Goal: Task Accomplishment & Management: Manage account settings

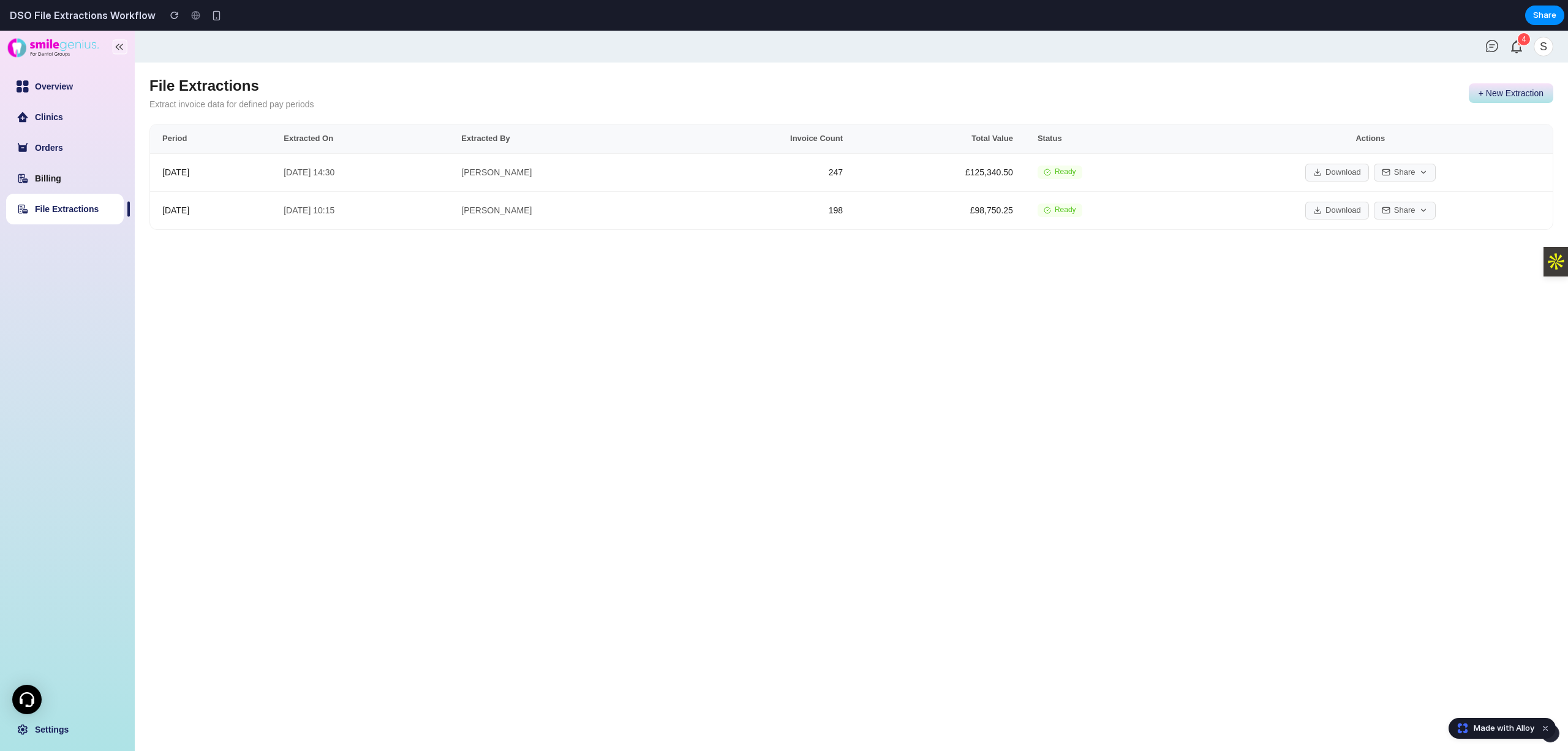
click at [61, 176] on link "Billing" at bounding box center [48, 177] width 26 height 10
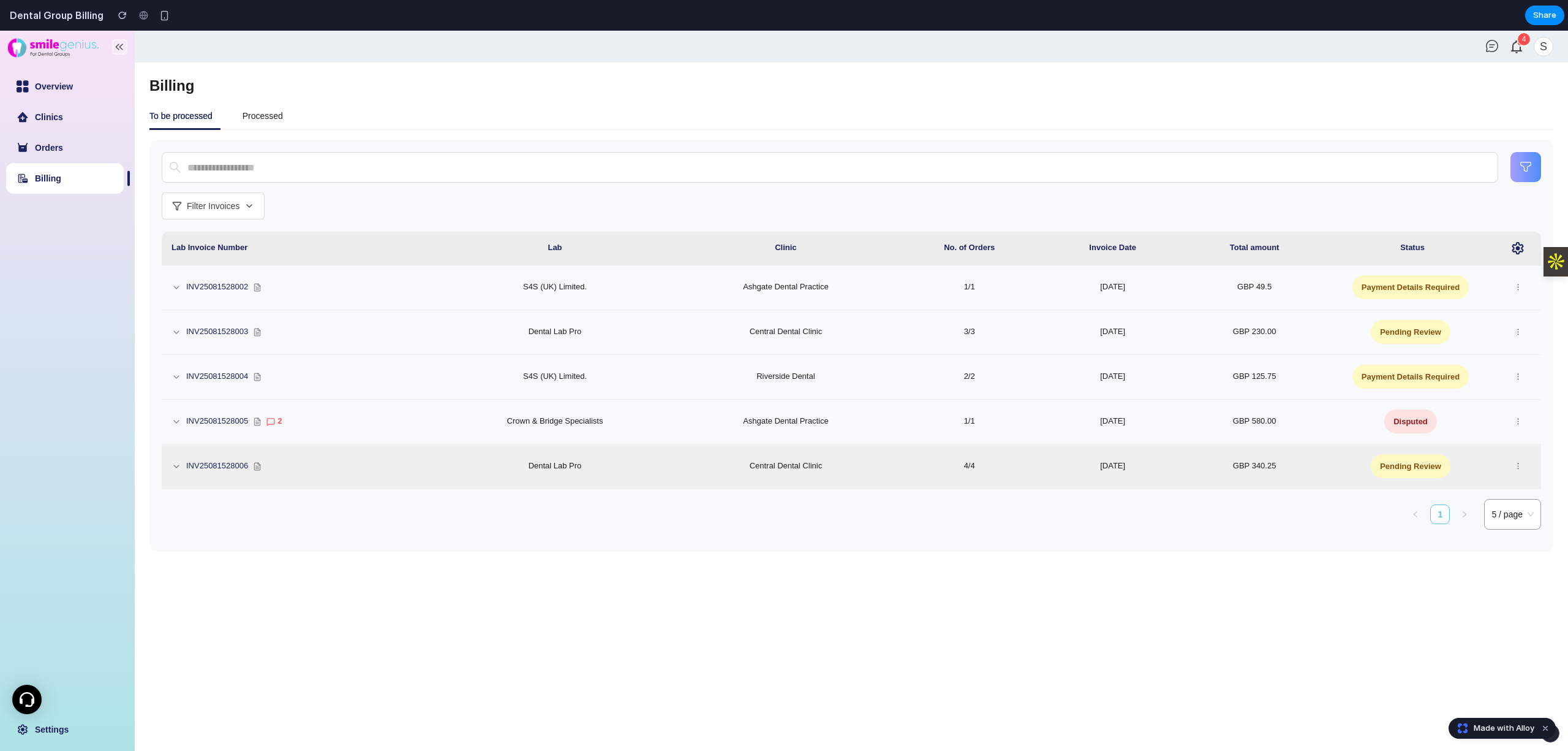
click at [1190, 464] on td "GBP 340.25" at bounding box center [1255, 466] width 145 height 45
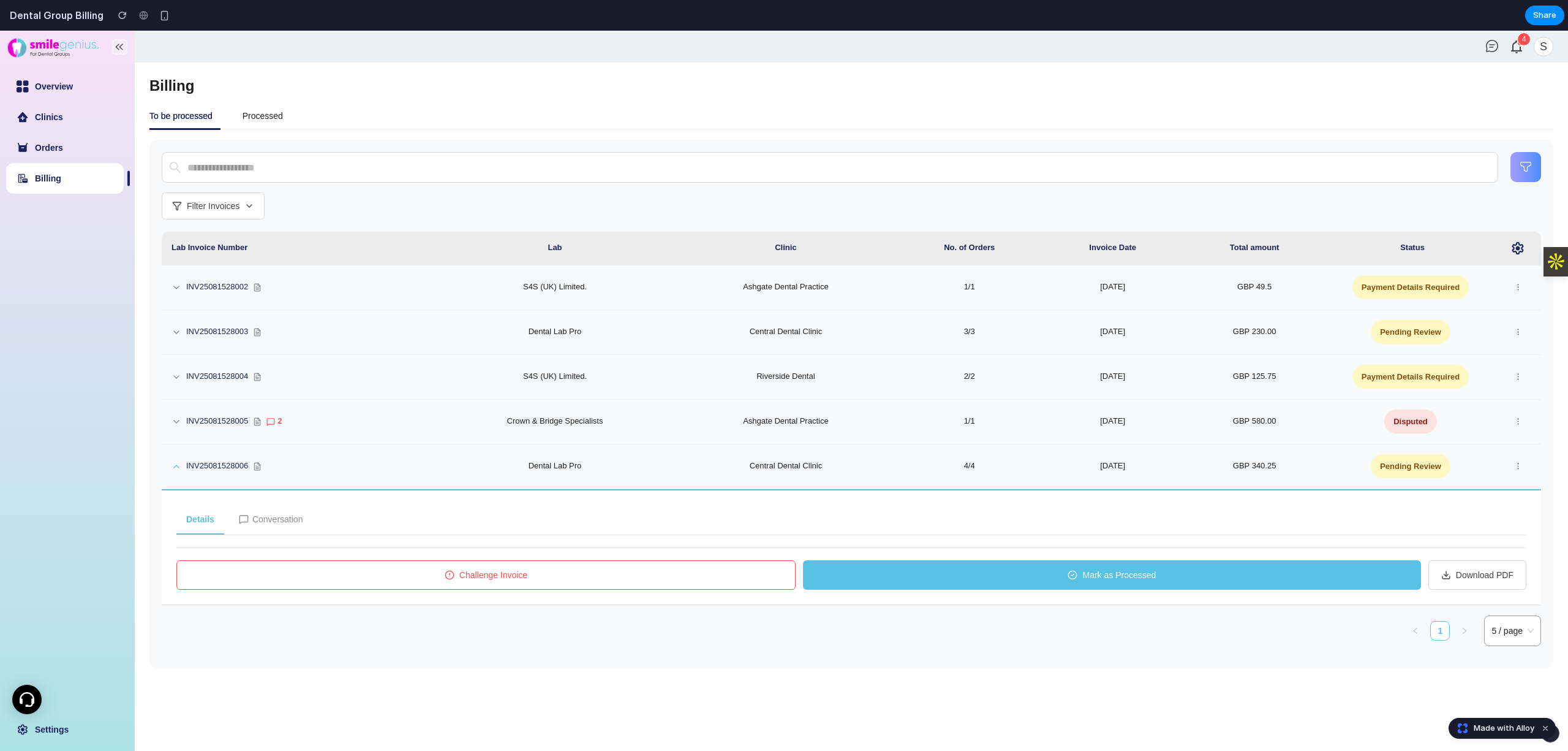
click at [814, 524] on div "Details Conversation" at bounding box center [852, 520] width 1350 height 30
click at [261, 531] on button "Conversation" at bounding box center [271, 519] width 84 height 29
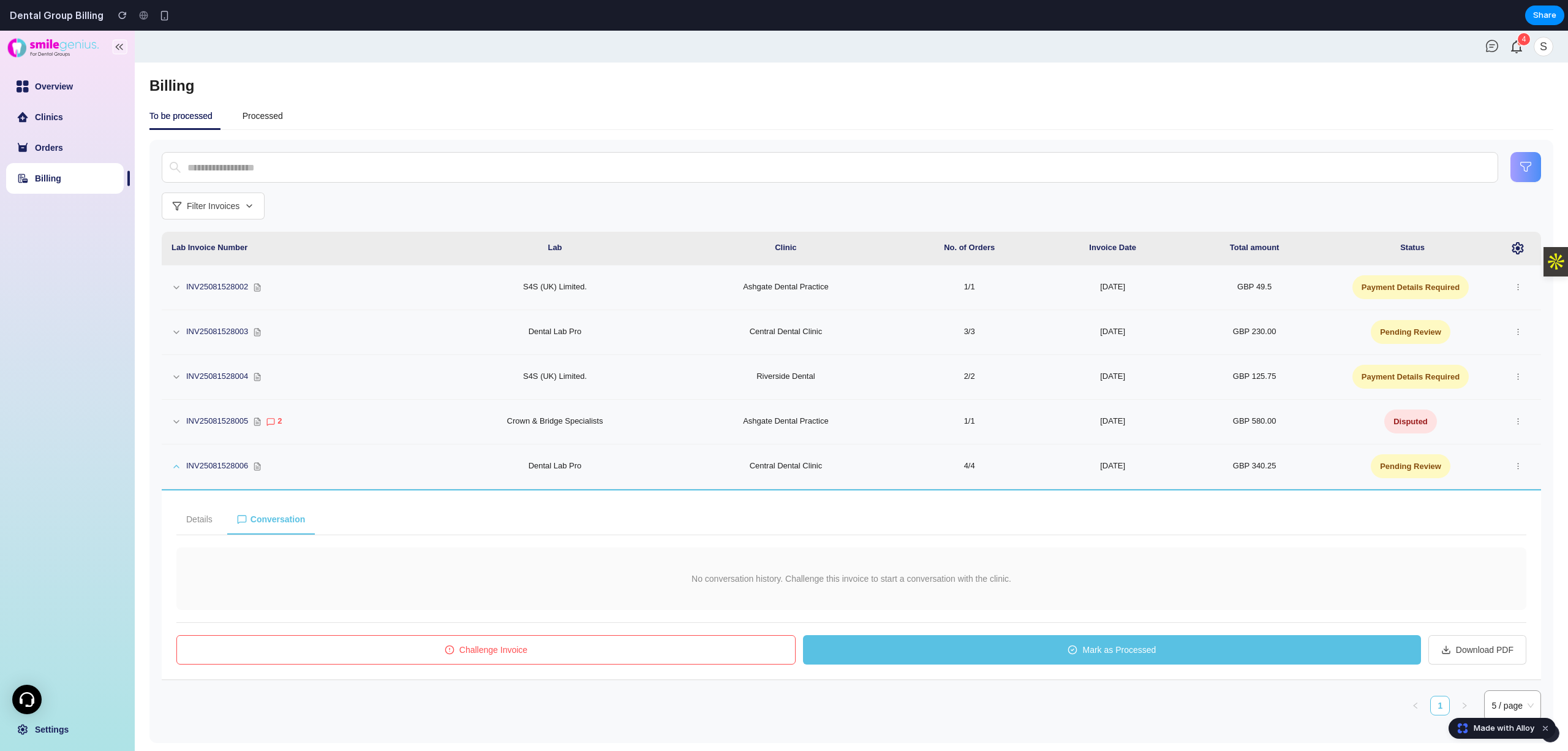
click at [185, 524] on button "Details" at bounding box center [199, 519] width 46 height 29
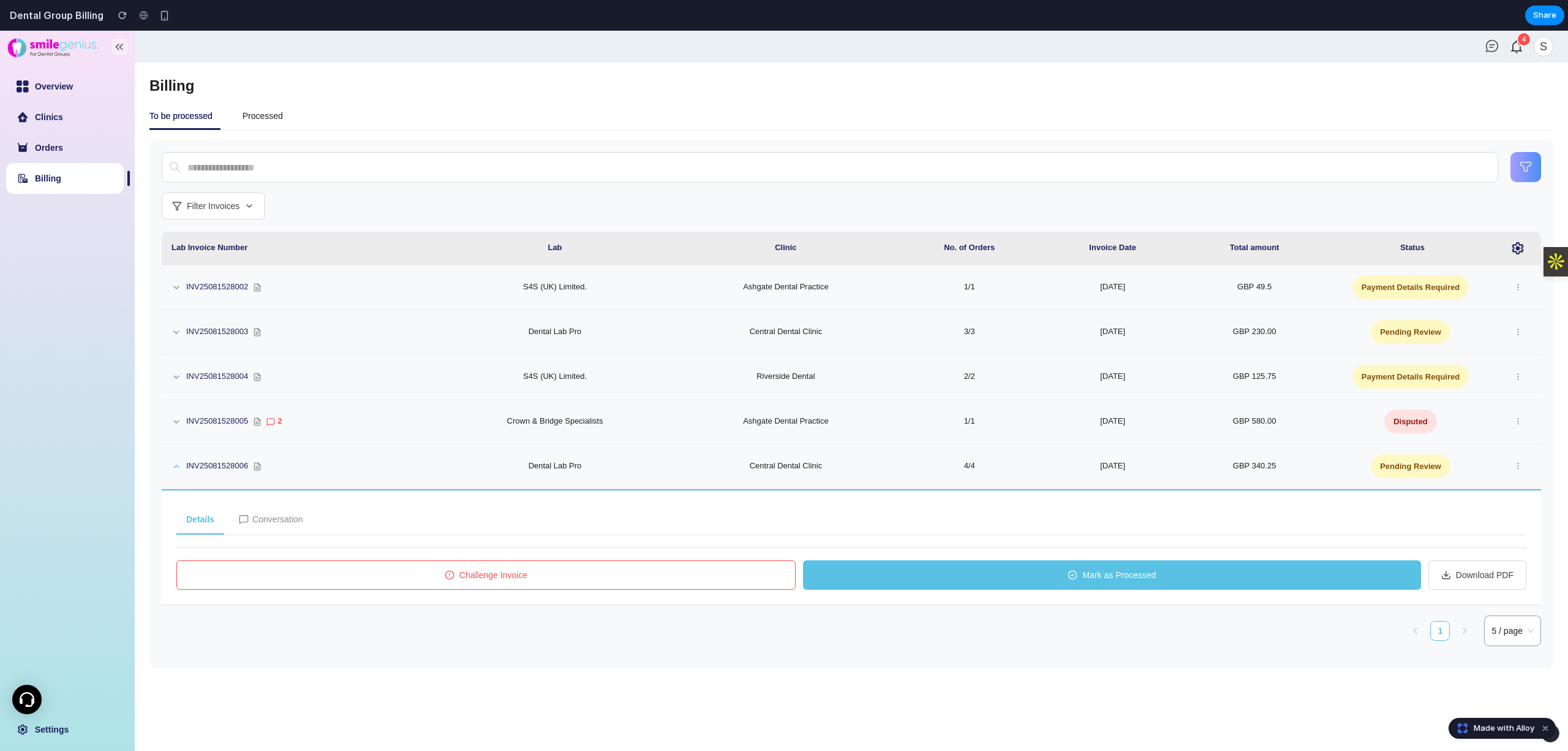
click at [451, 574] on icon at bounding box center [450, 574] width 10 height 10
click at [501, 567] on button "Challenge Invoice" at bounding box center [486, 574] width 619 height 29
click at [1018, 576] on button "Mark as Processed" at bounding box center [1112, 574] width 618 height 29
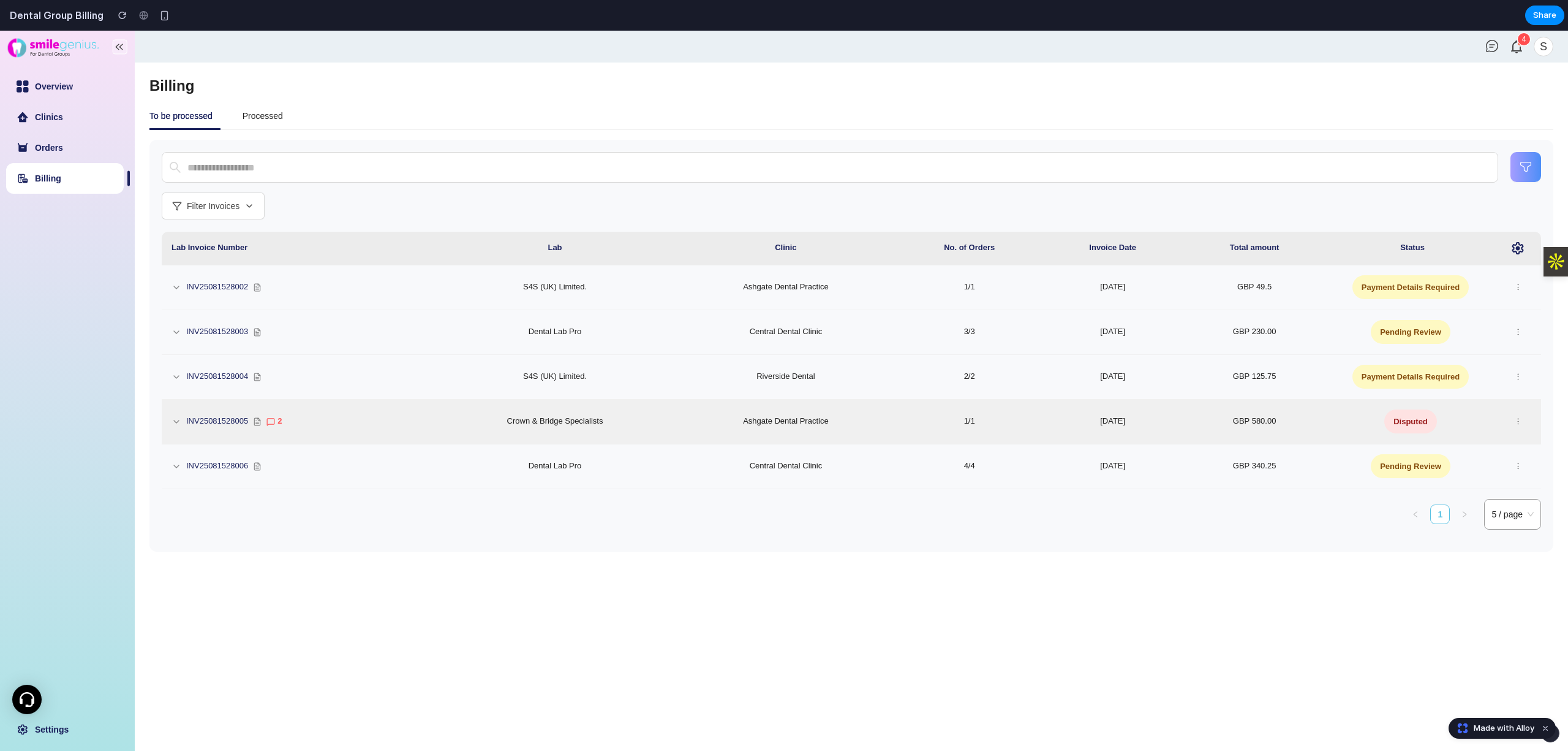
click at [1008, 415] on td "1/1" at bounding box center [969, 422] width 147 height 45
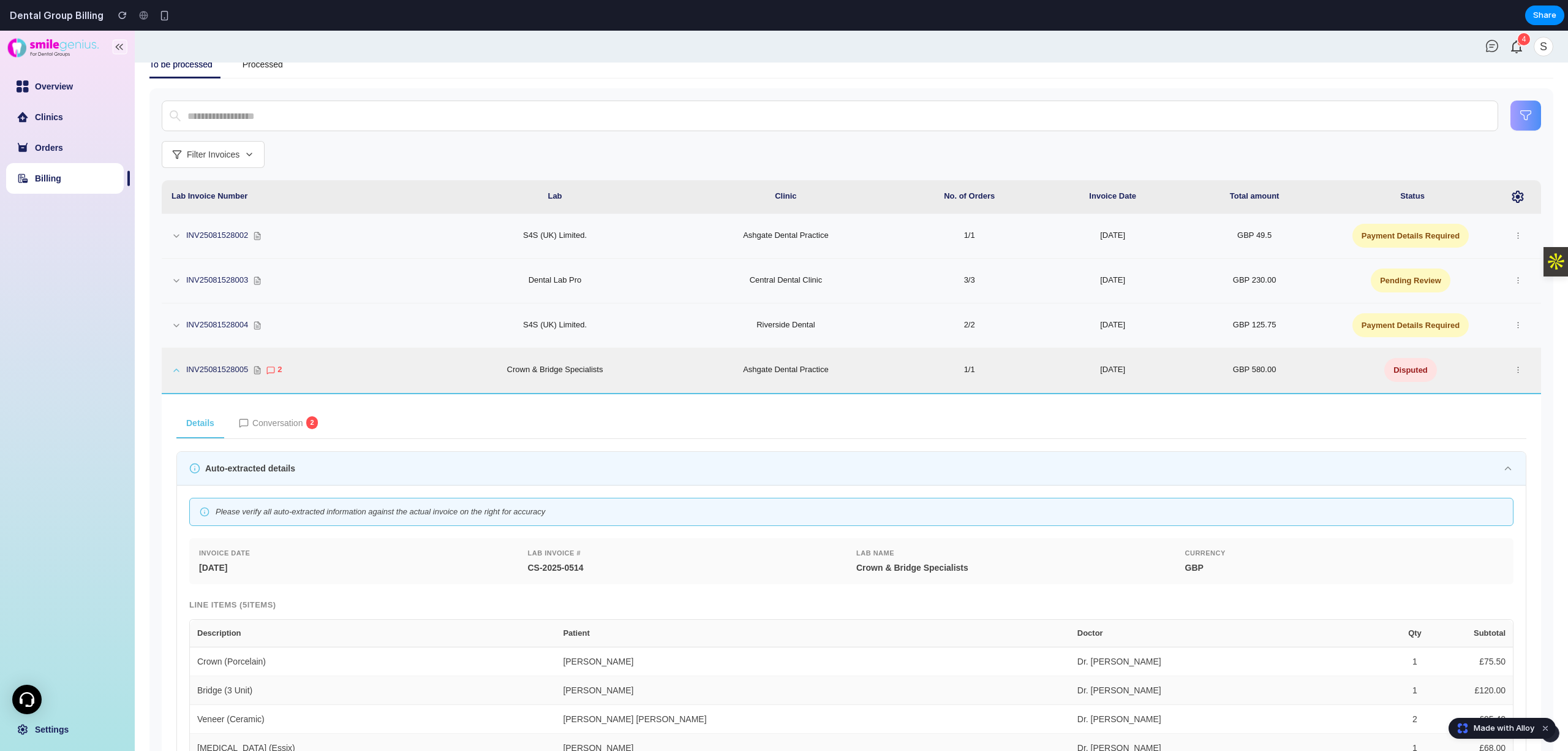
scroll to position [245, 0]
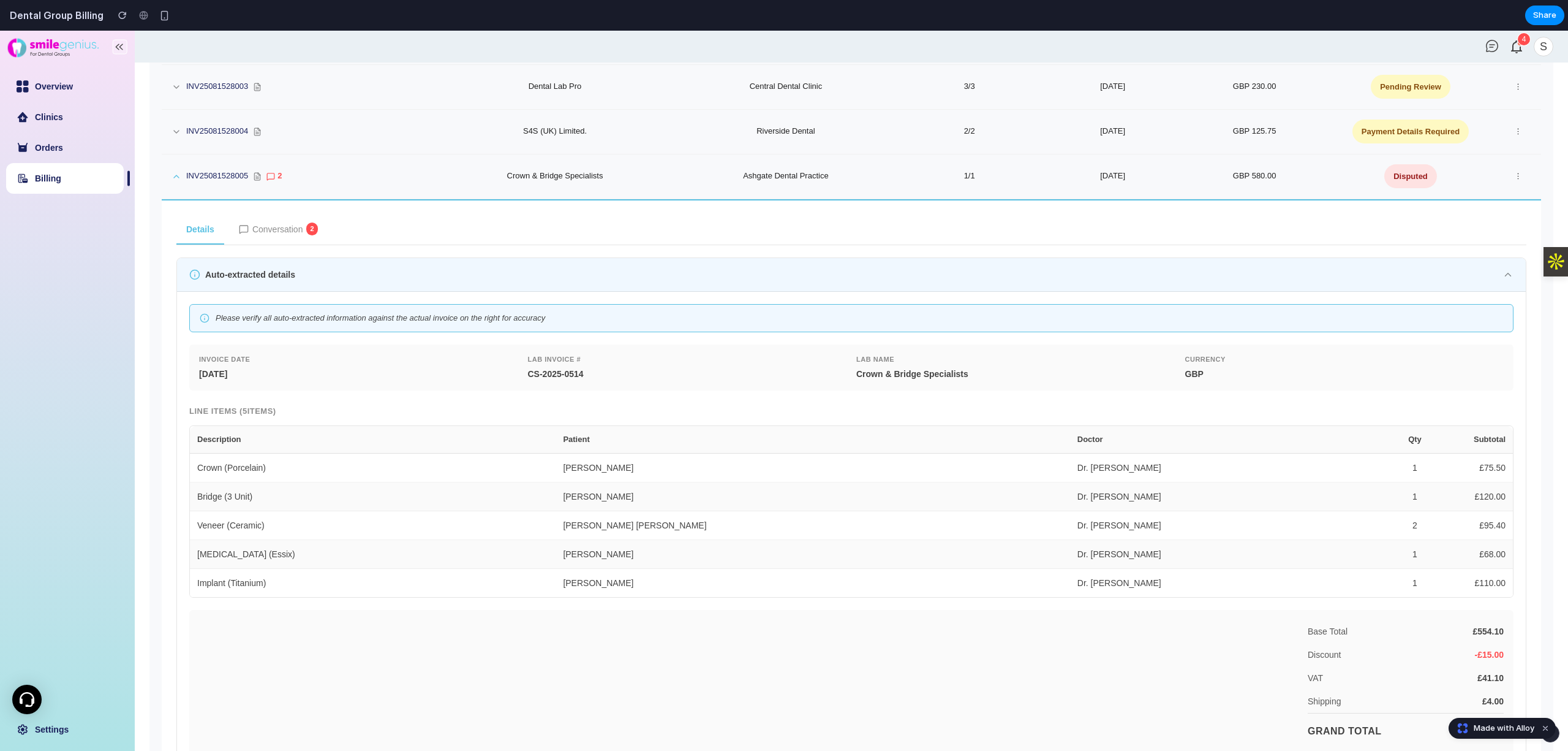
click at [281, 227] on span "Conversation" at bounding box center [277, 228] width 51 height 13
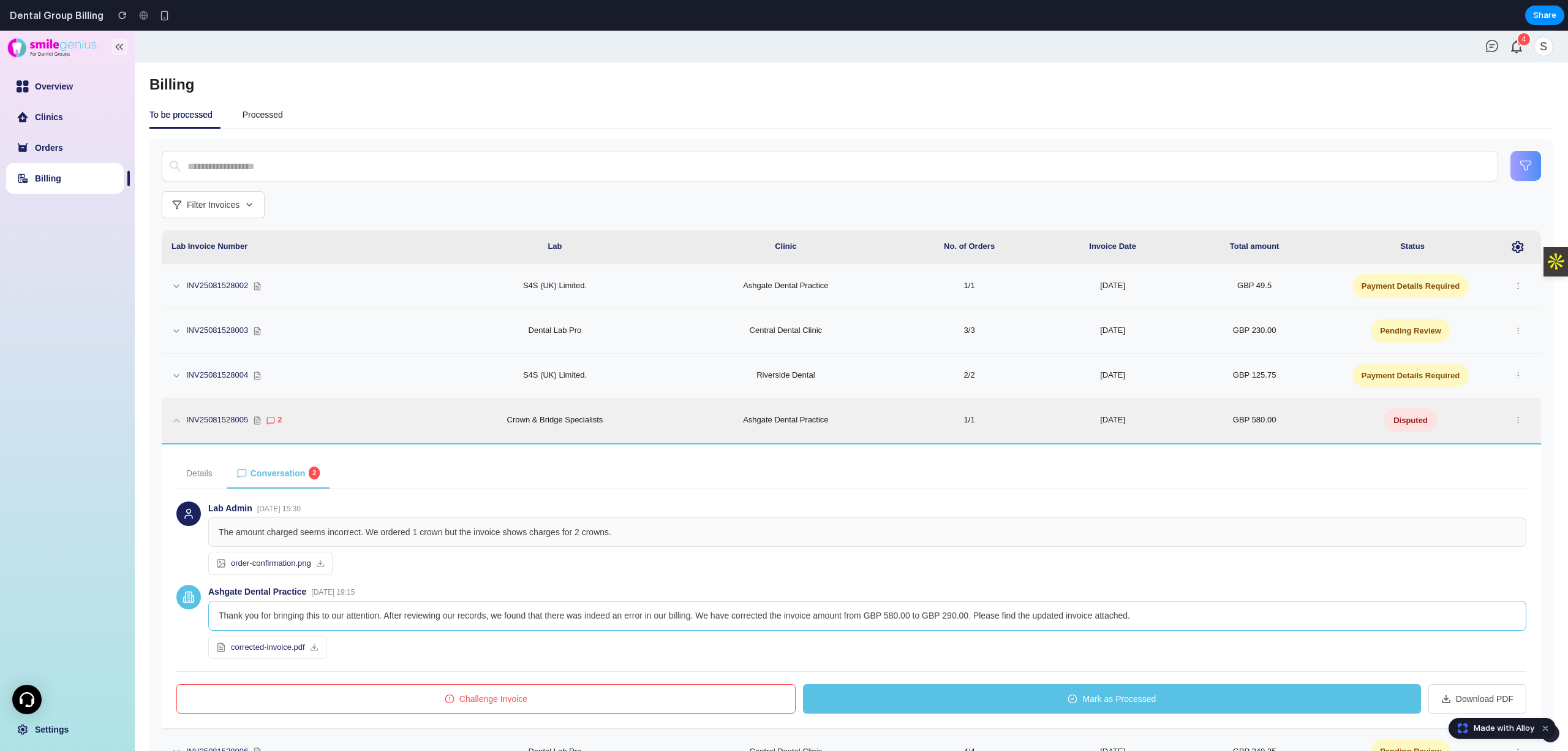
scroll to position [0, 0]
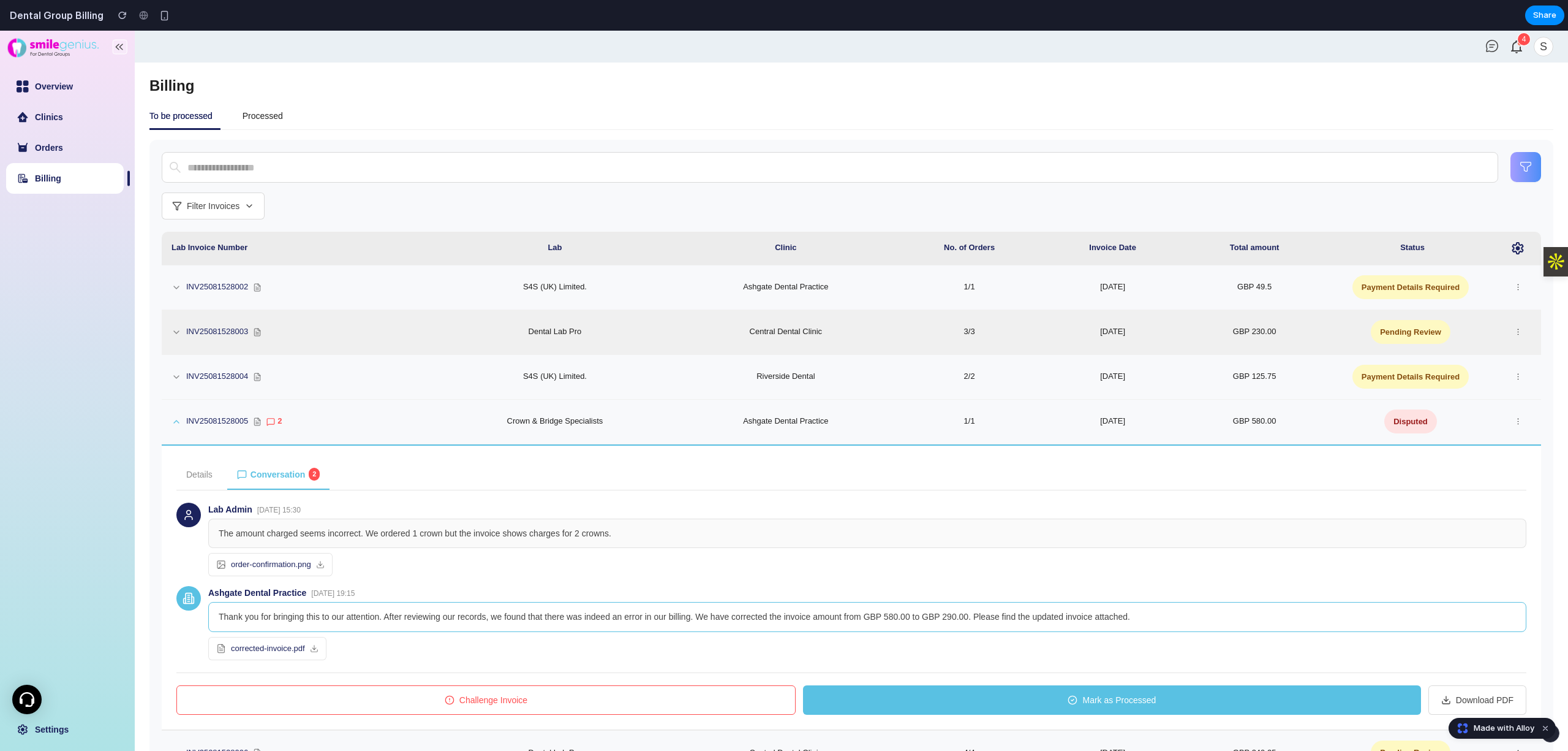
click at [1211, 354] on td "GBP 230.00" at bounding box center [1255, 332] width 145 height 45
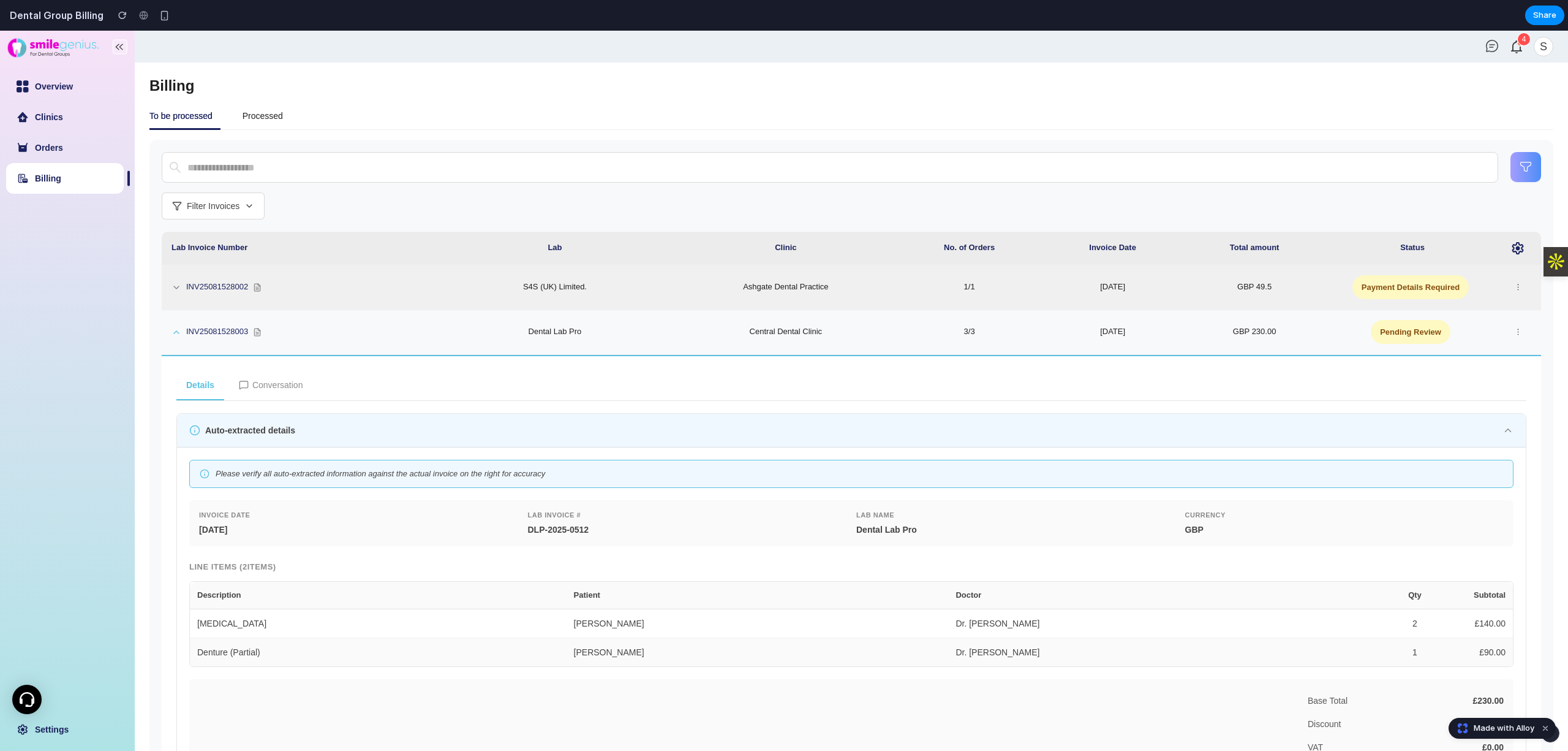
click at [1297, 287] on td "GBP 49.5" at bounding box center [1255, 287] width 145 height 45
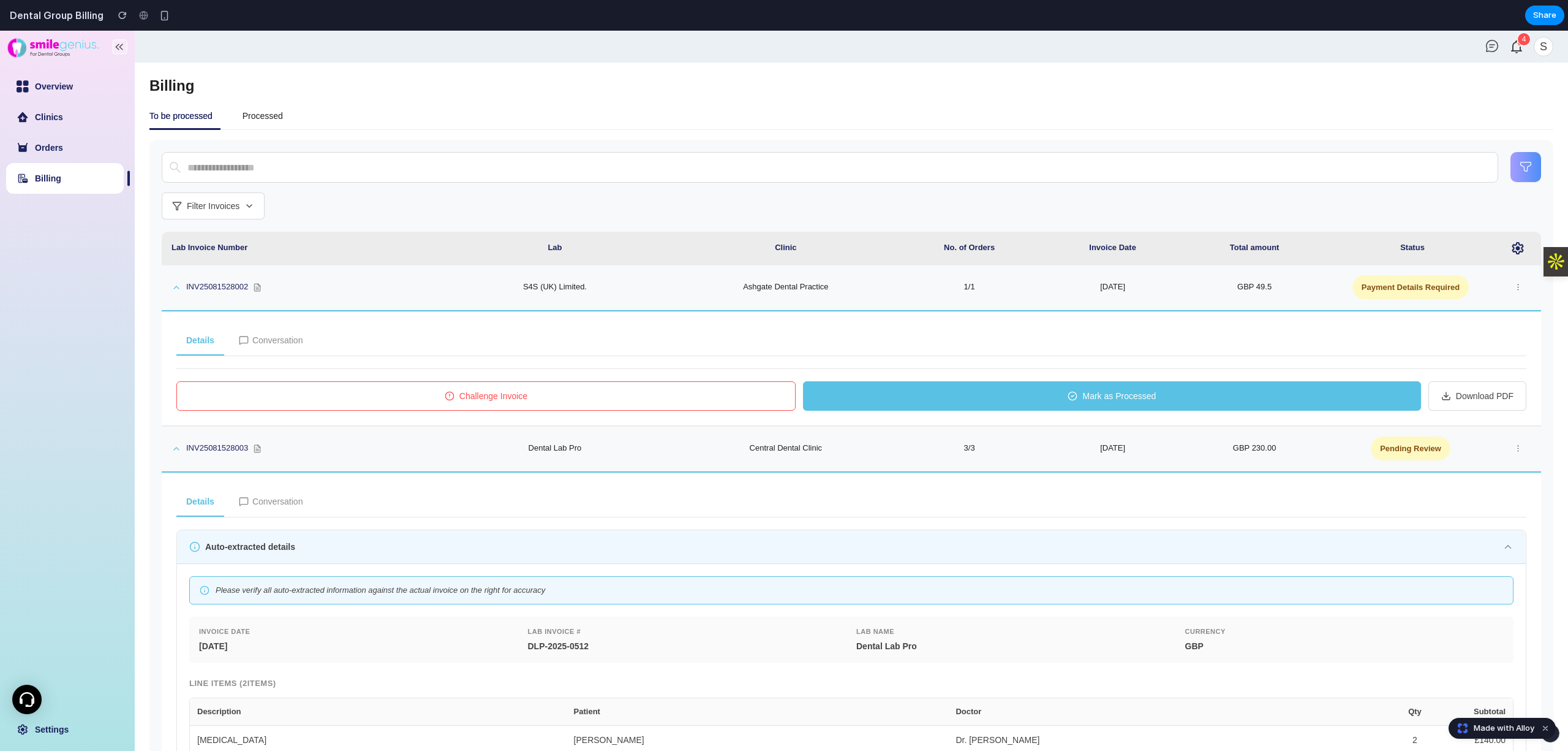
click at [660, 396] on button "Challenge Invoice" at bounding box center [486, 395] width 619 height 29
click at [521, 390] on span "Challenge Invoice" at bounding box center [493, 395] width 68 height 13
click at [278, 118] on div "Processed" at bounding box center [263, 115] width 40 height 13
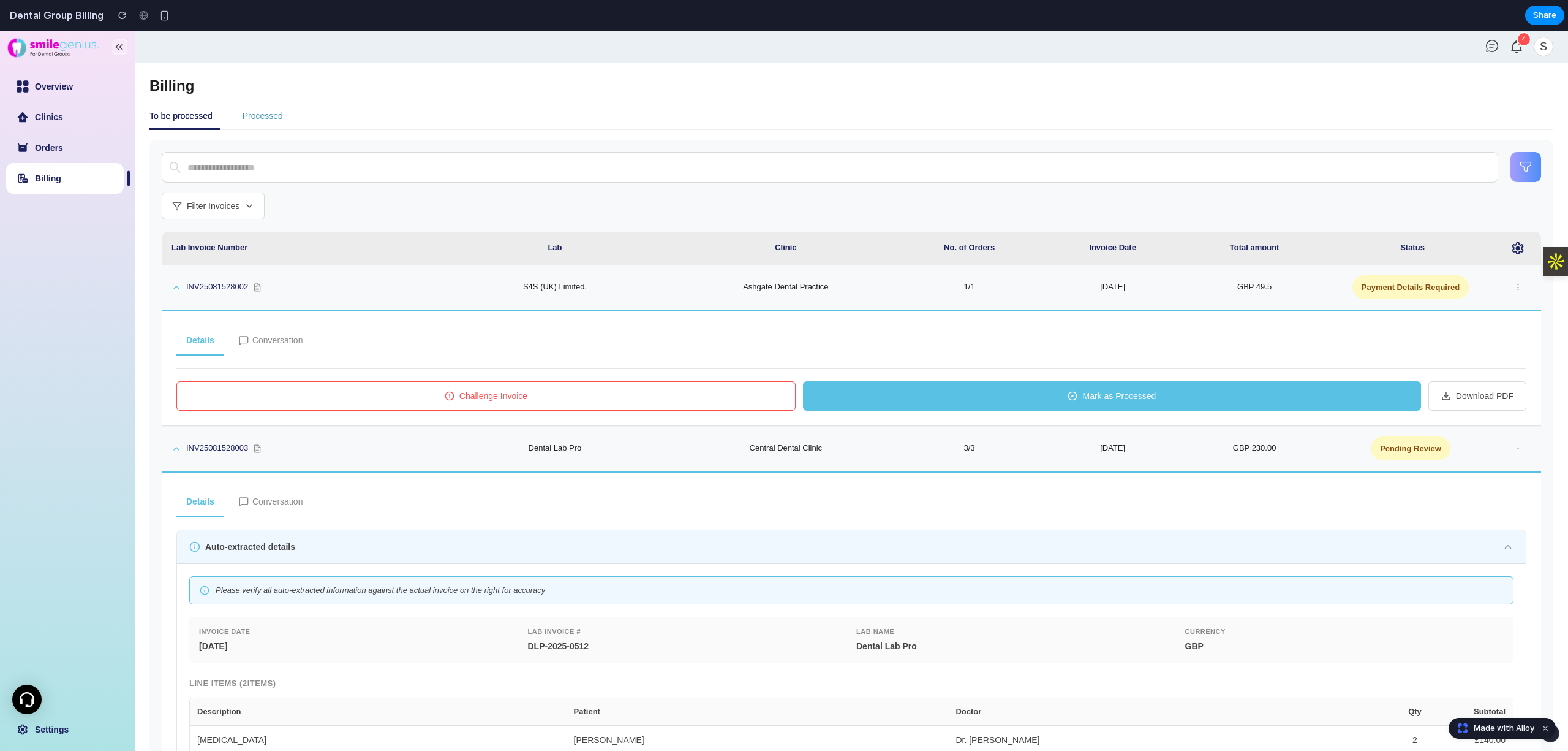
click at [248, 118] on div "Processed" at bounding box center [263, 115] width 40 height 13
click at [457, 393] on button "Challenge Invoice" at bounding box center [486, 395] width 619 height 29
click at [459, 393] on span "Challenge Invoice" at bounding box center [493, 395] width 68 height 13
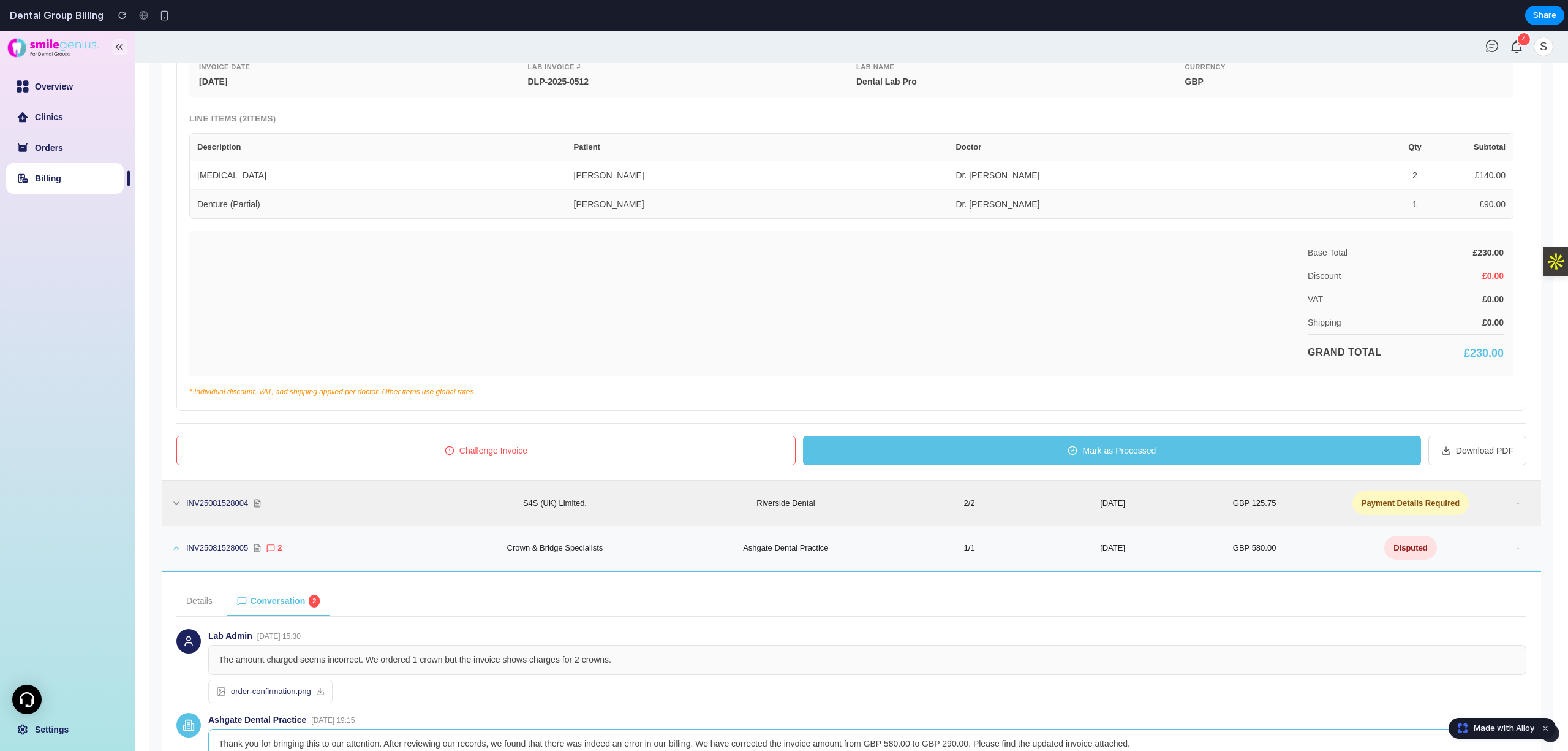
scroll to position [572, 0]
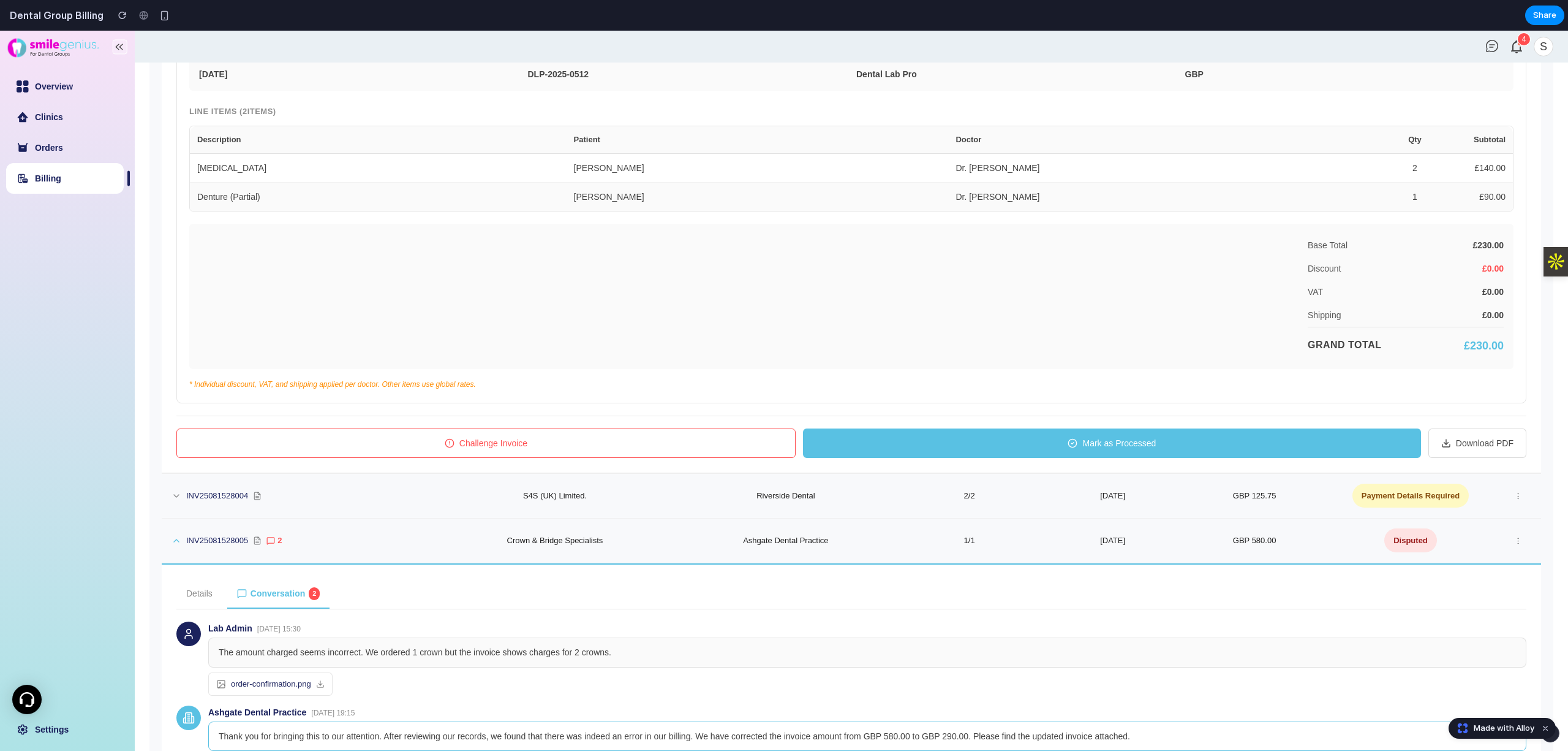
click at [422, 429] on div "Challenge Invoice Mark as Processed Download PDF" at bounding box center [852, 437] width 1350 height 42
click at [478, 450] on span "Challenge Invoice" at bounding box center [493, 443] width 68 height 13
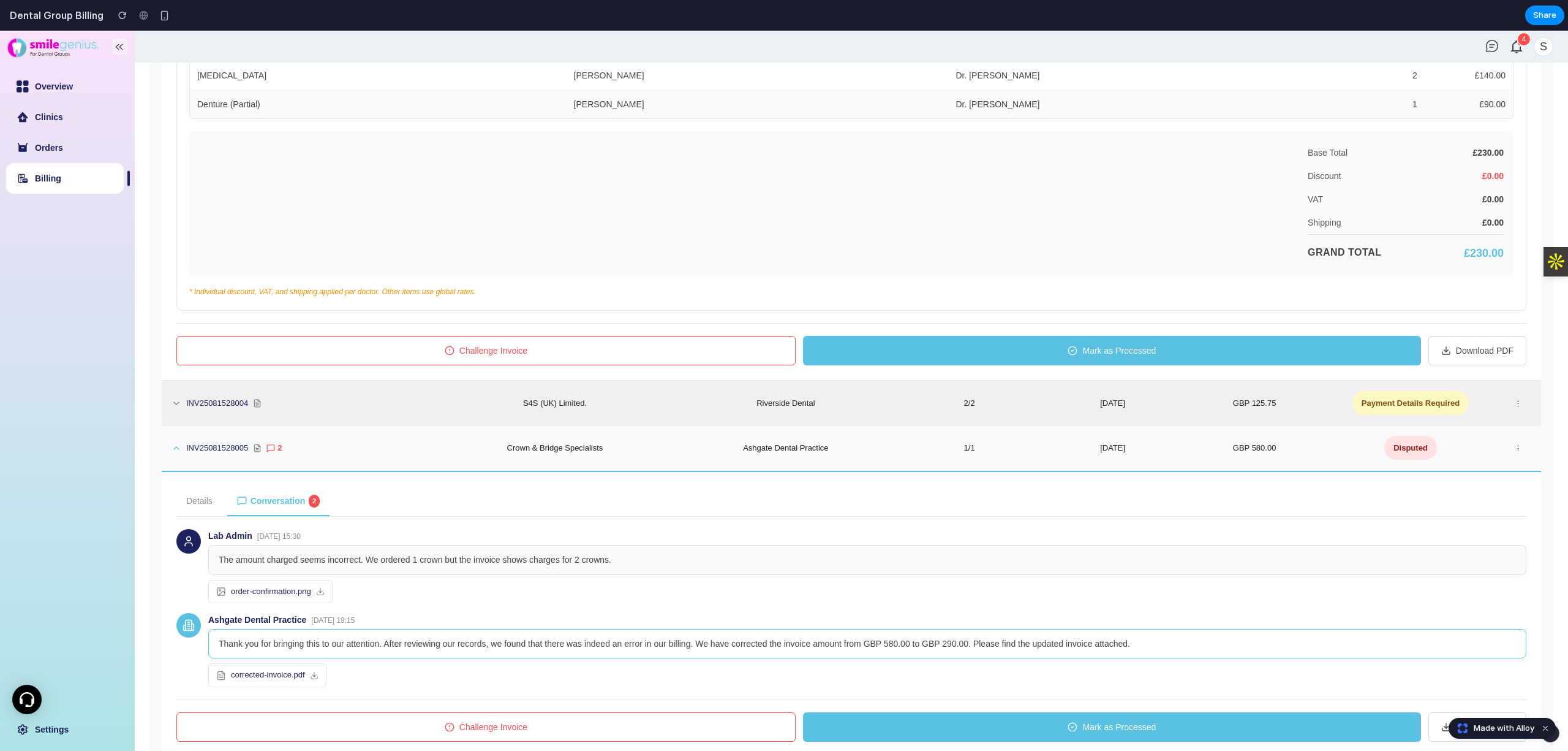
scroll to position [799, 0]
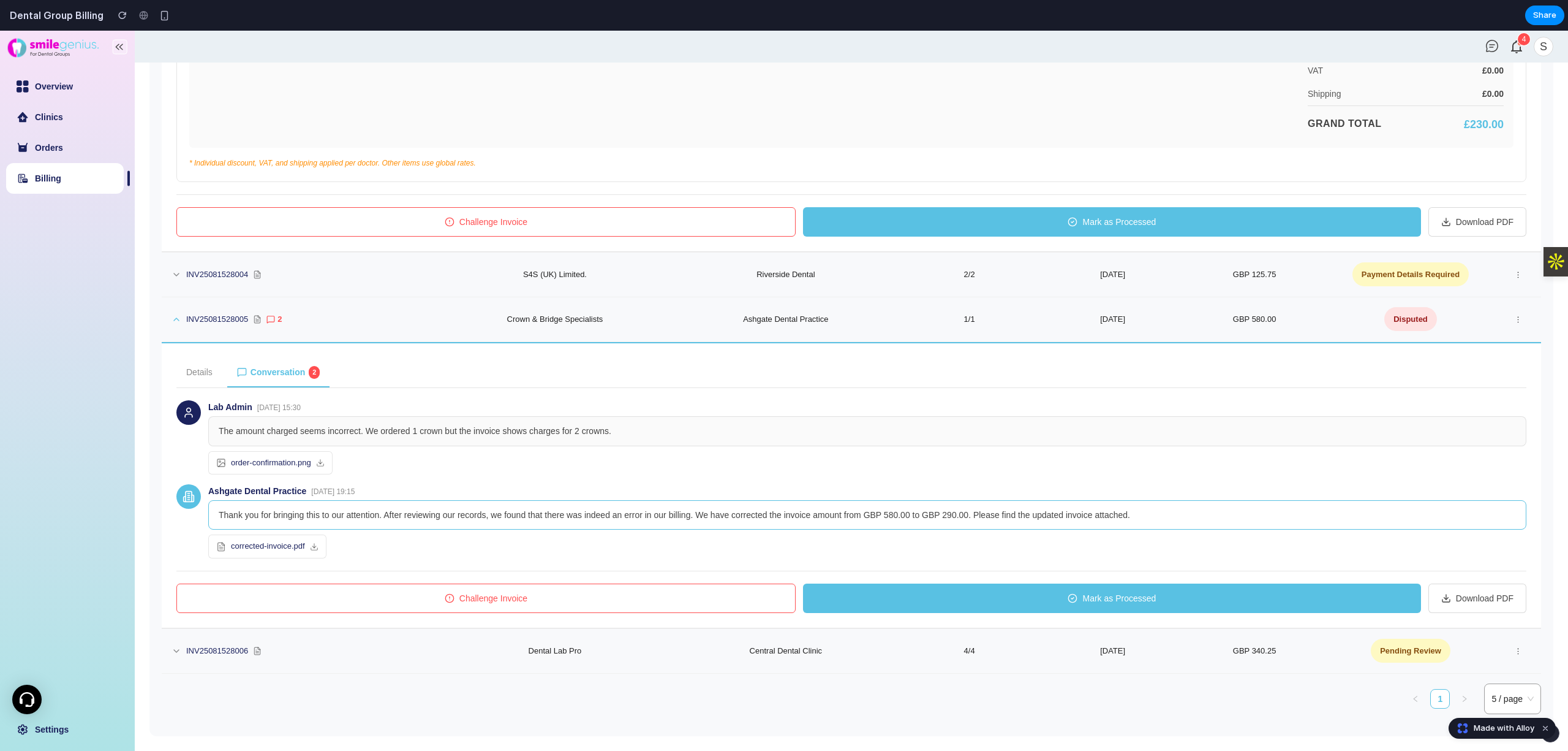
click at [516, 596] on span "Challenge Invoice" at bounding box center [493, 597] width 68 height 13
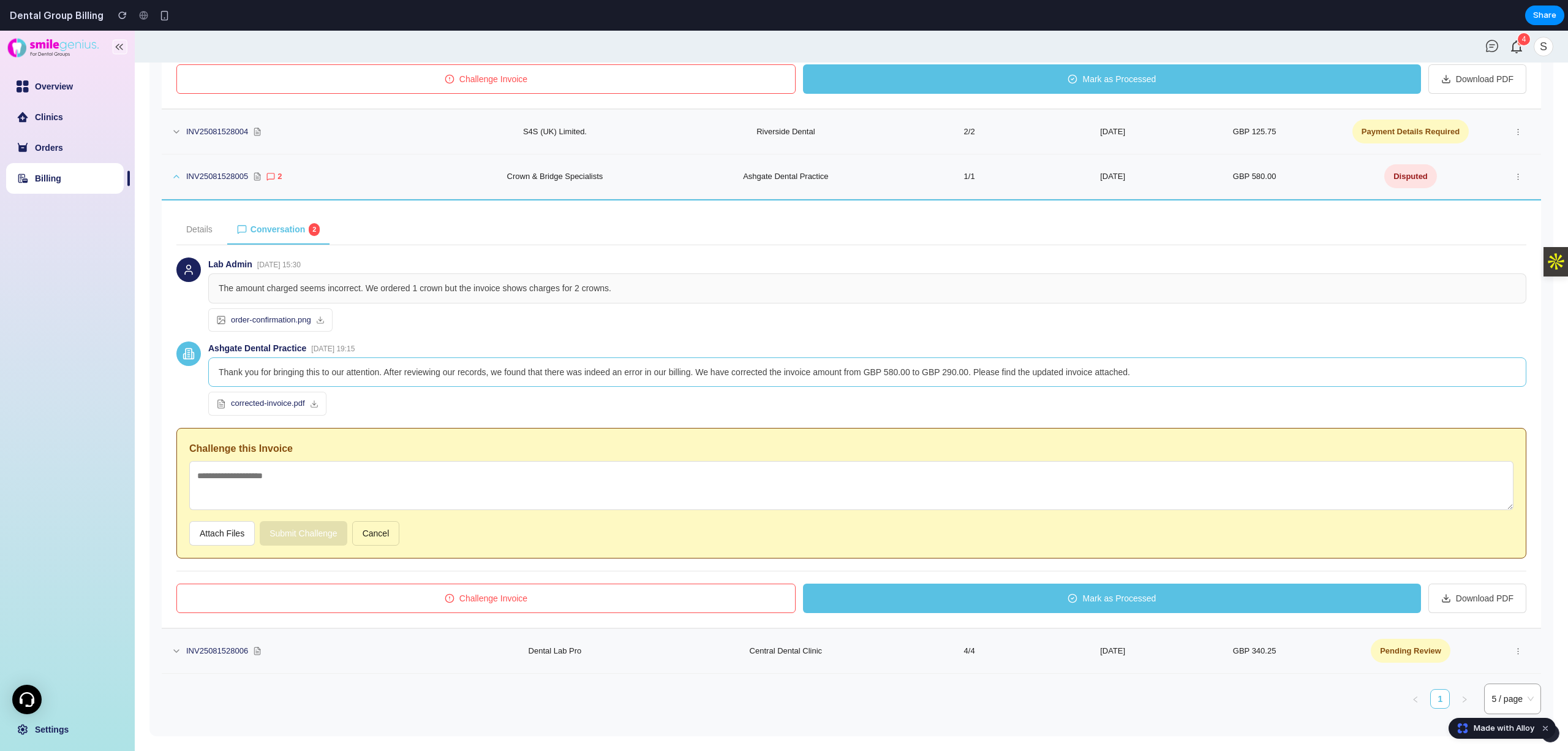
scroll to position [942, 0]
click at [388, 487] on textarea at bounding box center [852, 486] width 1325 height 49
type textarea "**********"
click at [283, 531] on button "Submit Challenge" at bounding box center [304, 533] width 88 height 25
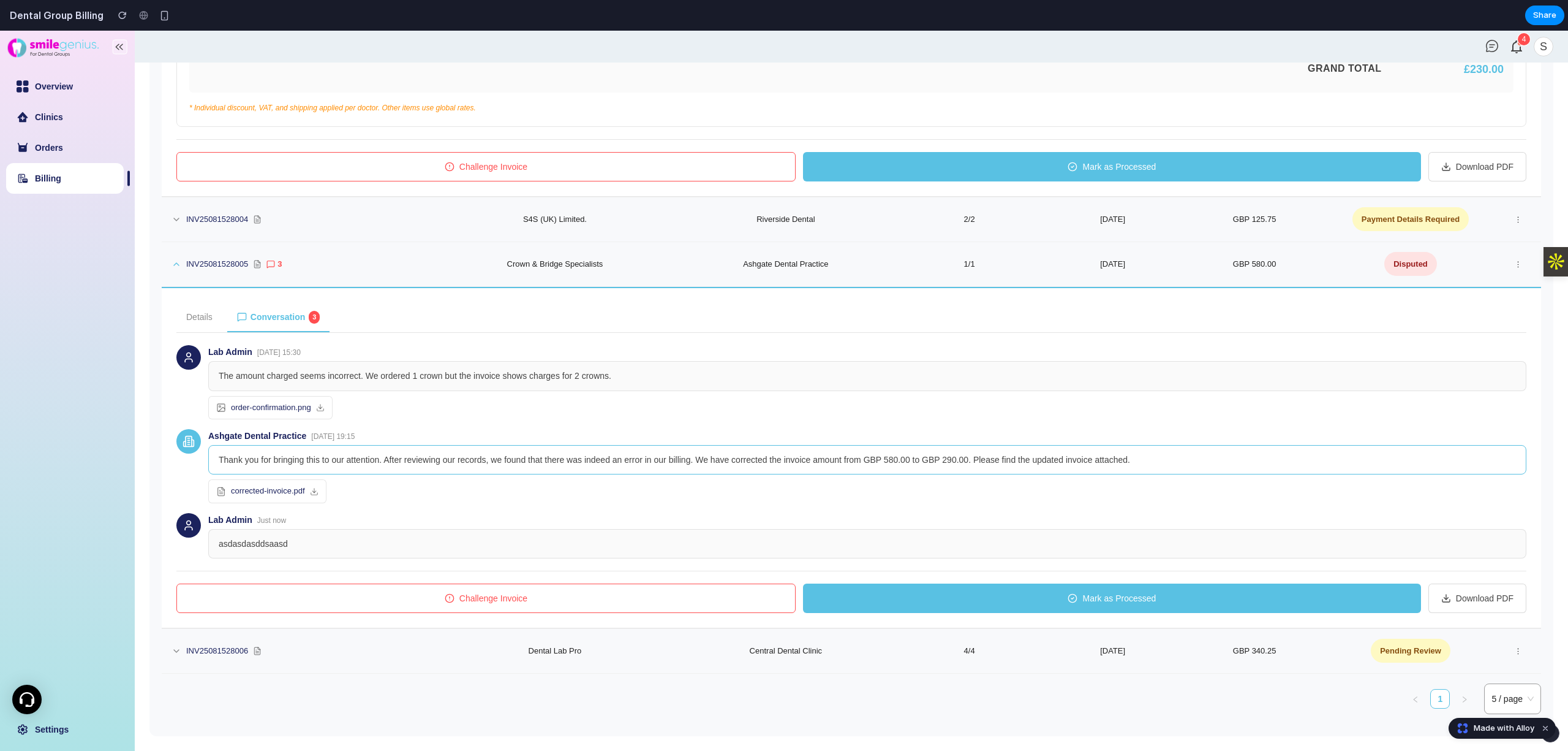
scroll to position [855, 0]
click at [521, 596] on span "Challenge Invoice" at bounding box center [493, 597] width 68 height 13
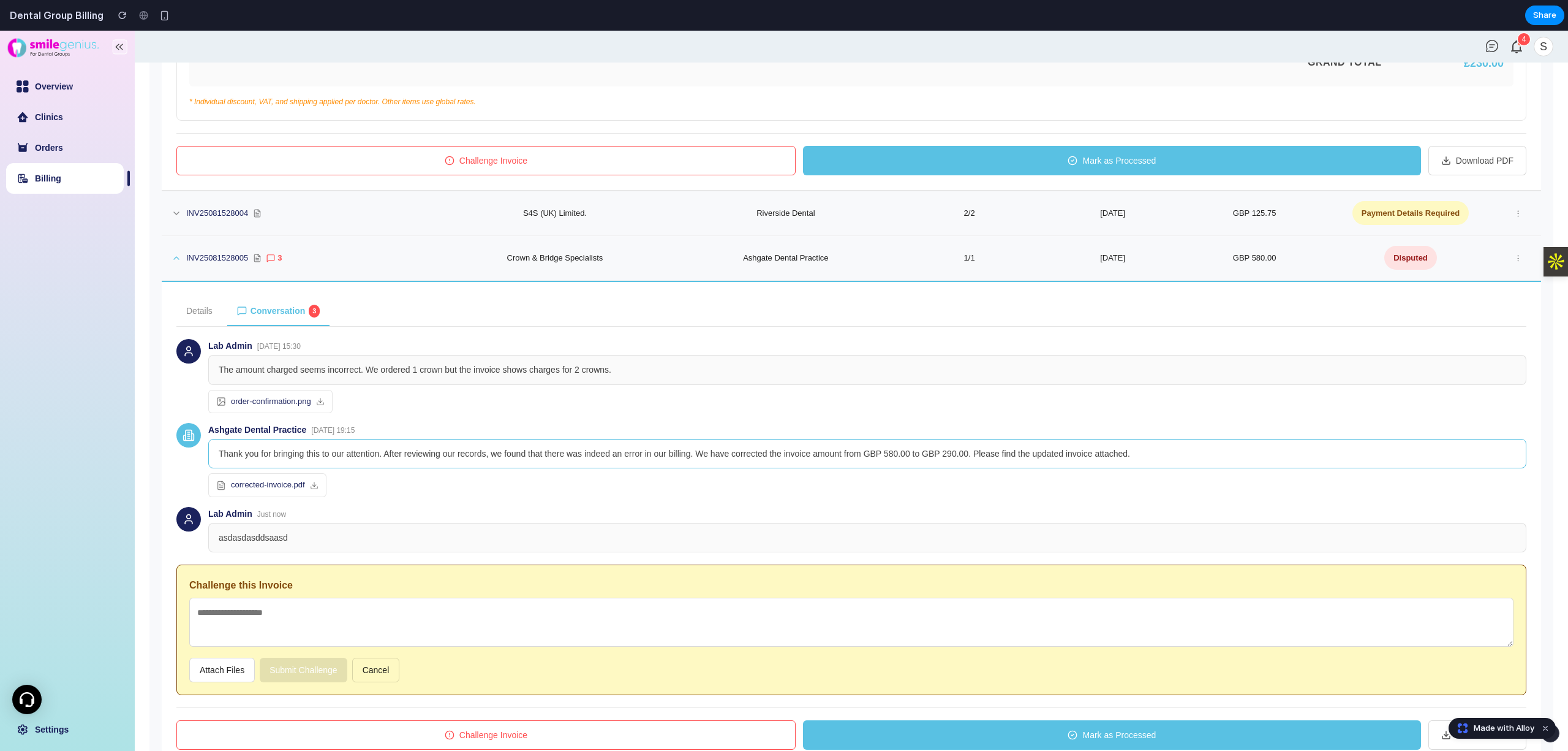
scroll to position [999, 0]
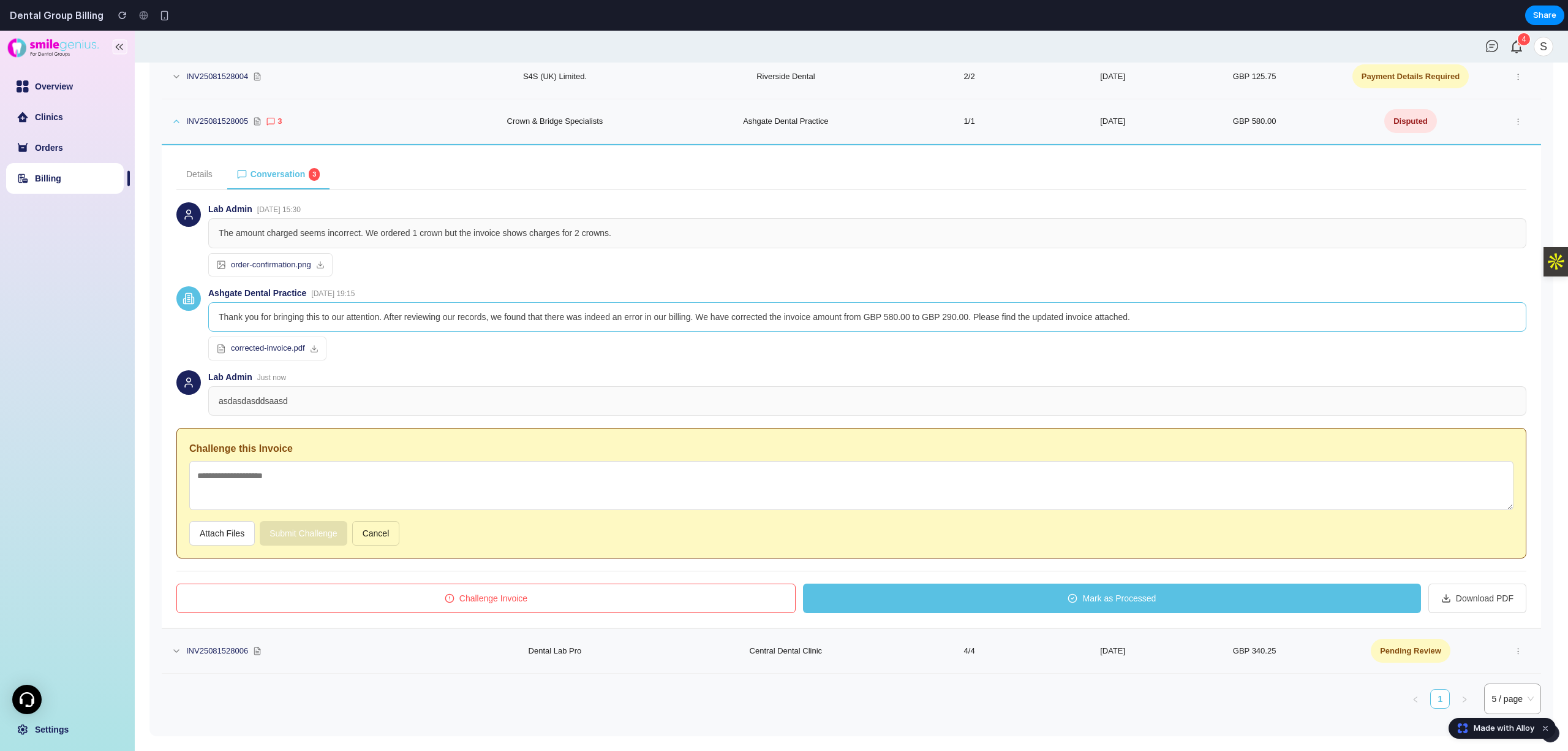
click at [235, 535] on button "Attach Files" at bounding box center [222, 533] width 66 height 25
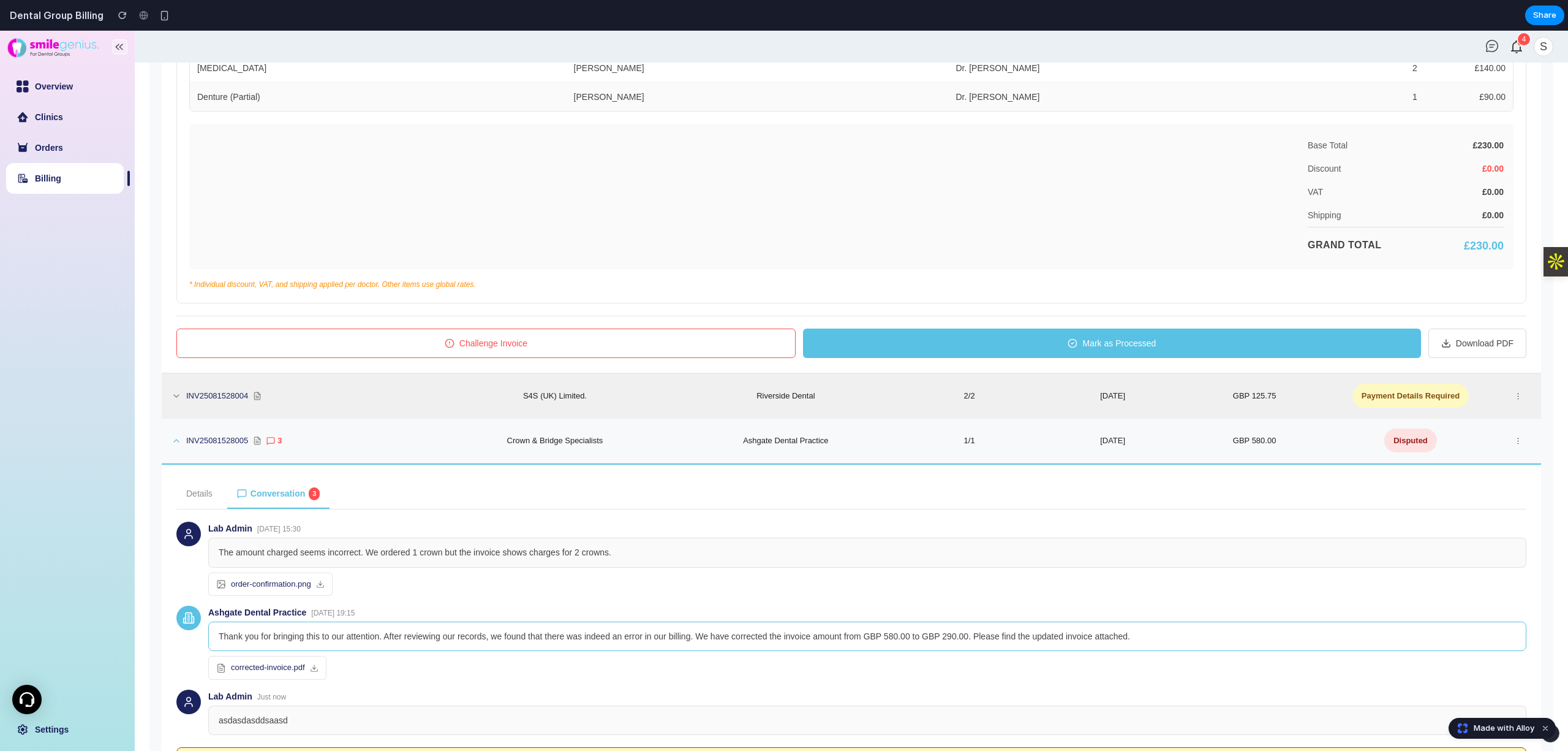
click at [540, 417] on td "S4S (UK) Limited." at bounding box center [555, 396] width 242 height 45
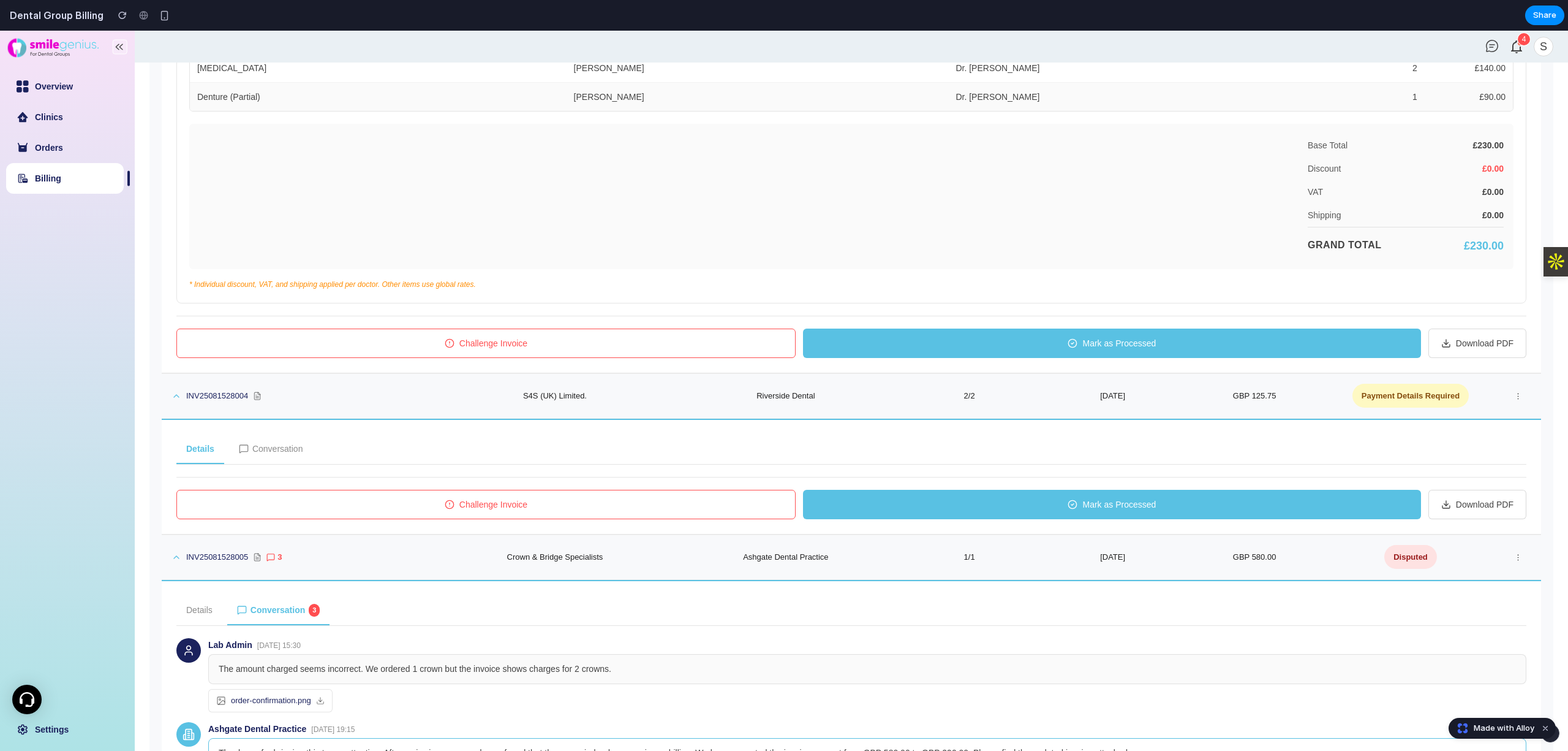
click at [550, 444] on div "Details Conversation" at bounding box center [852, 450] width 1350 height 30
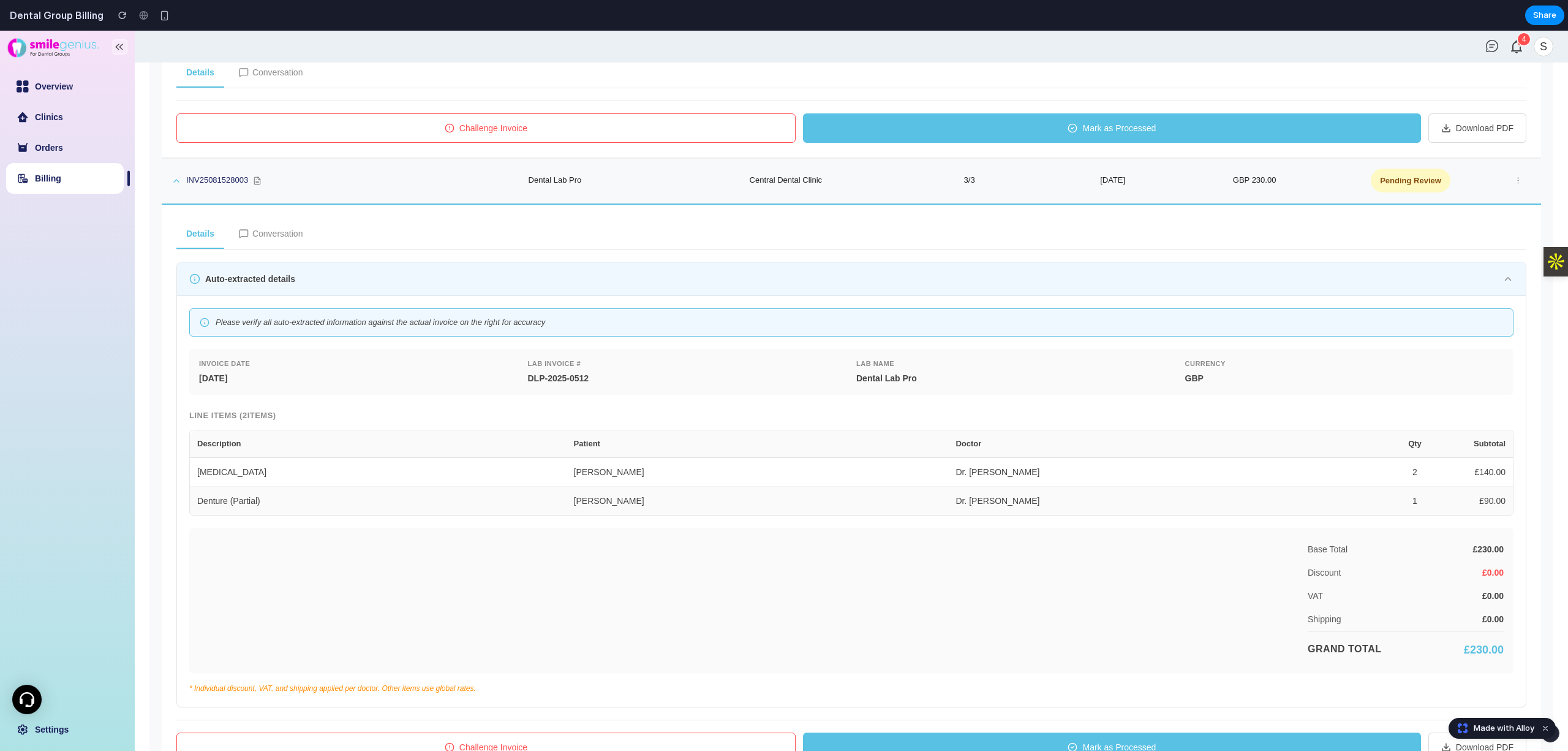
scroll to position [263, 0]
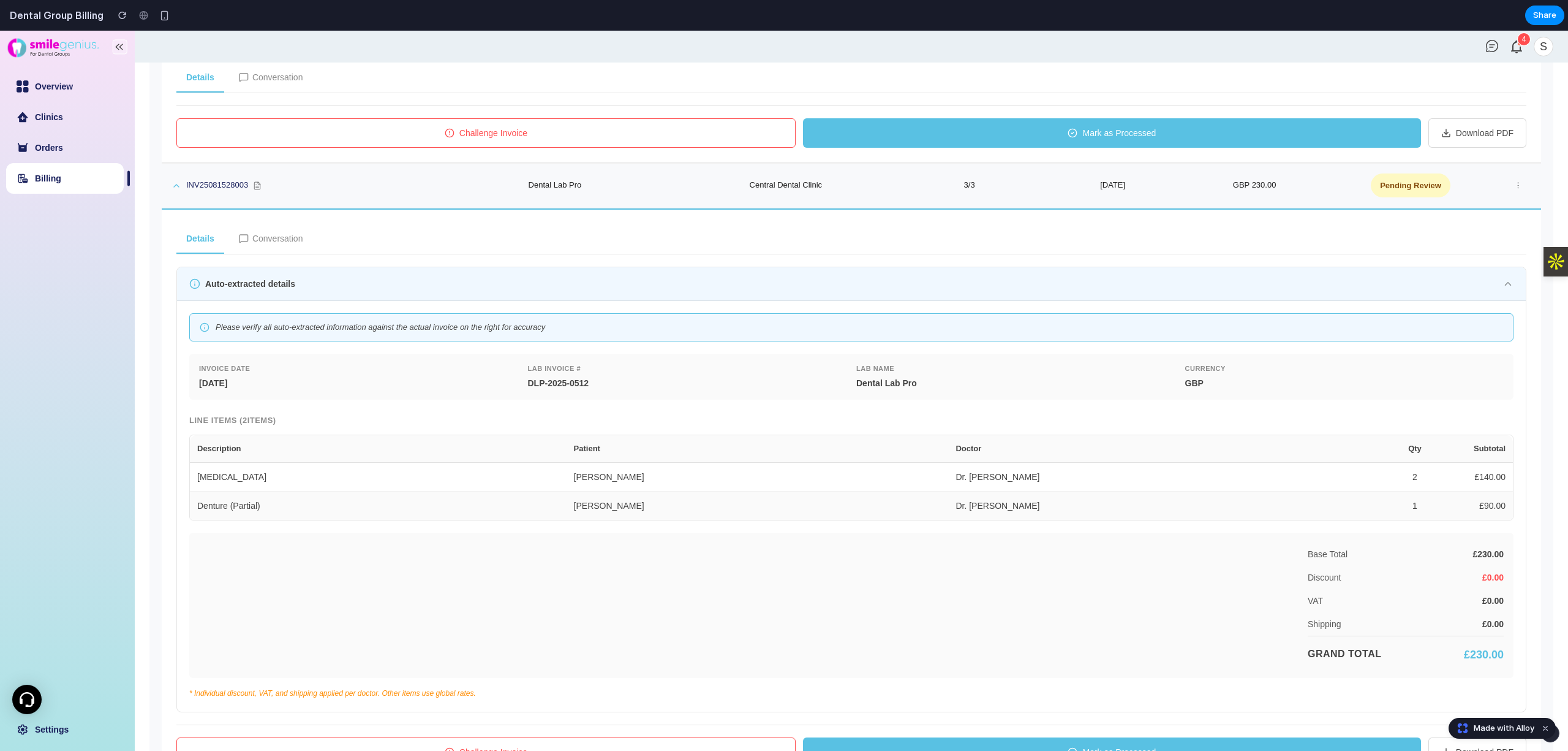
click at [471, 393] on div "Invoice Date 05-May-2025 Lab Invoice # DLP-2025-0512 Lab Name Dental Lab Pro Cu…" at bounding box center [852, 377] width 1325 height 46
click at [626, 435] on div "Line Items ( 2 Items) Description Patient Doctor Qty Subtotal Dental Crown Alic…" at bounding box center [852, 467] width 1325 height 106
click at [629, 483] on td "Alice Brown" at bounding box center [757, 477] width 382 height 29
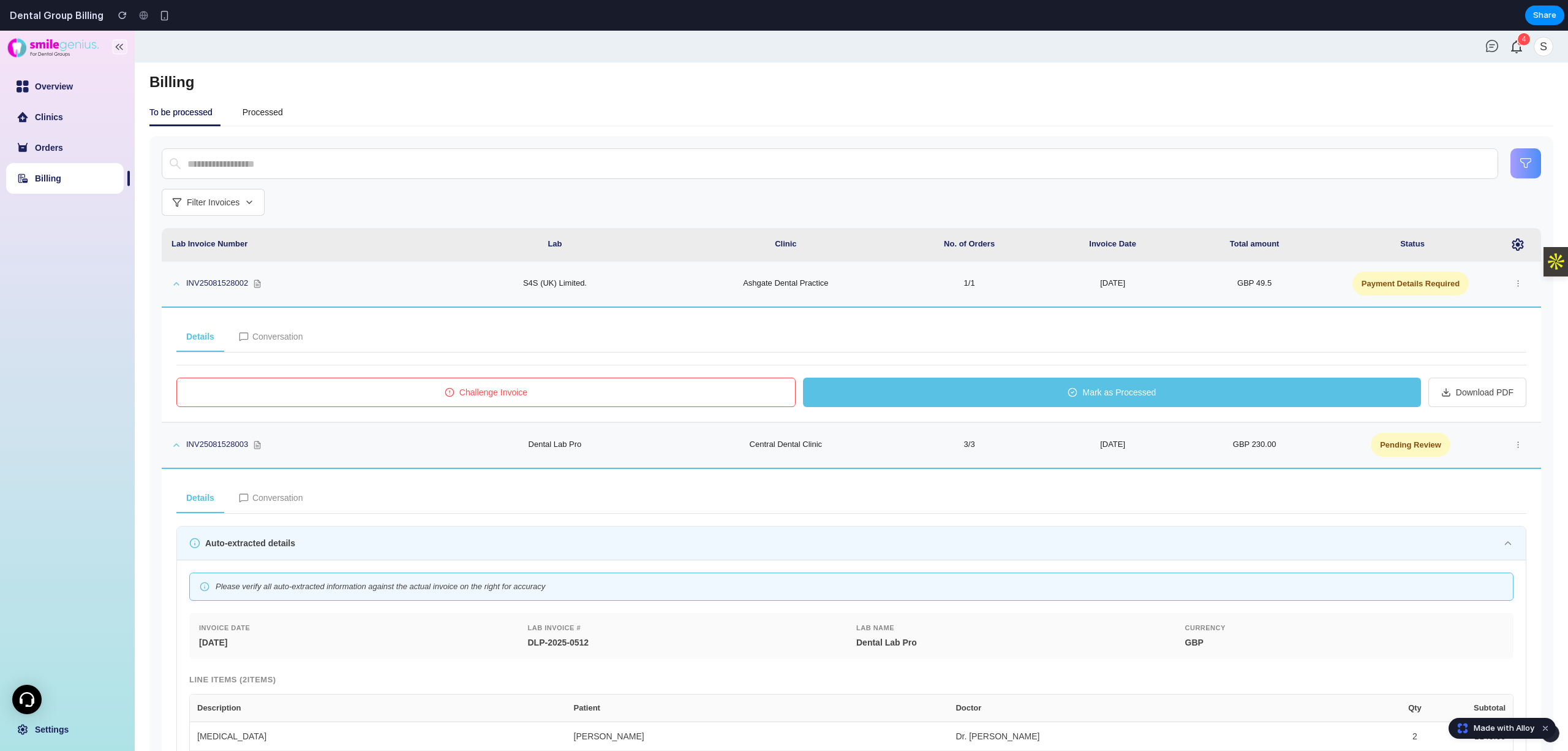
scroll to position [0, 0]
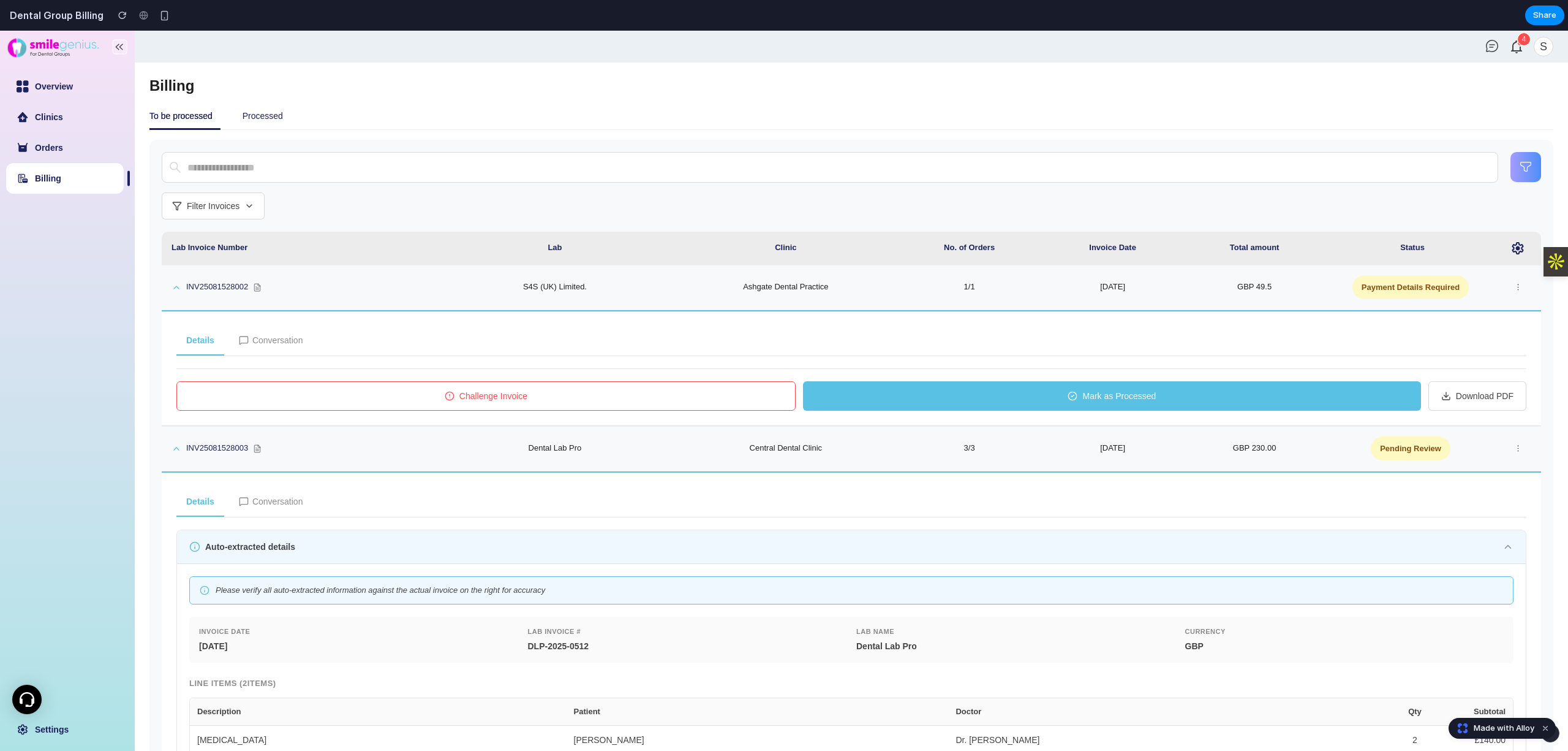
click at [275, 102] on div "Processed" at bounding box center [263, 116] width 61 height 28
click at [270, 123] on div "Processed" at bounding box center [263, 116] width 61 height 28
click at [263, 129] on div "Processed" at bounding box center [263, 116] width 61 height 28
click at [260, 121] on div "Processed" at bounding box center [263, 115] width 40 height 13
click at [61, 184] on link "Billing" at bounding box center [48, 177] width 26 height 10
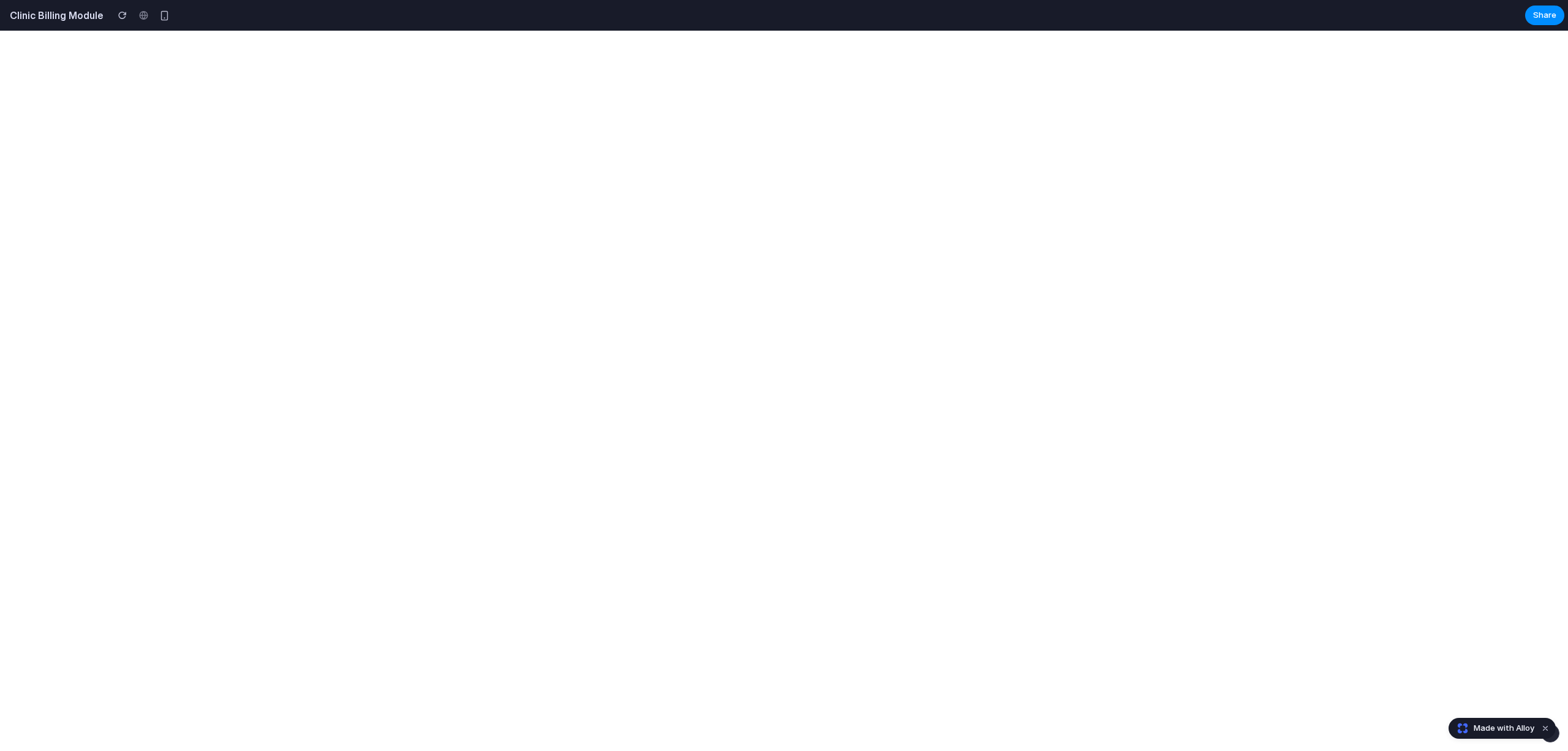
select select "**"
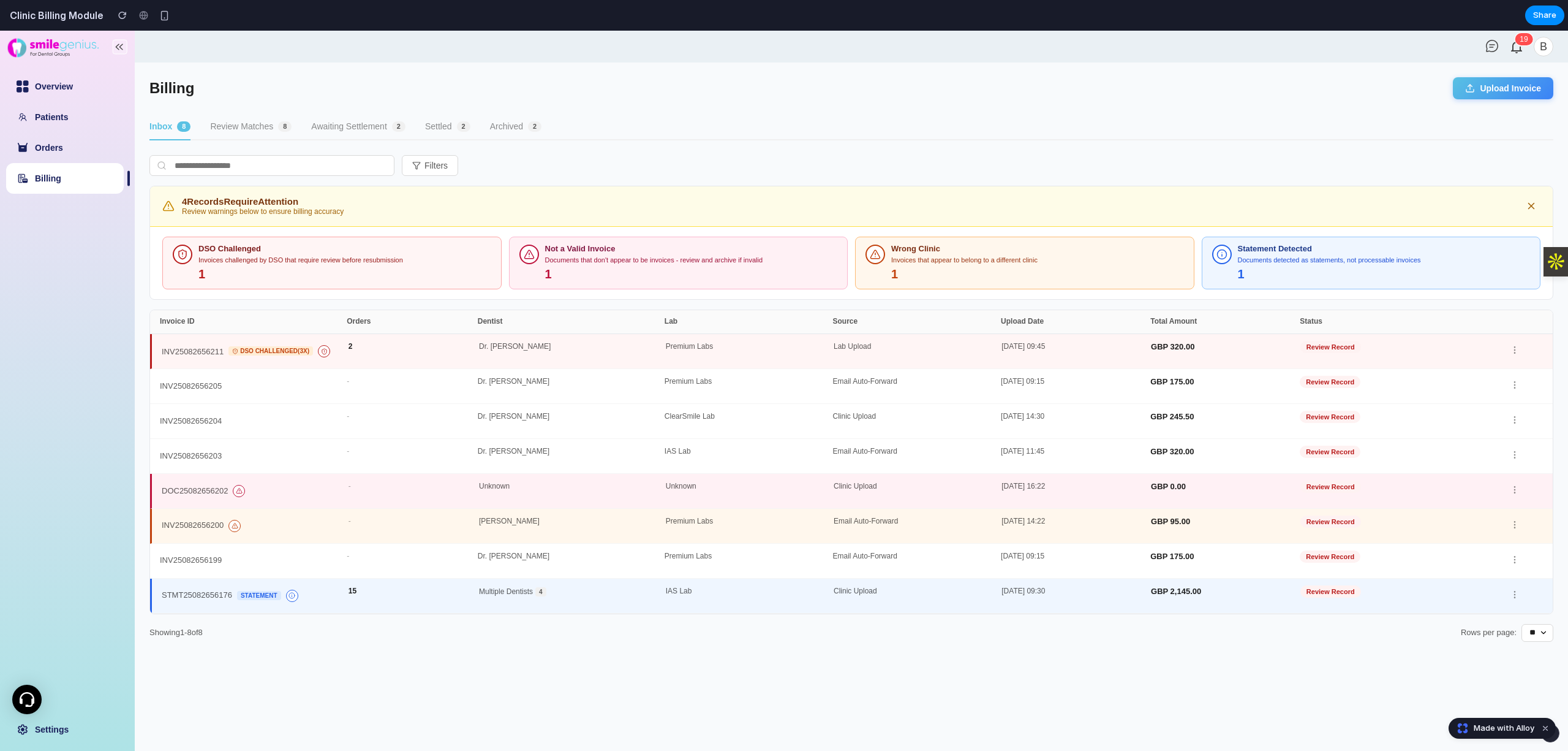
click at [1327, 322] on div "Status" at bounding box center [1393, 321] width 187 height 9
click at [368, 126] on button "Awaiting Settlement 2" at bounding box center [357, 127] width 94 height 26
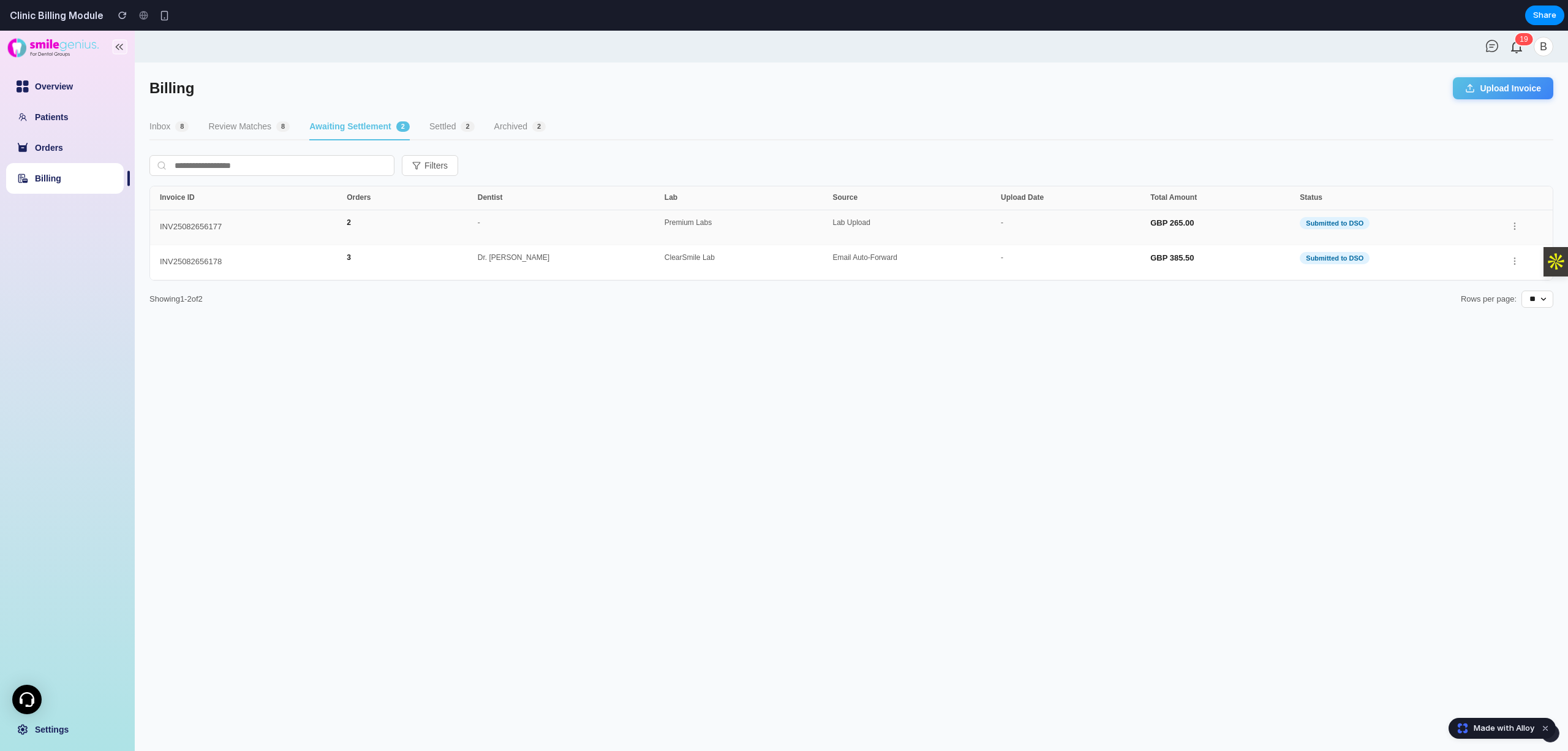
click at [881, 230] on div "Lab Upload" at bounding box center [917, 227] width 169 height 18
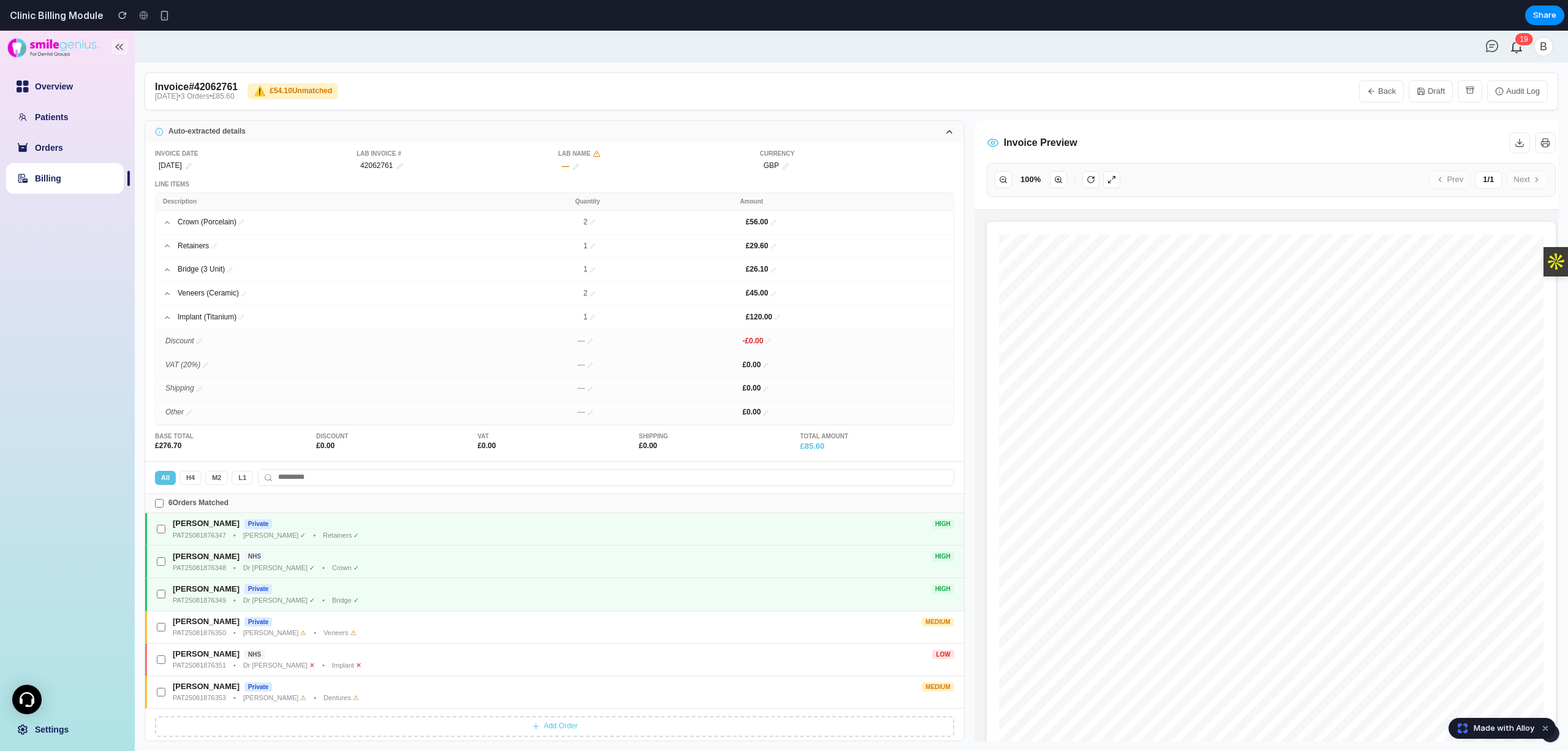
click at [61, 184] on link "Billing" at bounding box center [48, 177] width 26 height 10
select select "**"
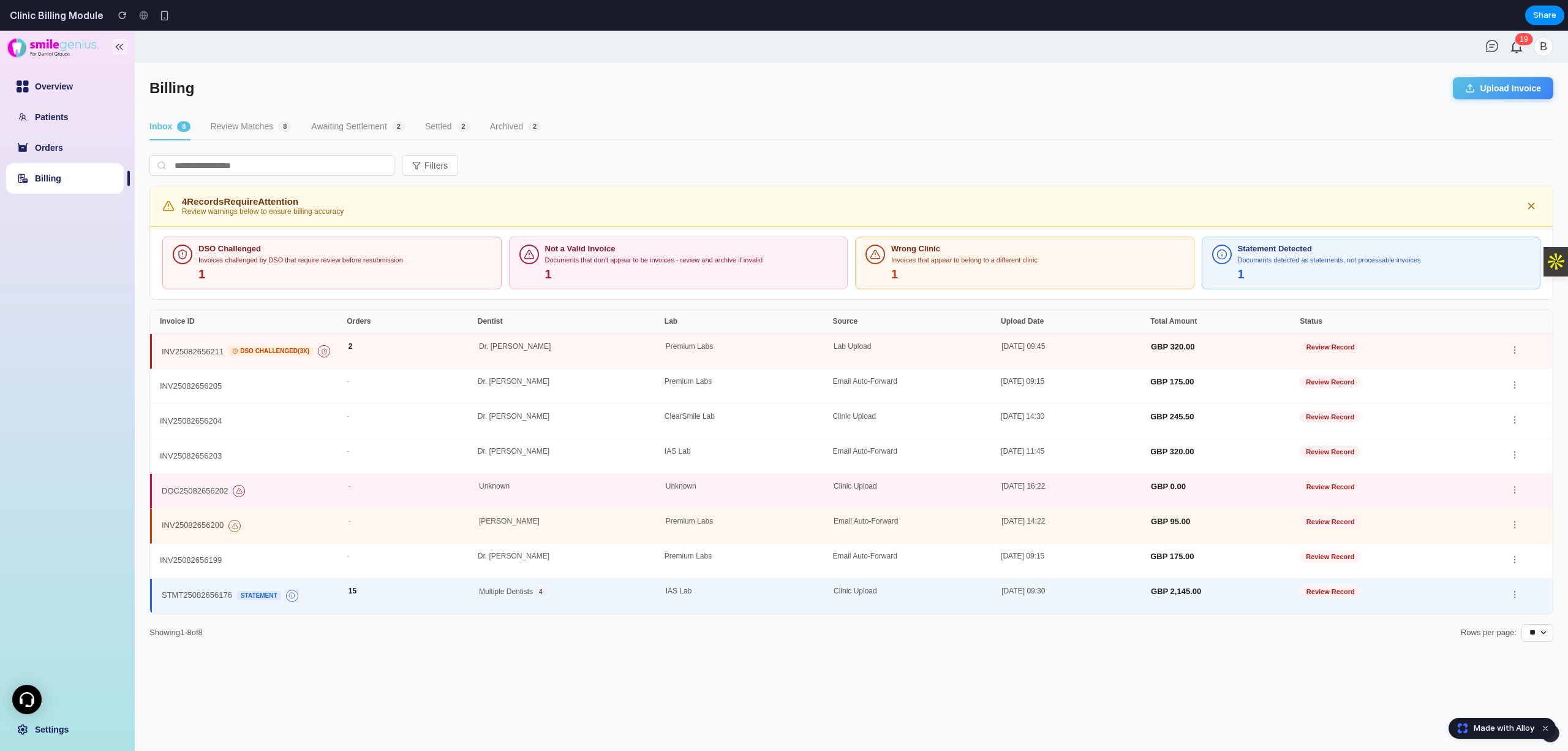
click at [358, 130] on button "Awaiting Settlement 2" at bounding box center [357, 127] width 94 height 26
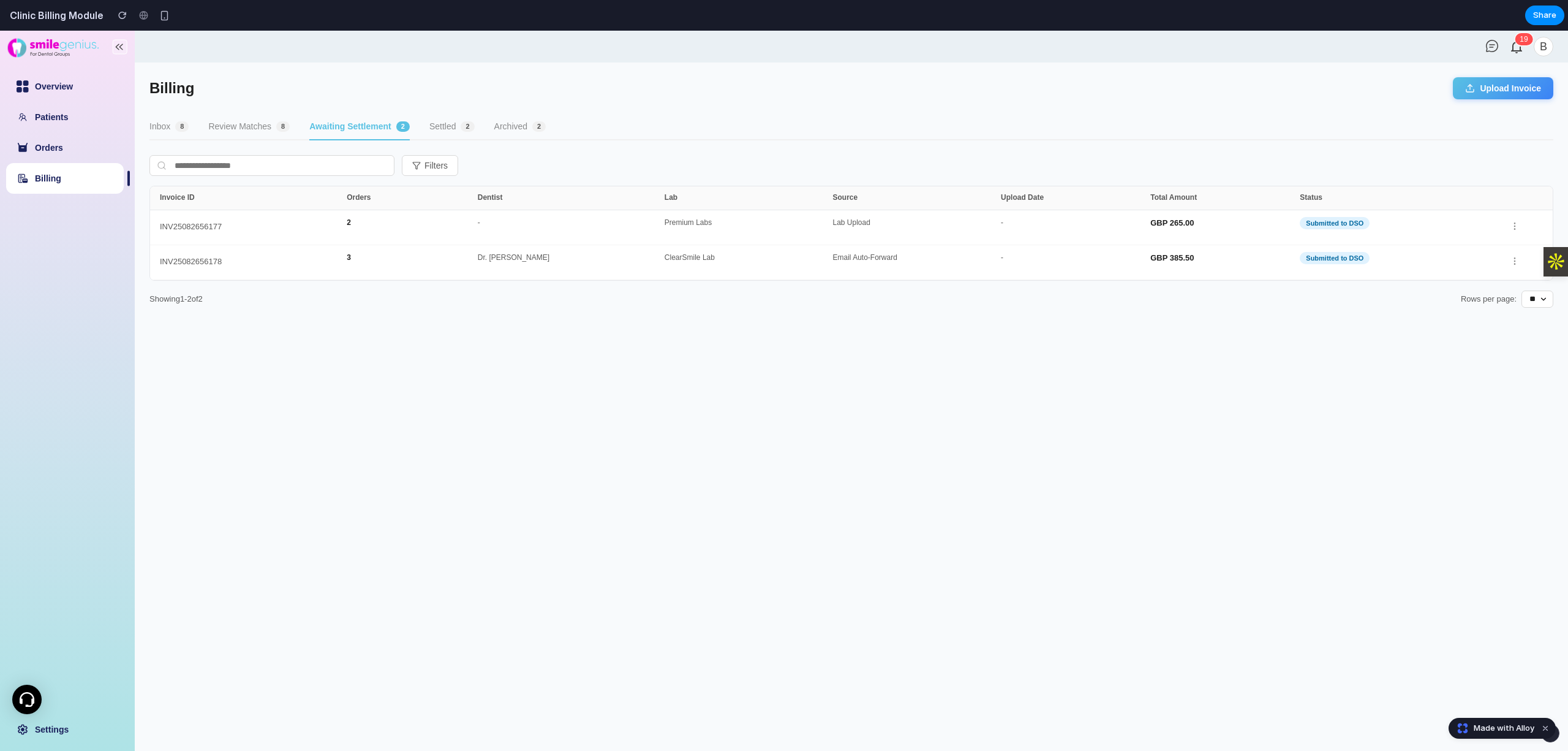
click at [270, 130] on button "Review Matches 8" at bounding box center [248, 127] width 82 height 26
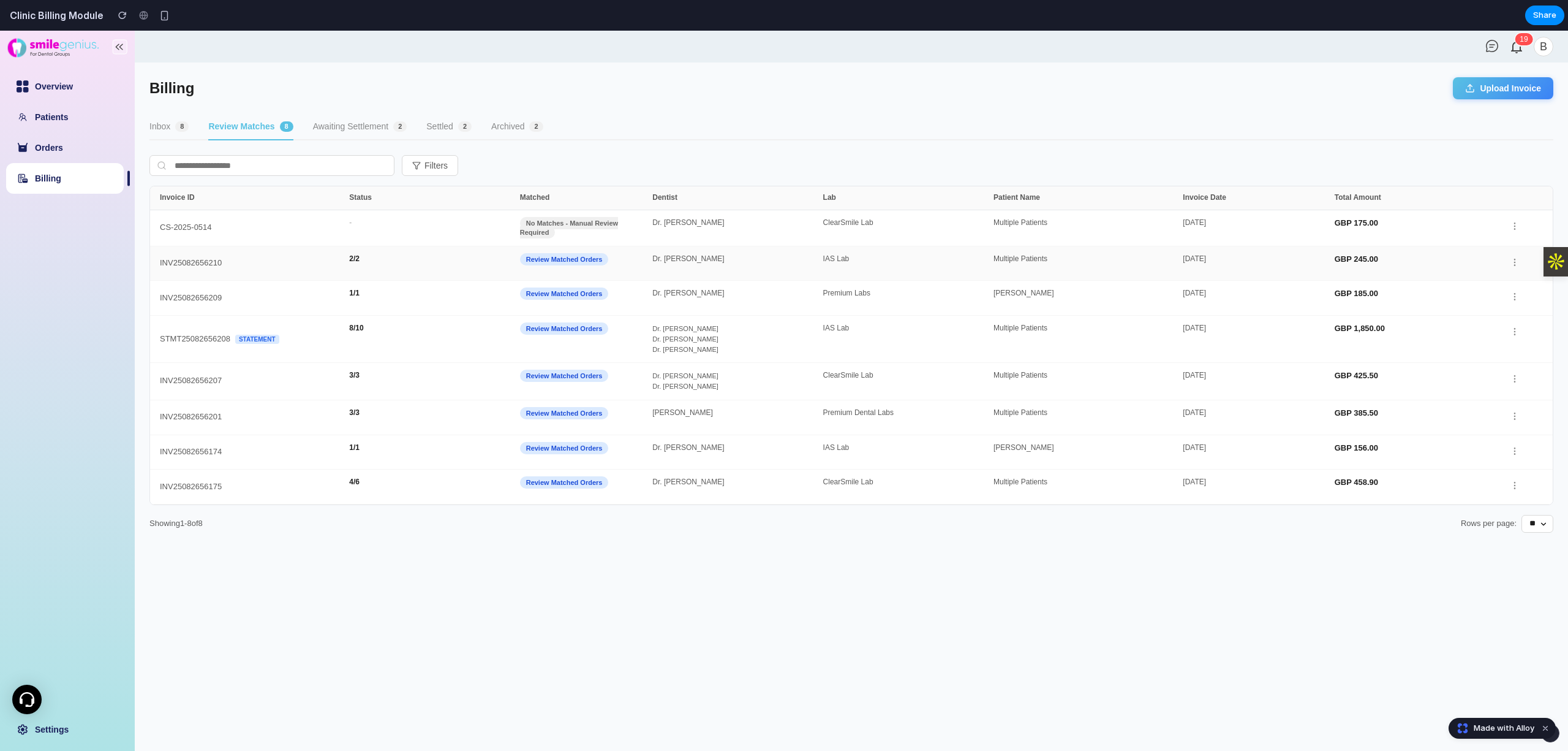
click at [454, 266] on div "2 / 2" at bounding box center [435, 264] width 170 height 18
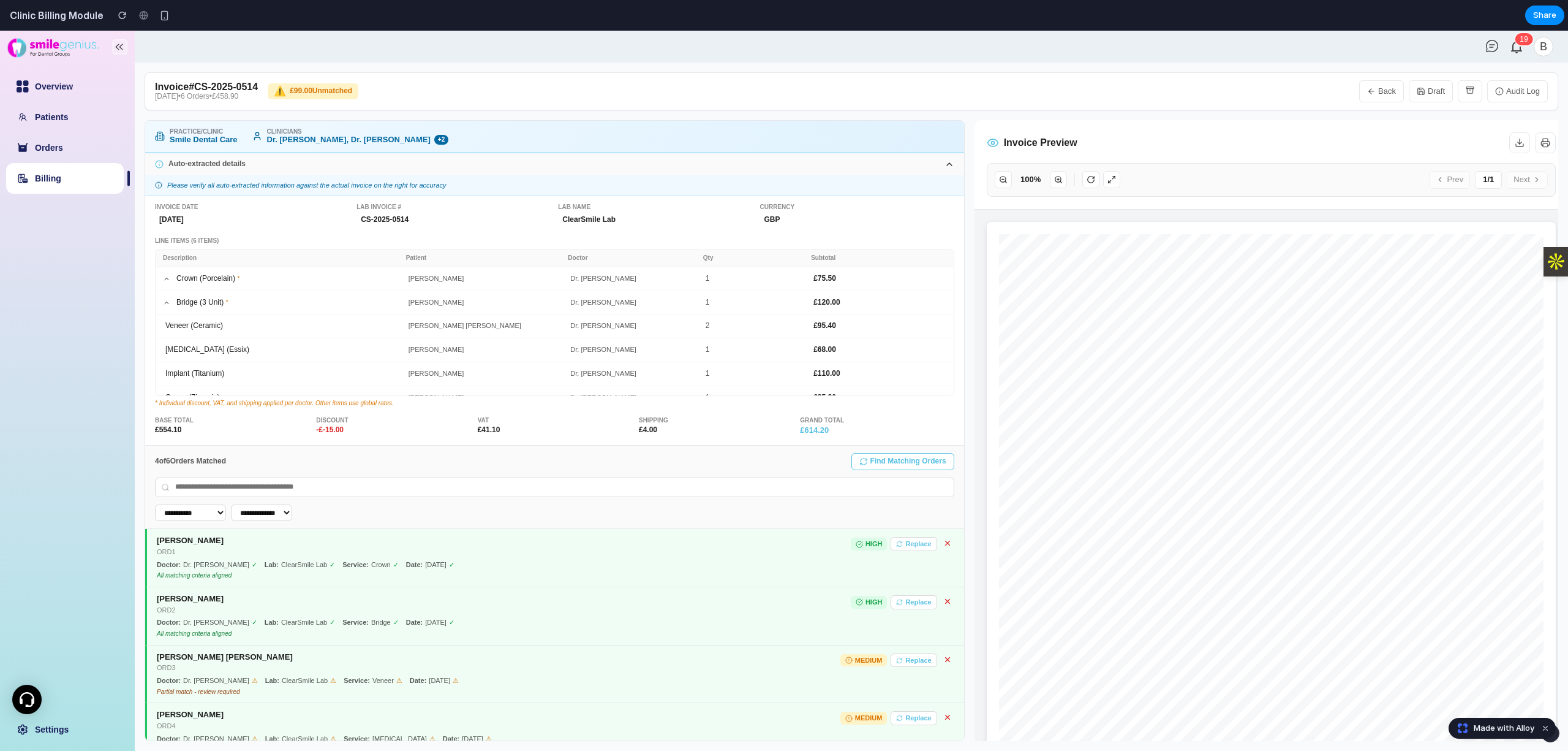
drag, startPoint x: 99, startPoint y: 168, endPoint x: 116, endPoint y: 173, distance: 17.7
click at [61, 173] on link "Billing" at bounding box center [48, 177] width 26 height 10
select select "**"
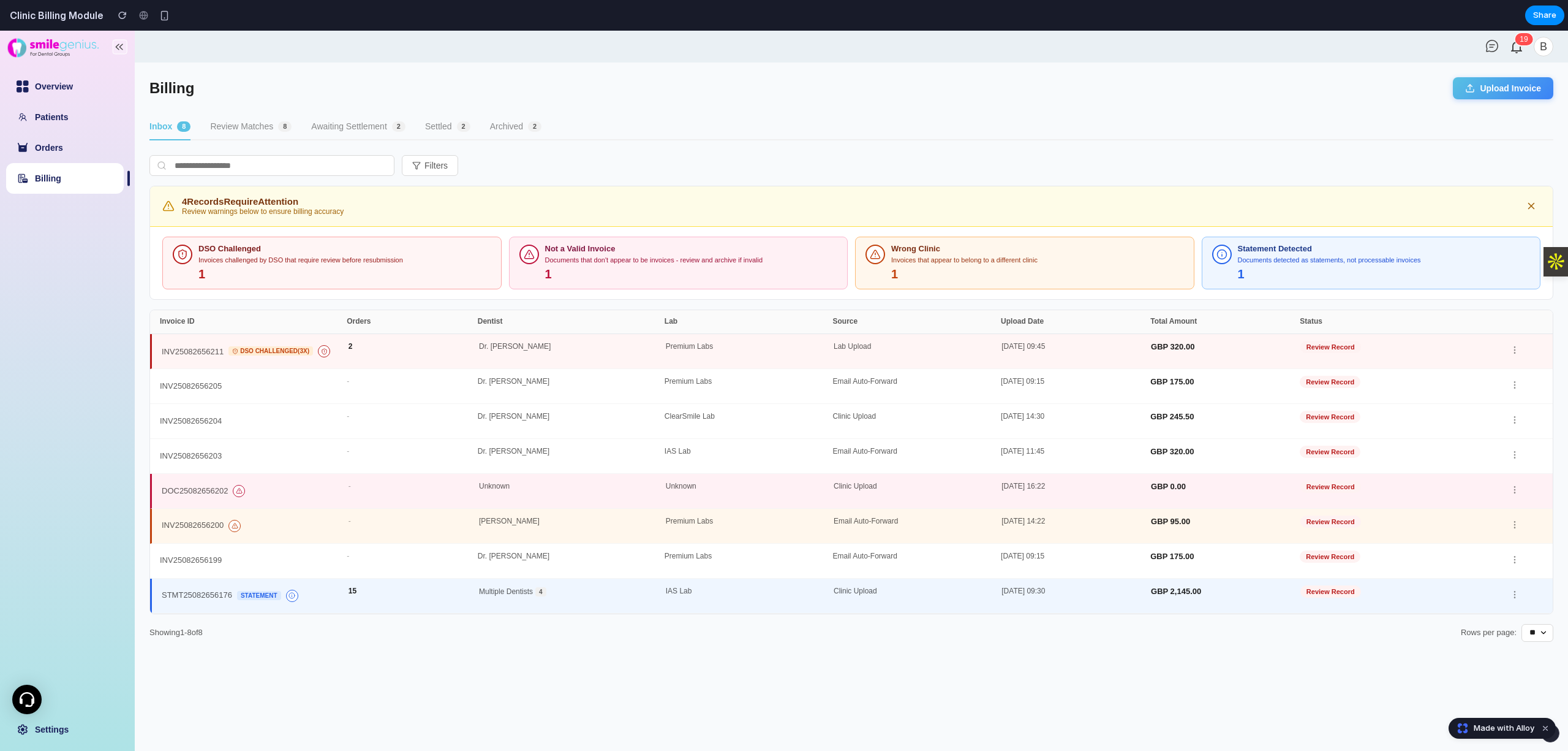
click at [273, 128] on button "Review Matches 8" at bounding box center [250, 127] width 82 height 26
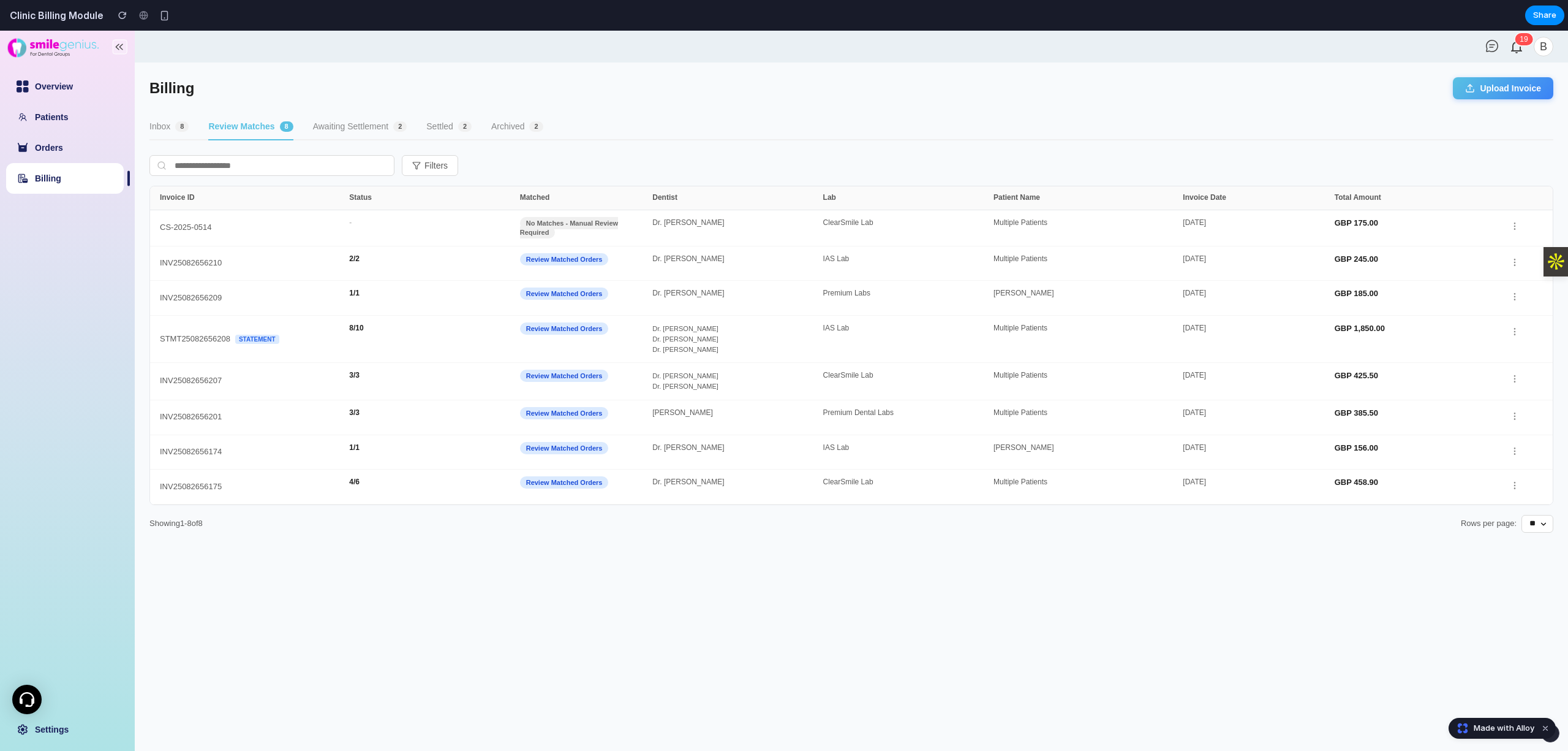
click at [327, 141] on main "Billing Upload Invoice Inbox 8 Review Matches 8 Awaiting Settlement 2 Settled 2…" at bounding box center [852, 407] width 1434 height 689
click at [338, 128] on button "Awaiting Settlement 2" at bounding box center [360, 127] width 94 height 26
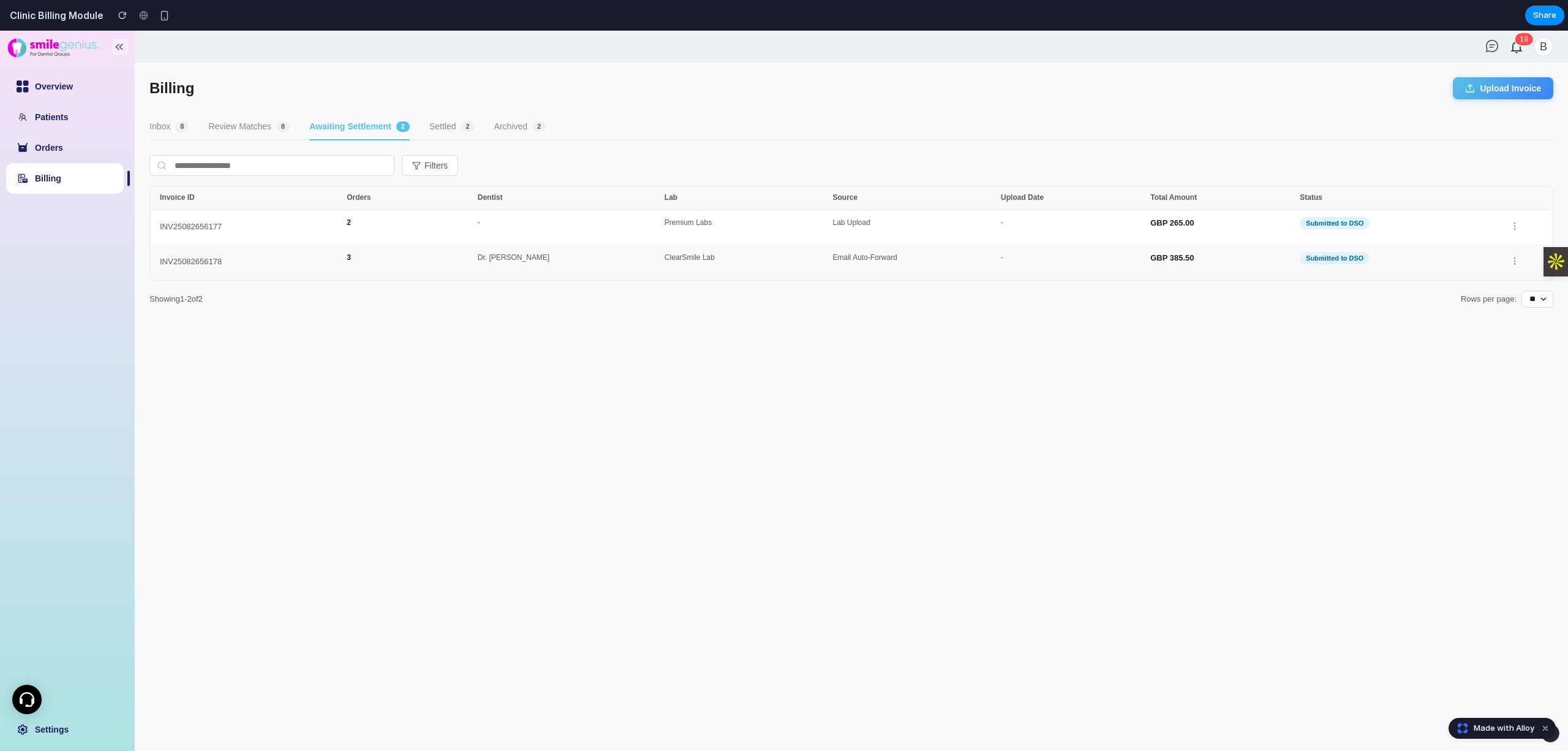
click at [996, 256] on div "Email Auto-Forward" at bounding box center [917, 263] width 169 height 18
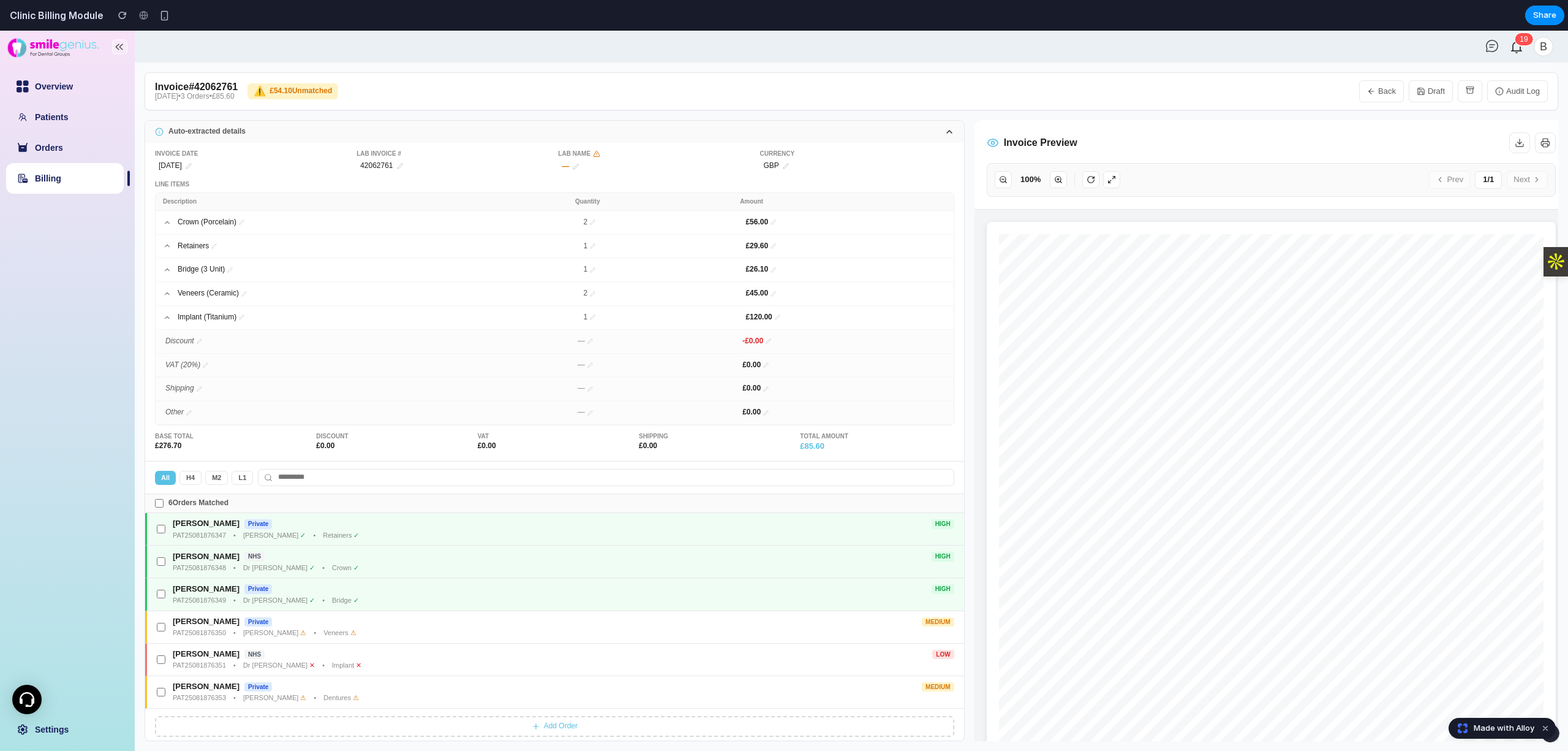
click at [61, 176] on link "Billing" at bounding box center [48, 177] width 26 height 10
select select "**"
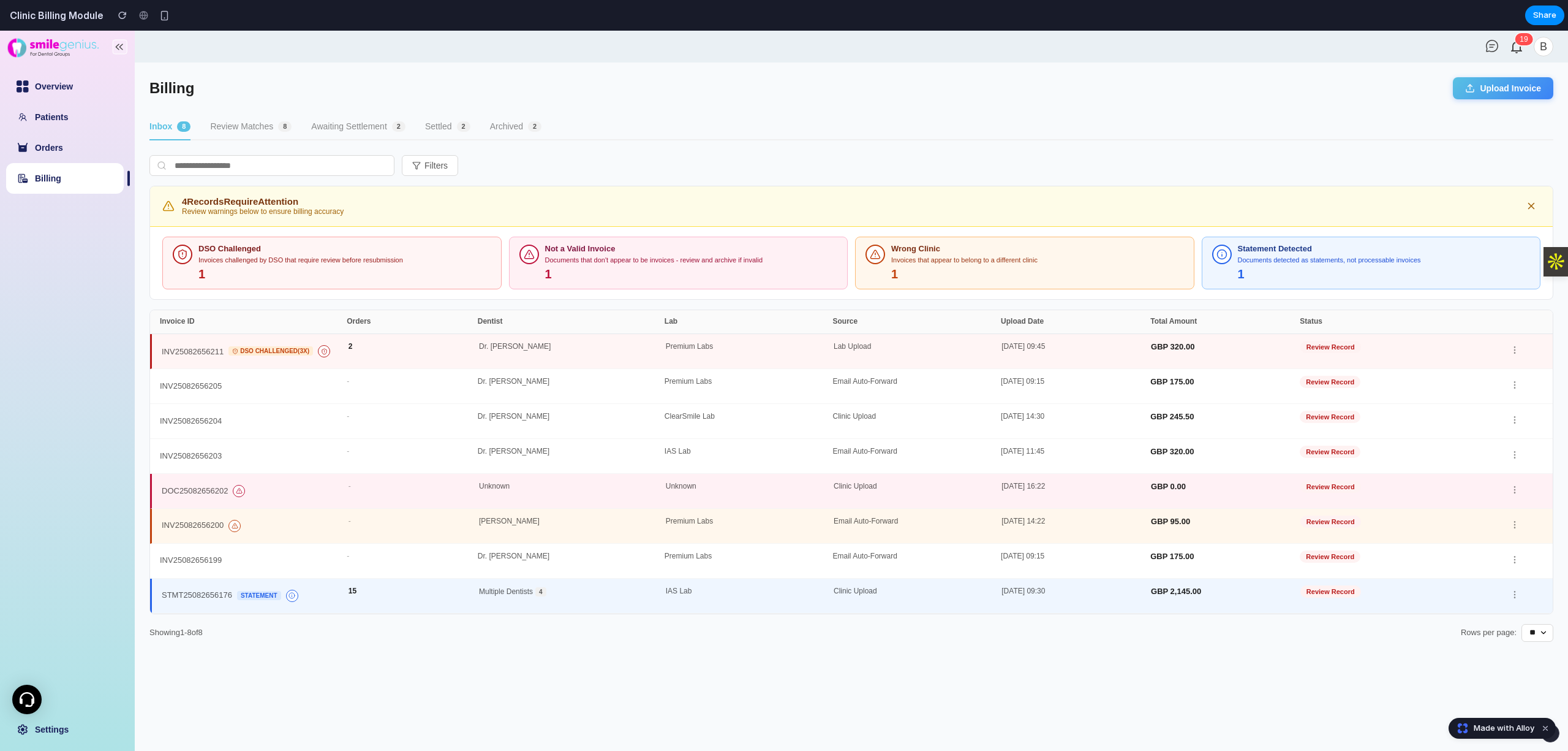
click at [447, 123] on button "Settled 2" at bounding box center [448, 127] width 46 height 26
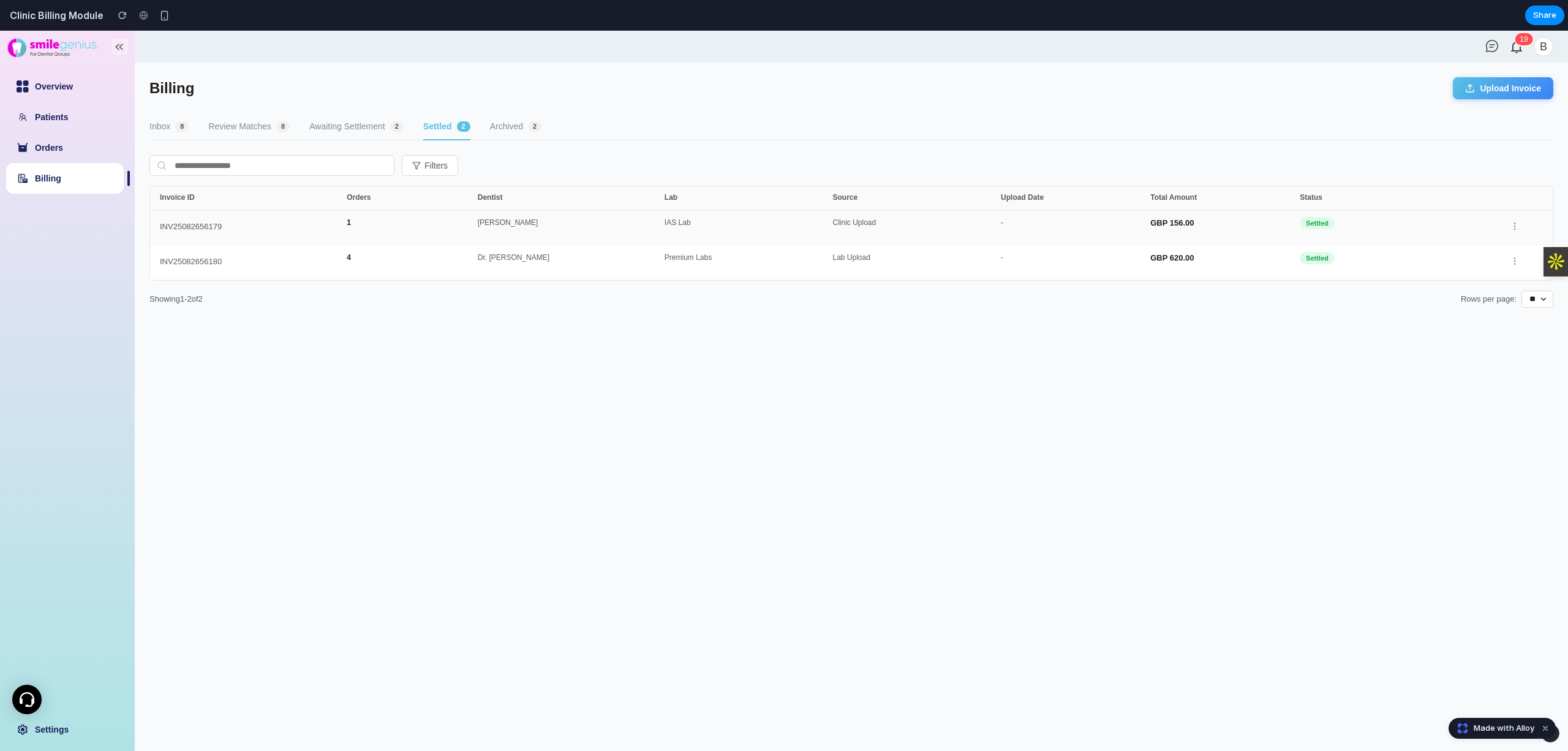
click at [534, 235] on div "INV25082656179 1 Dr. Maya Smith IAS Lab Clinic Upload - GBP 156.00 Settled" at bounding box center [852, 227] width 1403 height 35
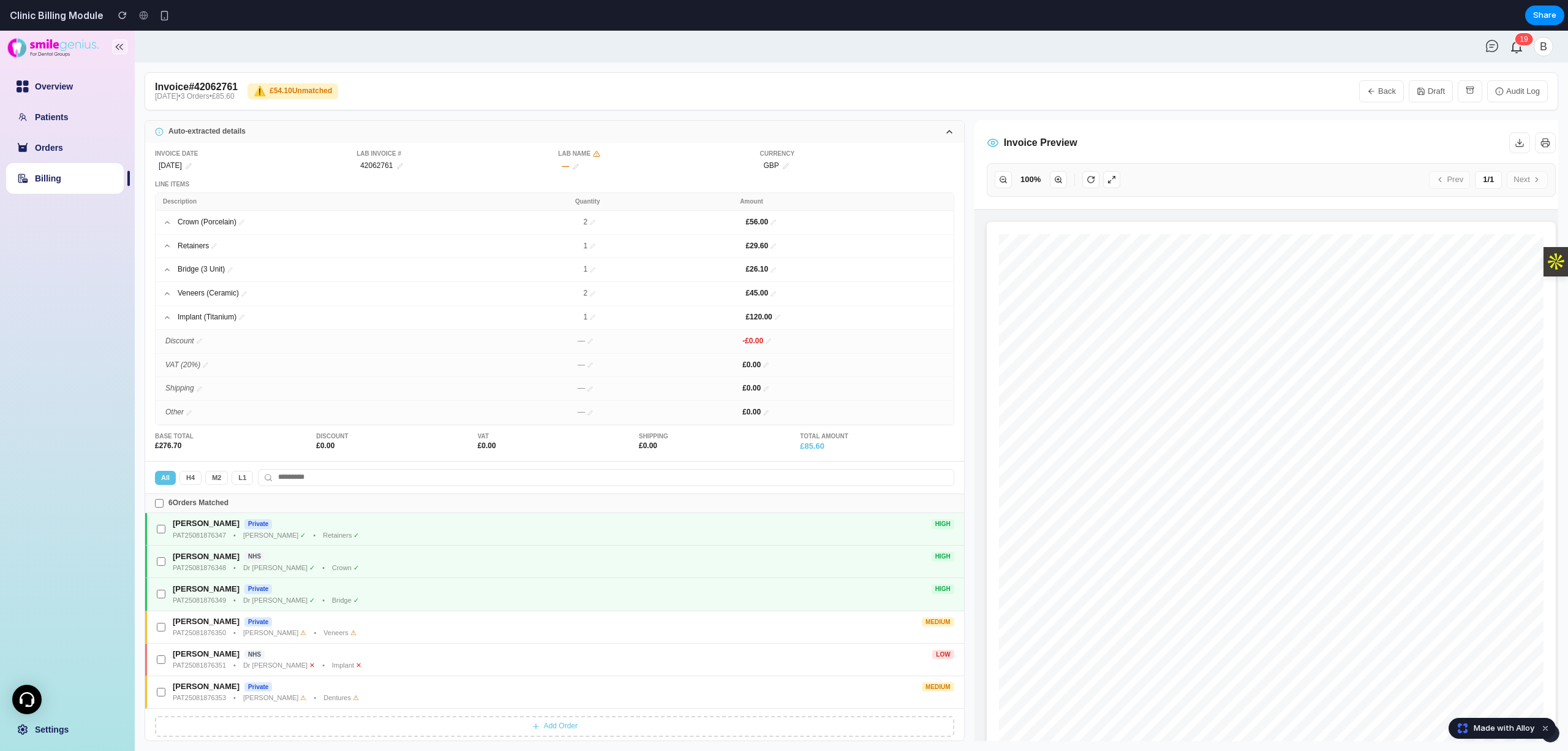
click at [53, 184] on link "Billing" at bounding box center [48, 177] width 26 height 10
select select "**"
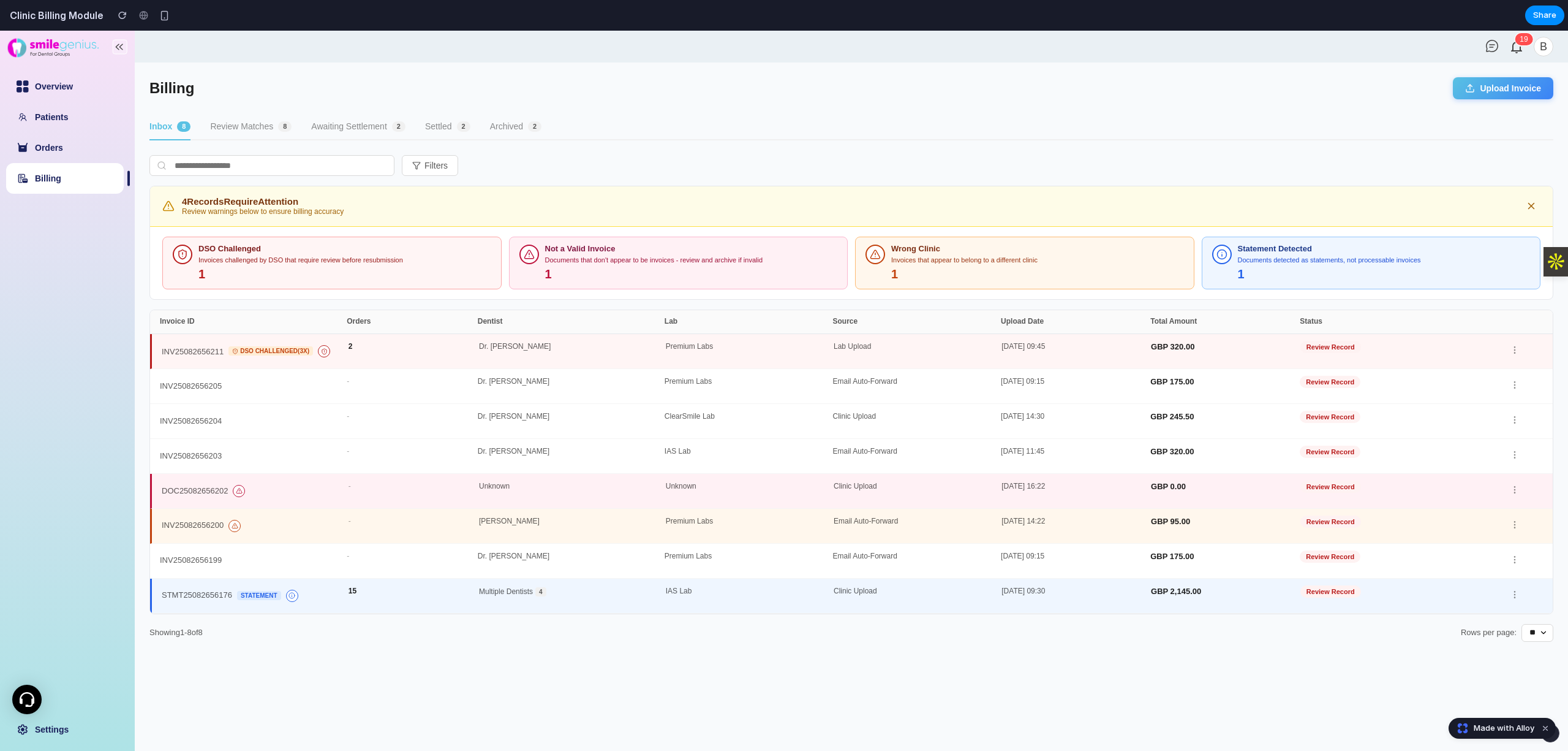
click at [217, 128] on button "Review Matches 8" at bounding box center [250, 127] width 82 height 26
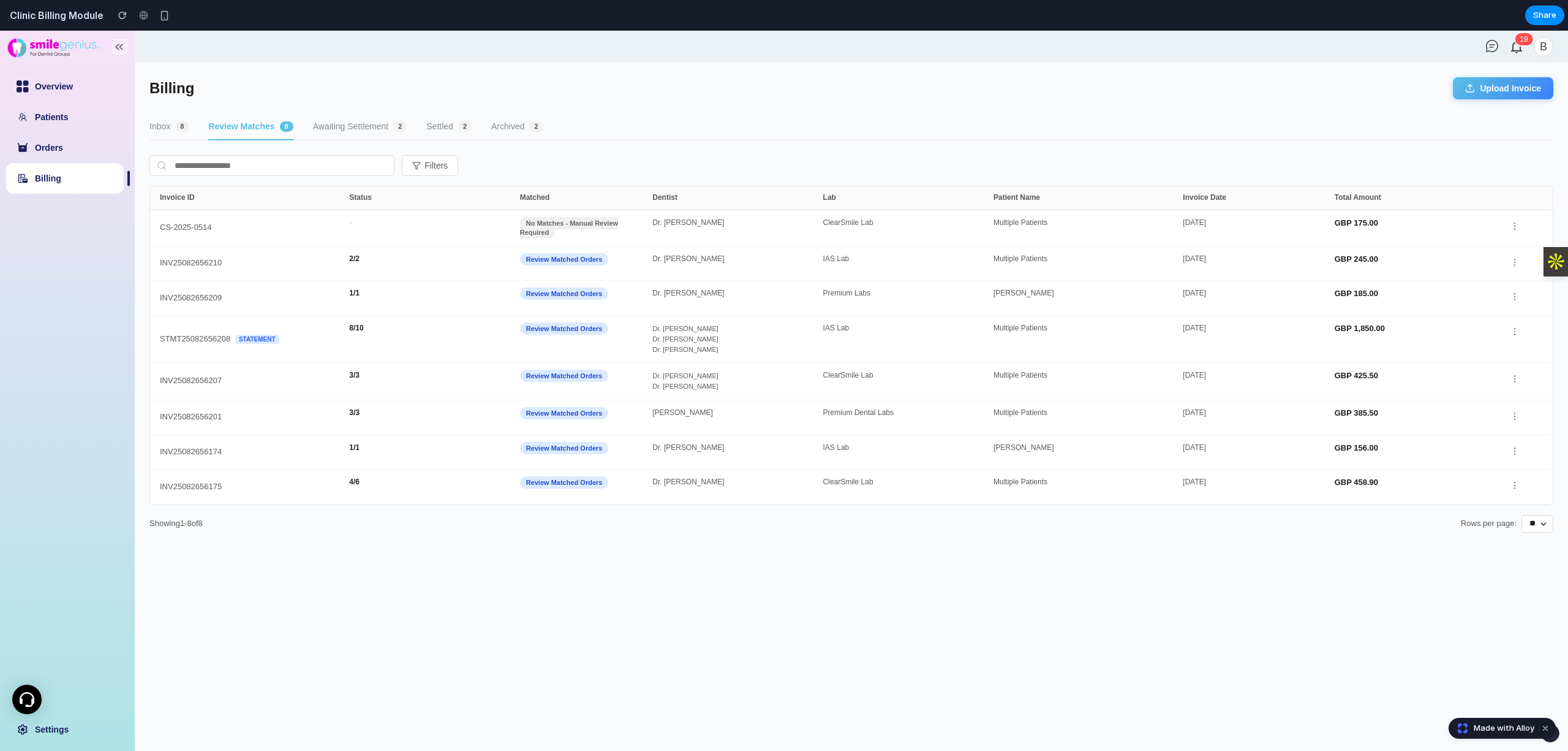
click at [164, 128] on button "Inbox 8" at bounding box center [169, 127] width 40 height 26
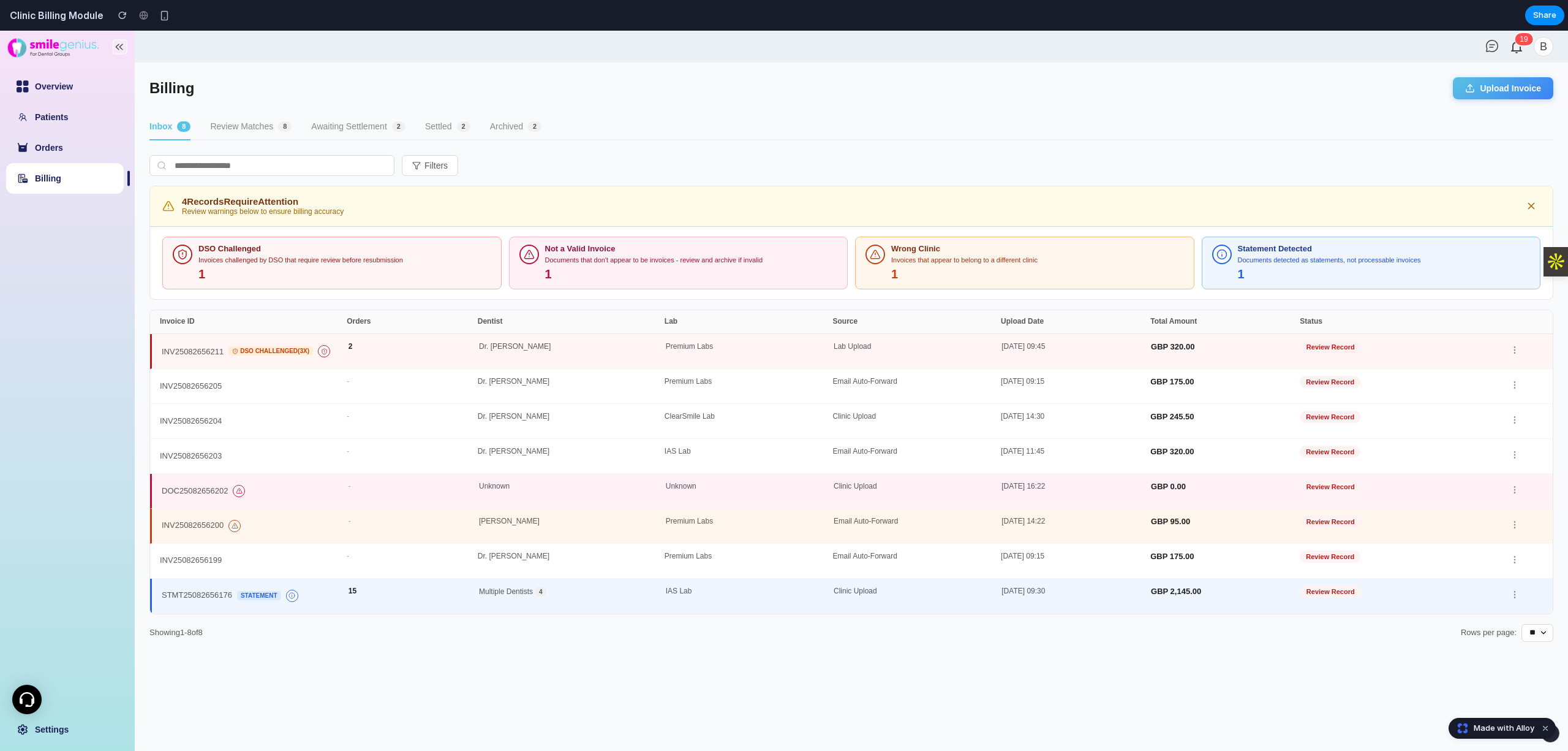
click at [231, 133] on button "Review Matches 8" at bounding box center [250, 127] width 82 height 26
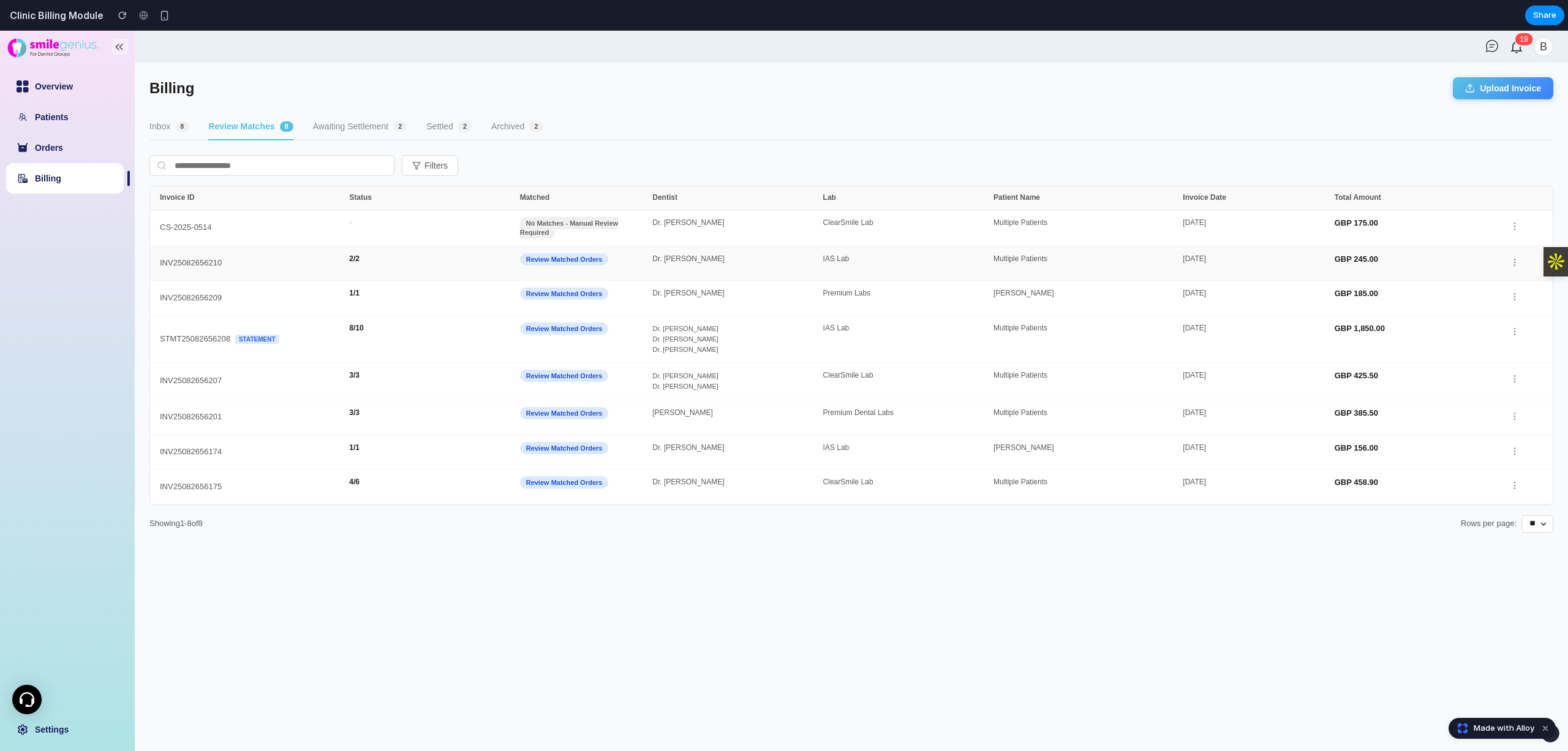
click at [455, 267] on div "2 / 2" at bounding box center [435, 264] width 170 height 18
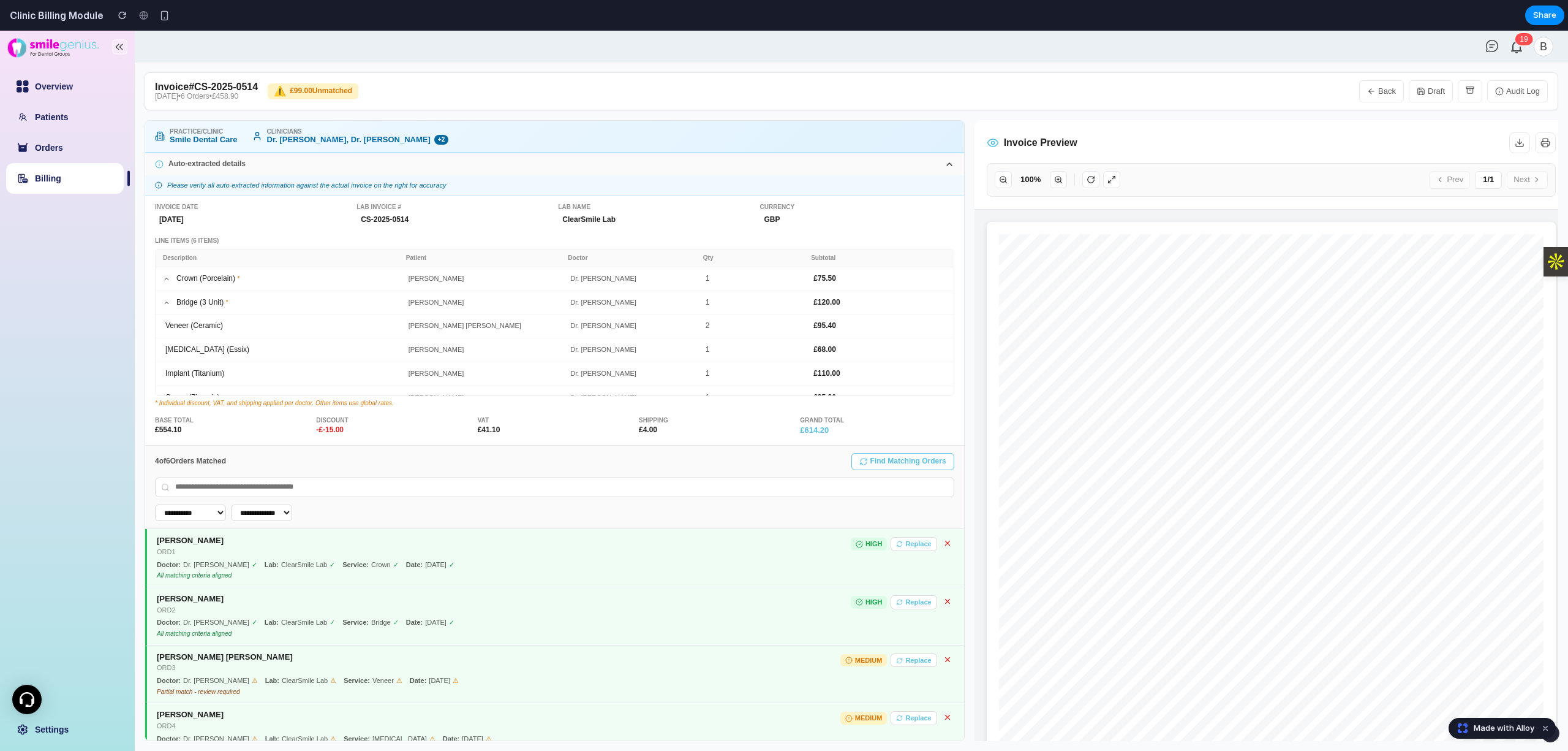
drag, startPoint x: 77, startPoint y: 175, endPoint x: 89, endPoint y: 173, distance: 12.2
click at [61, 176] on link "Billing" at bounding box center [48, 177] width 26 height 10
select select "**"
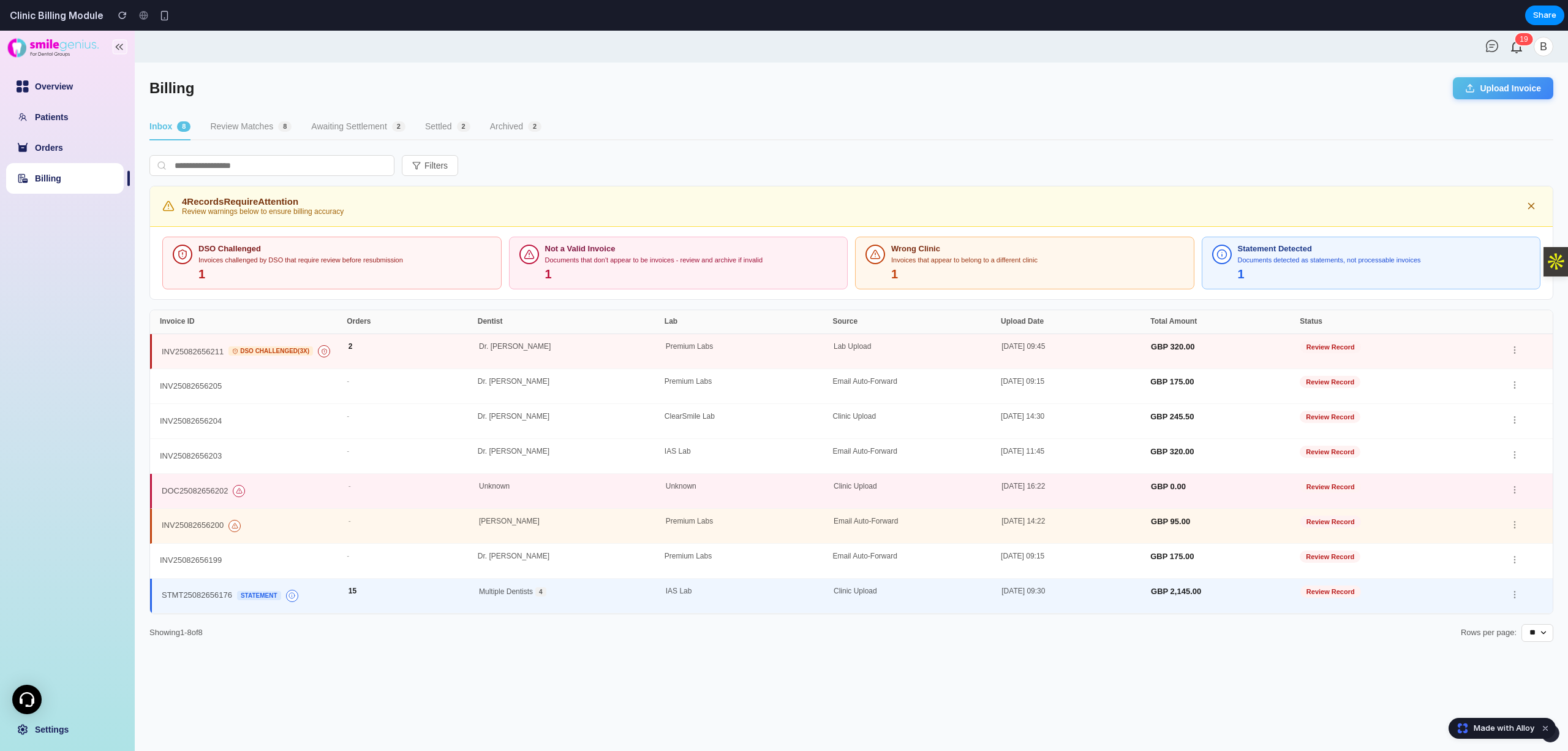
click at [255, 131] on button "Review Matches 8" at bounding box center [250, 127] width 82 height 26
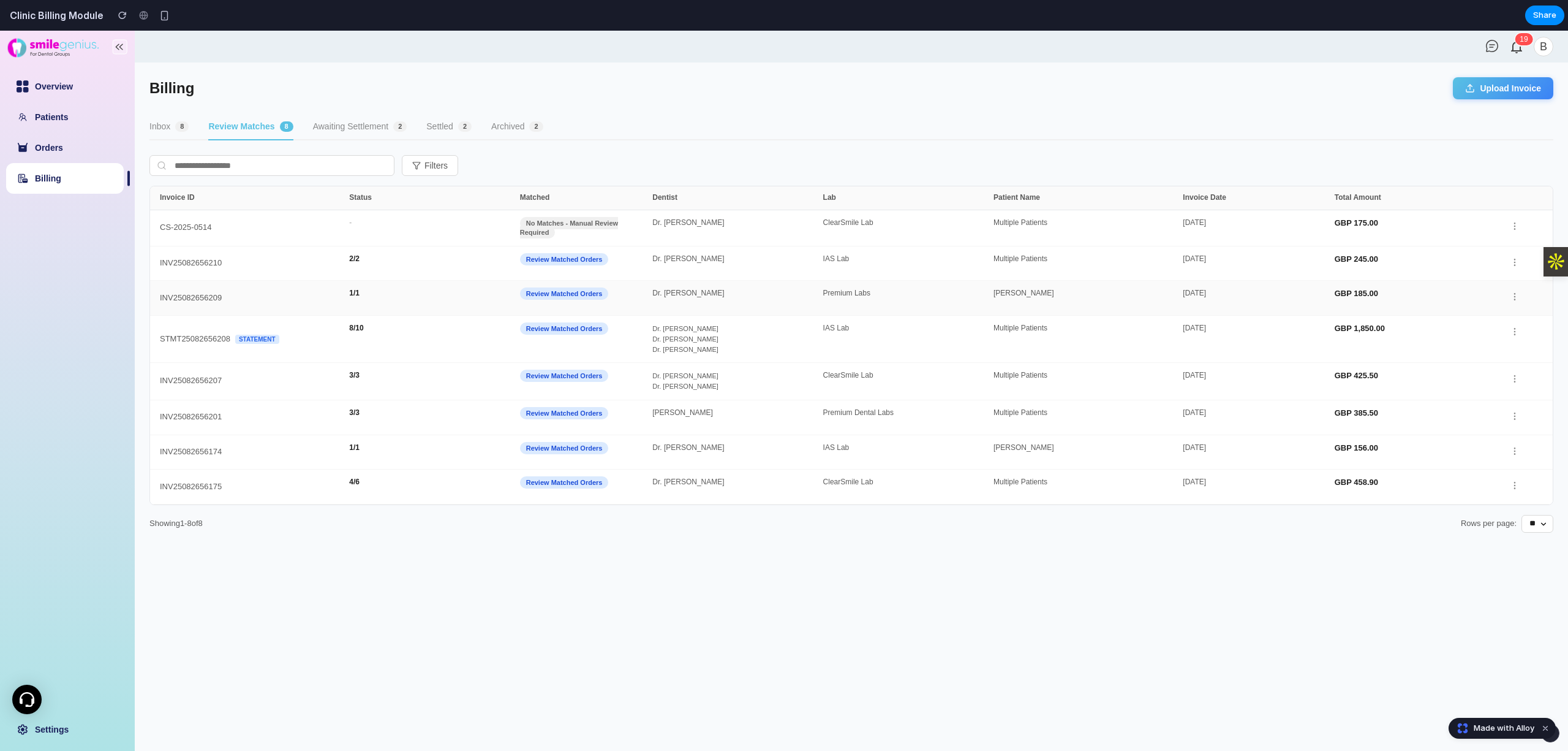
click at [310, 301] on div "INV25082656209" at bounding box center [255, 298] width 190 height 18
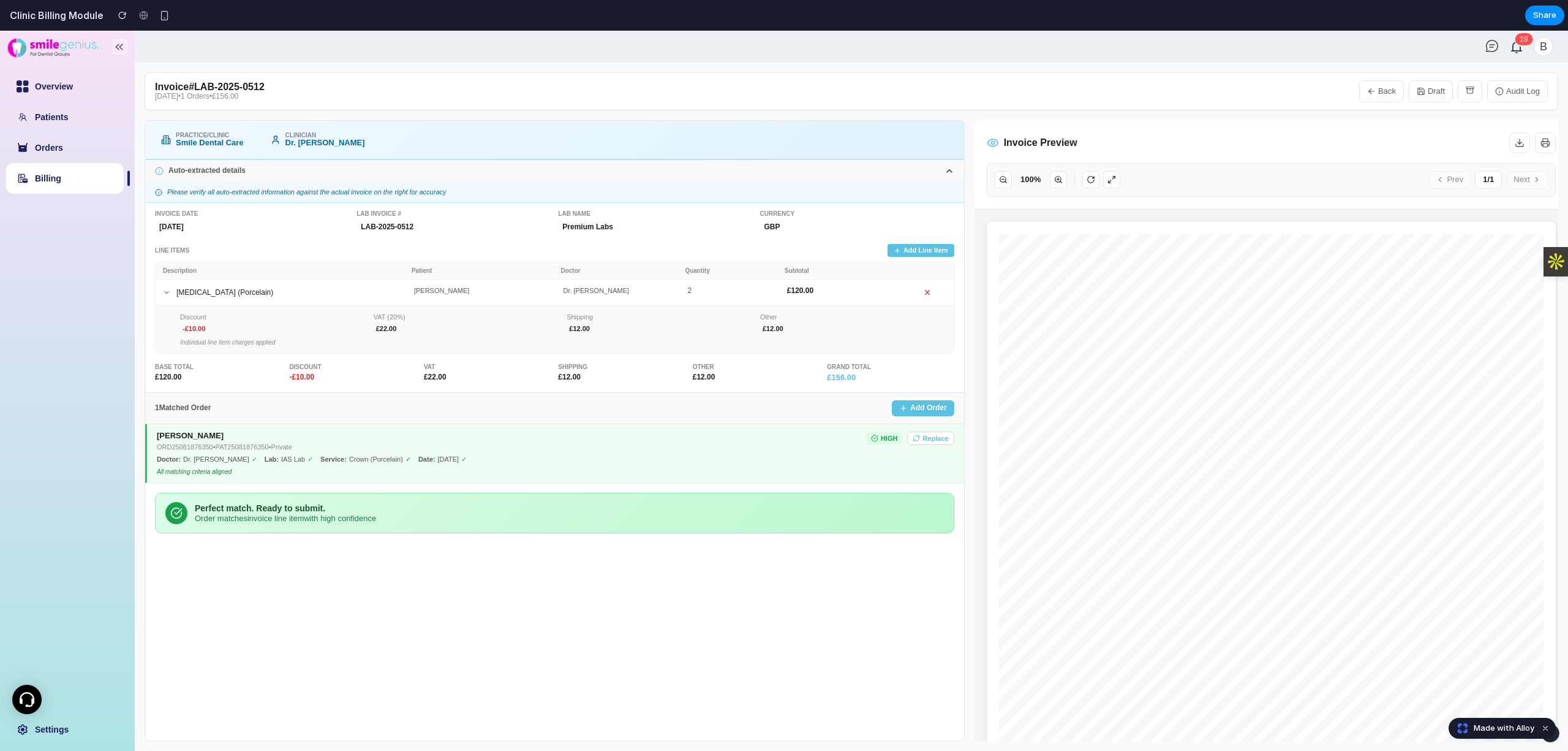
click at [58, 184] on link "Billing" at bounding box center [48, 177] width 26 height 10
select select "**"
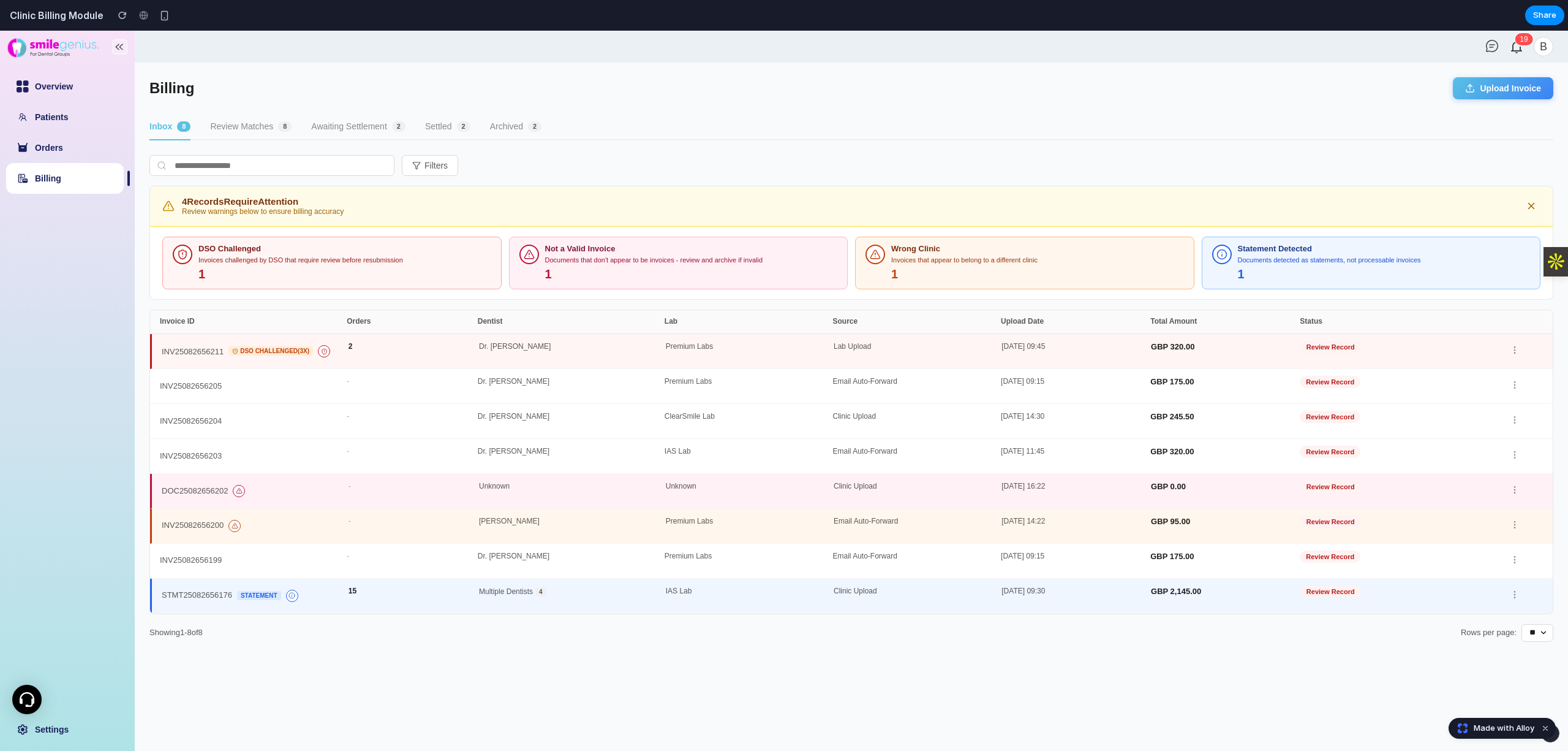
click at [261, 126] on button "Review Matches 8" at bounding box center [250, 127] width 82 height 26
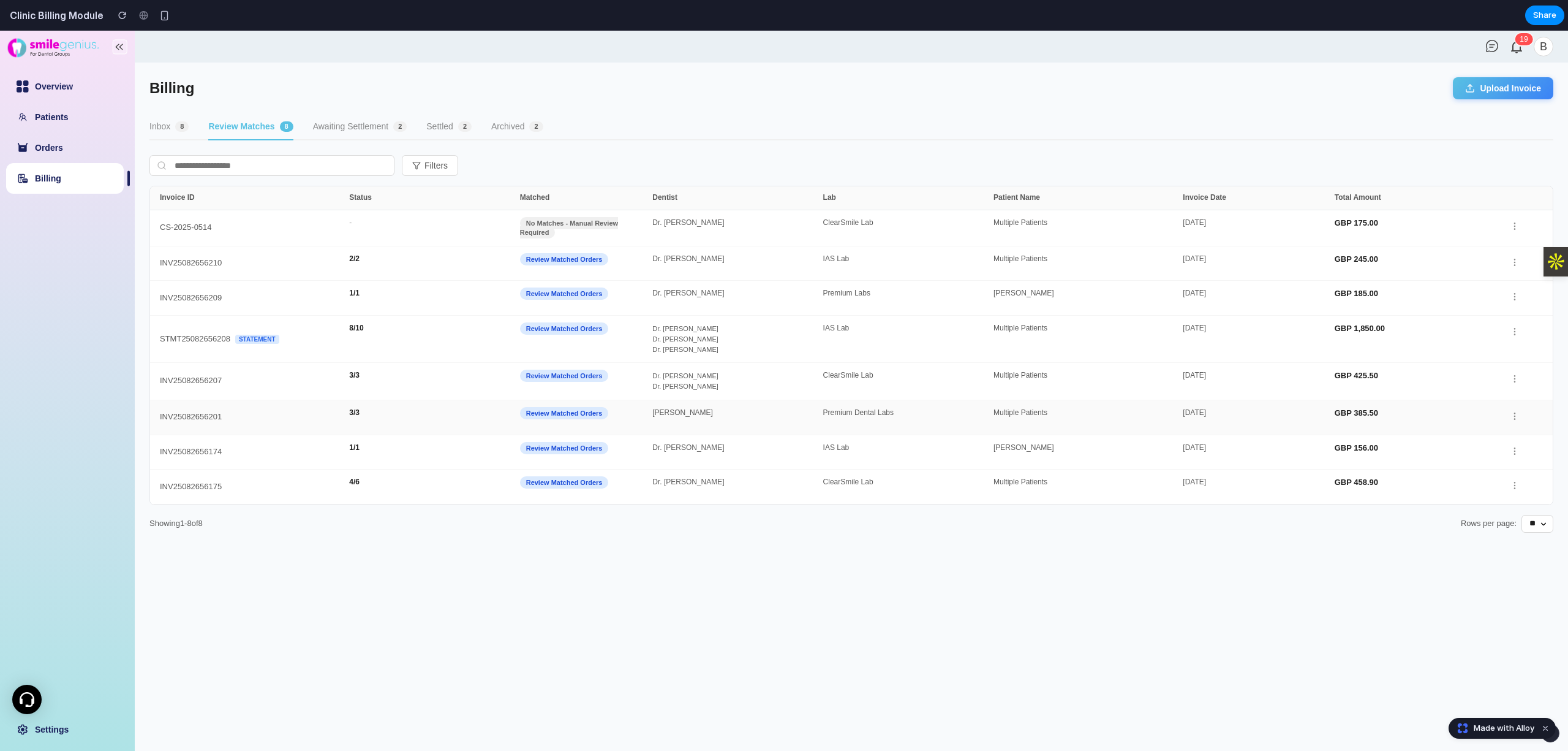
click at [321, 401] on div "INV25082656201 3 / 3 Review Matched Orders Dr. Maya Smith Premium Dental Labs M…" at bounding box center [852, 418] width 1403 height 35
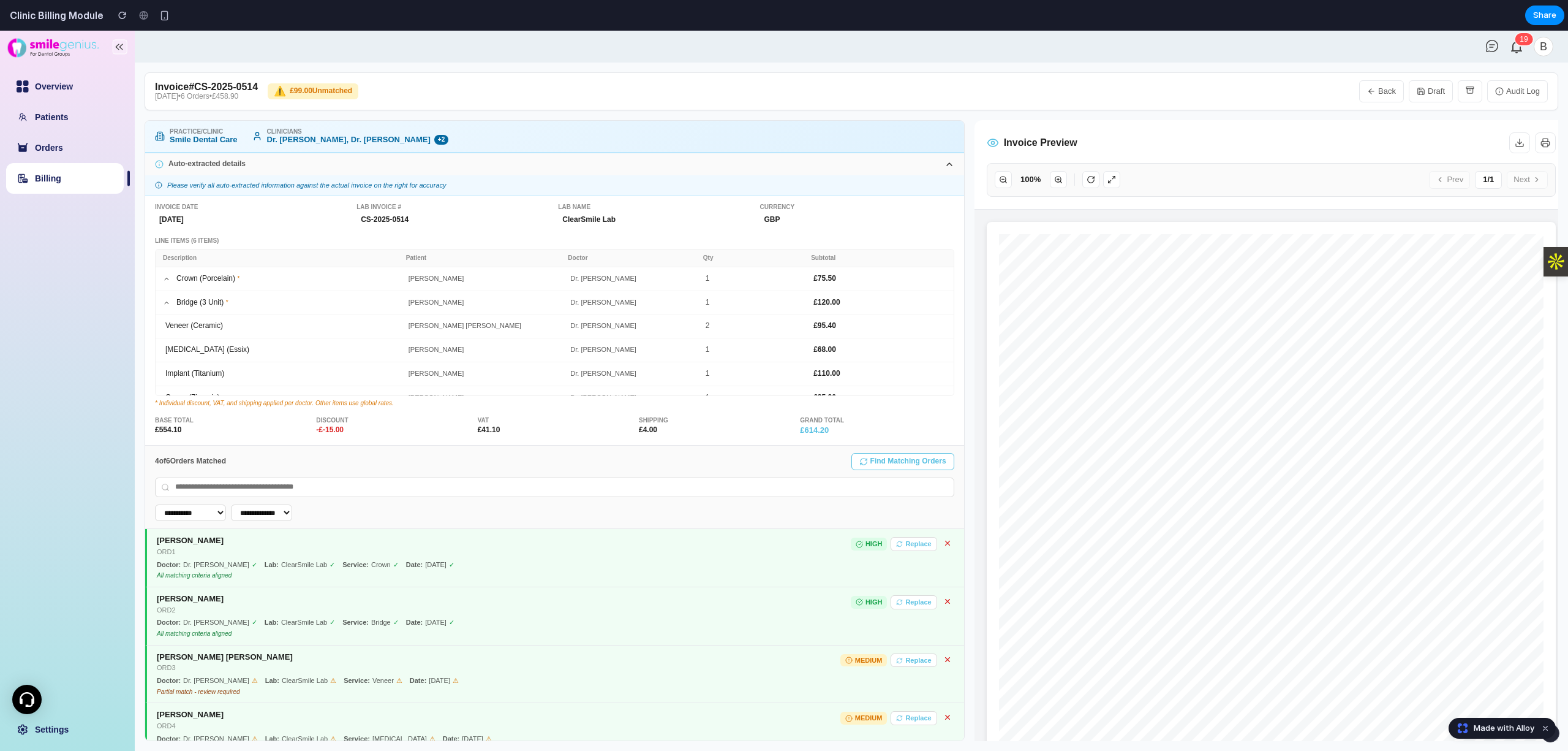
click at [61, 177] on link "Billing" at bounding box center [48, 177] width 26 height 10
select select "**"
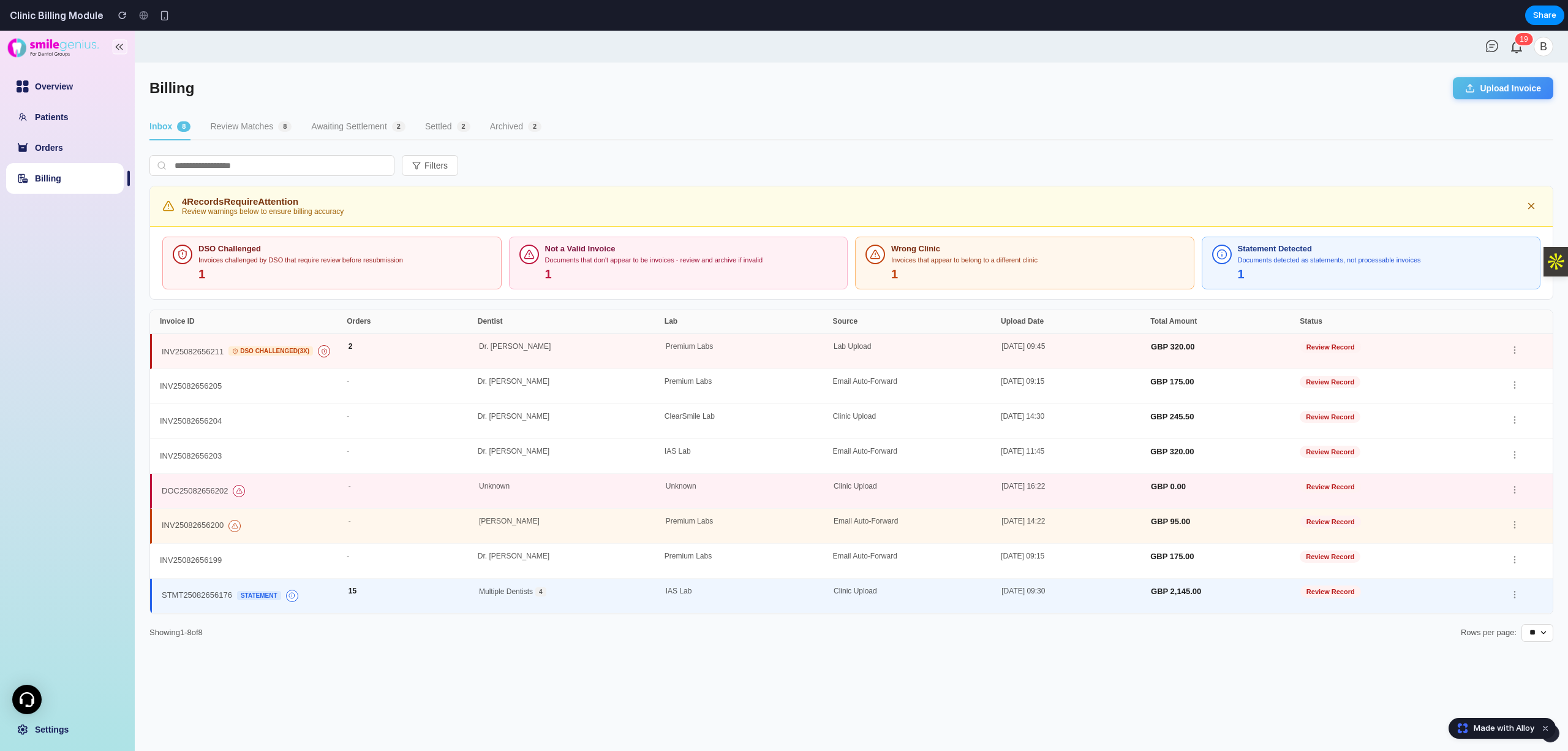
click at [232, 117] on button "Review Matches 8" at bounding box center [250, 127] width 82 height 26
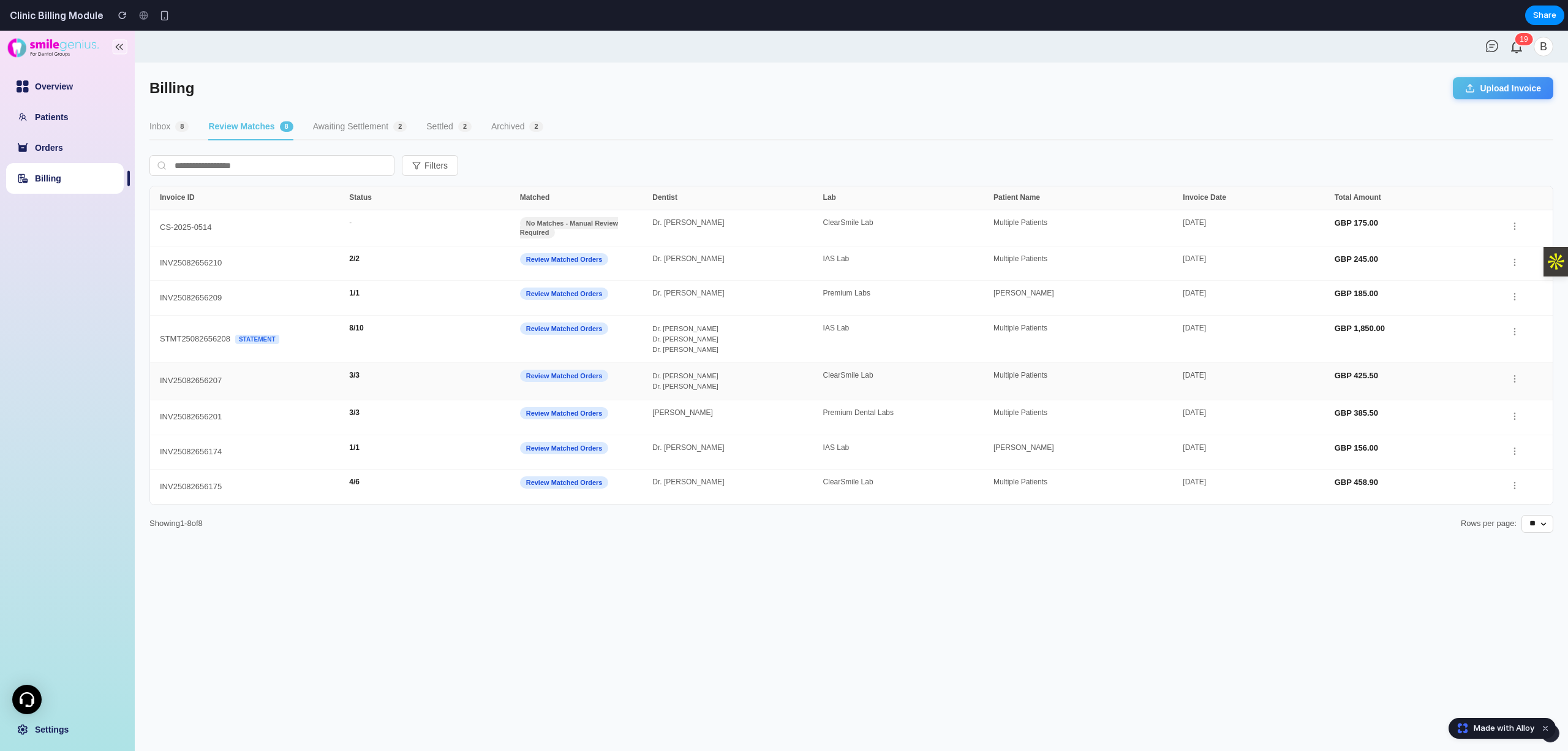
click at [278, 370] on div "INV25082656207 3 / 3 Review Matched Orders Dr. Emily Johnson Dr. Robert William…" at bounding box center [852, 381] width 1403 height 37
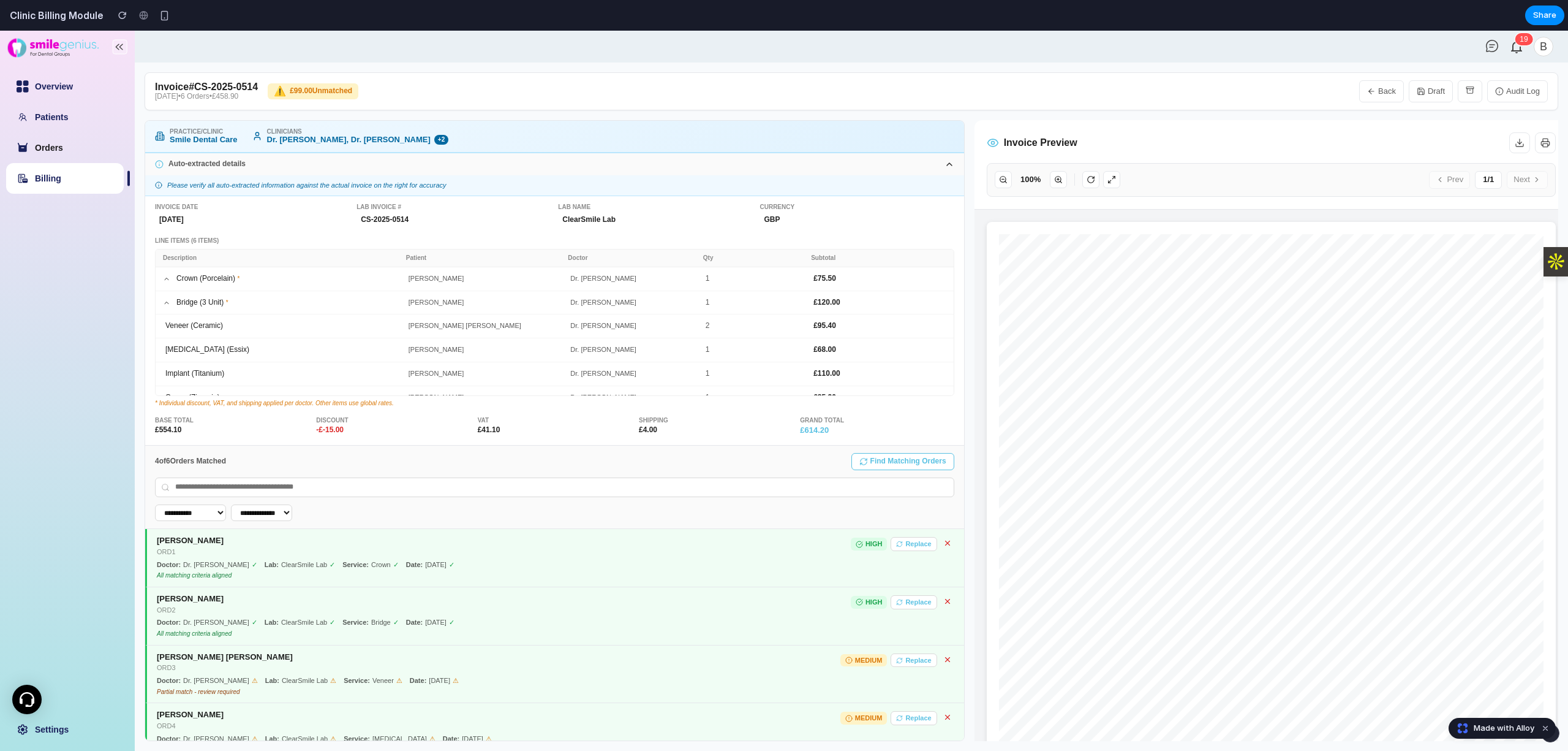
click at [46, 153] on link "Orders" at bounding box center [49, 148] width 28 height 10
click at [52, 184] on link "Billing" at bounding box center [48, 177] width 26 height 10
select select "**"
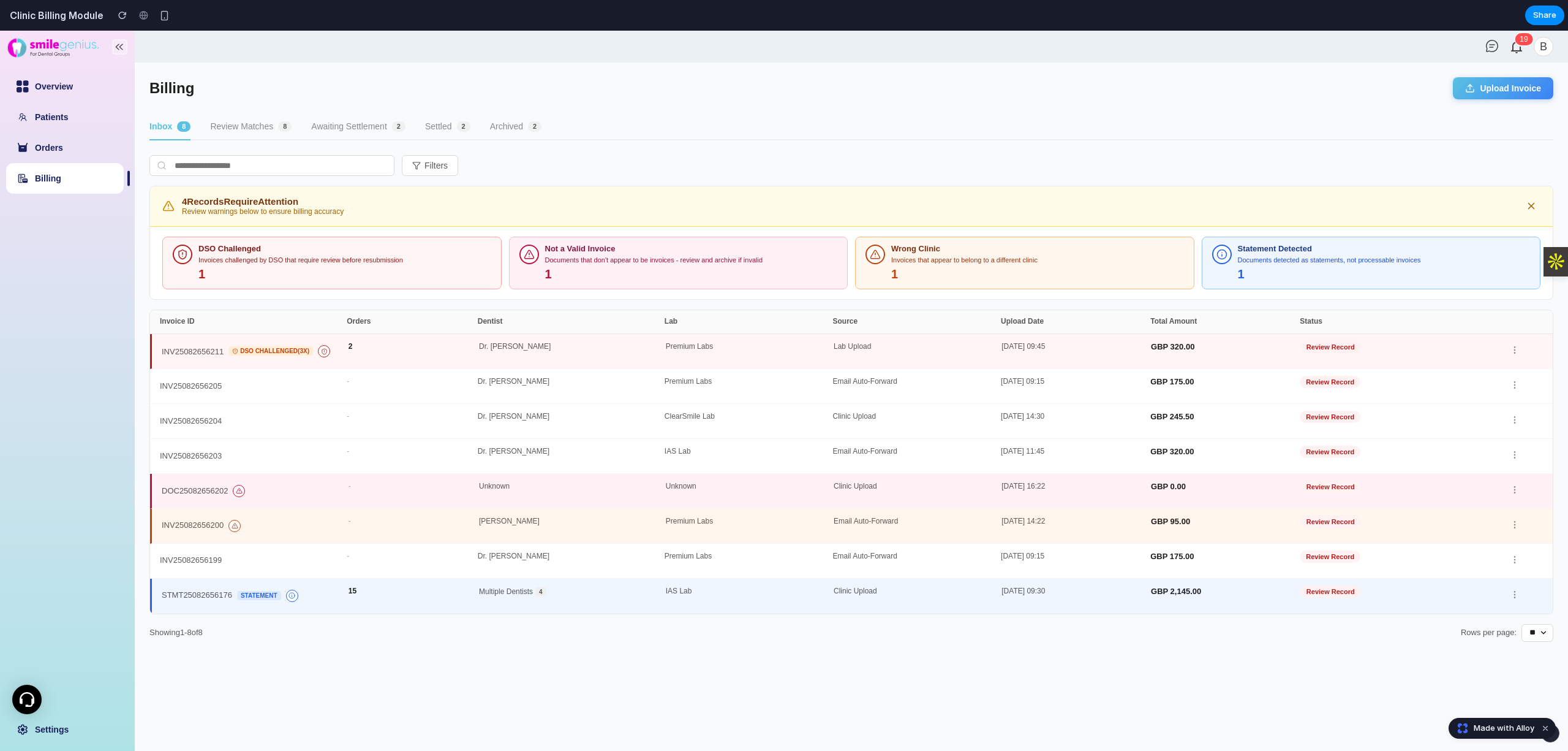
click at [229, 138] on button "Review Matches 8" at bounding box center [250, 127] width 82 height 26
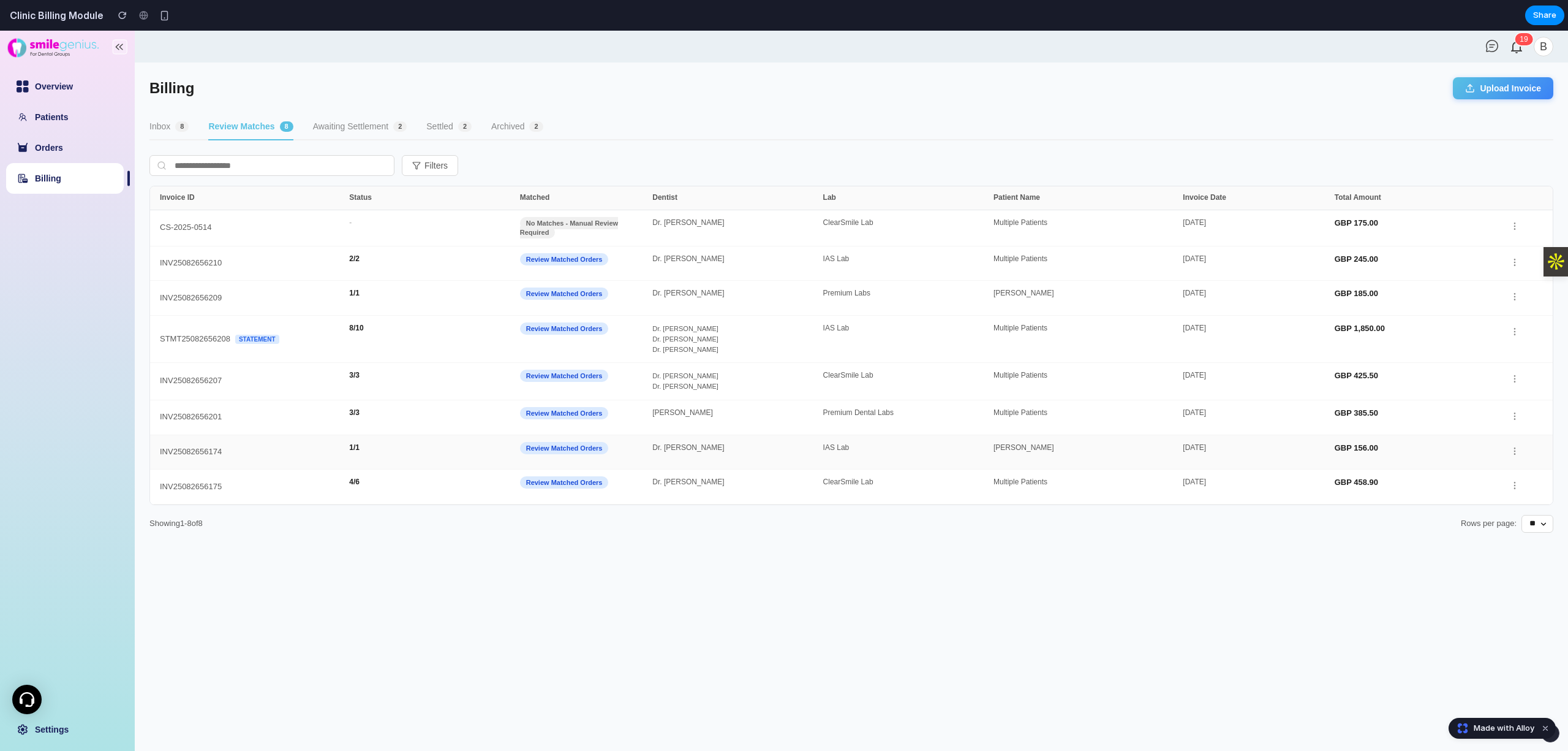
click at [326, 449] on div "INV25082656174" at bounding box center [255, 452] width 190 height 18
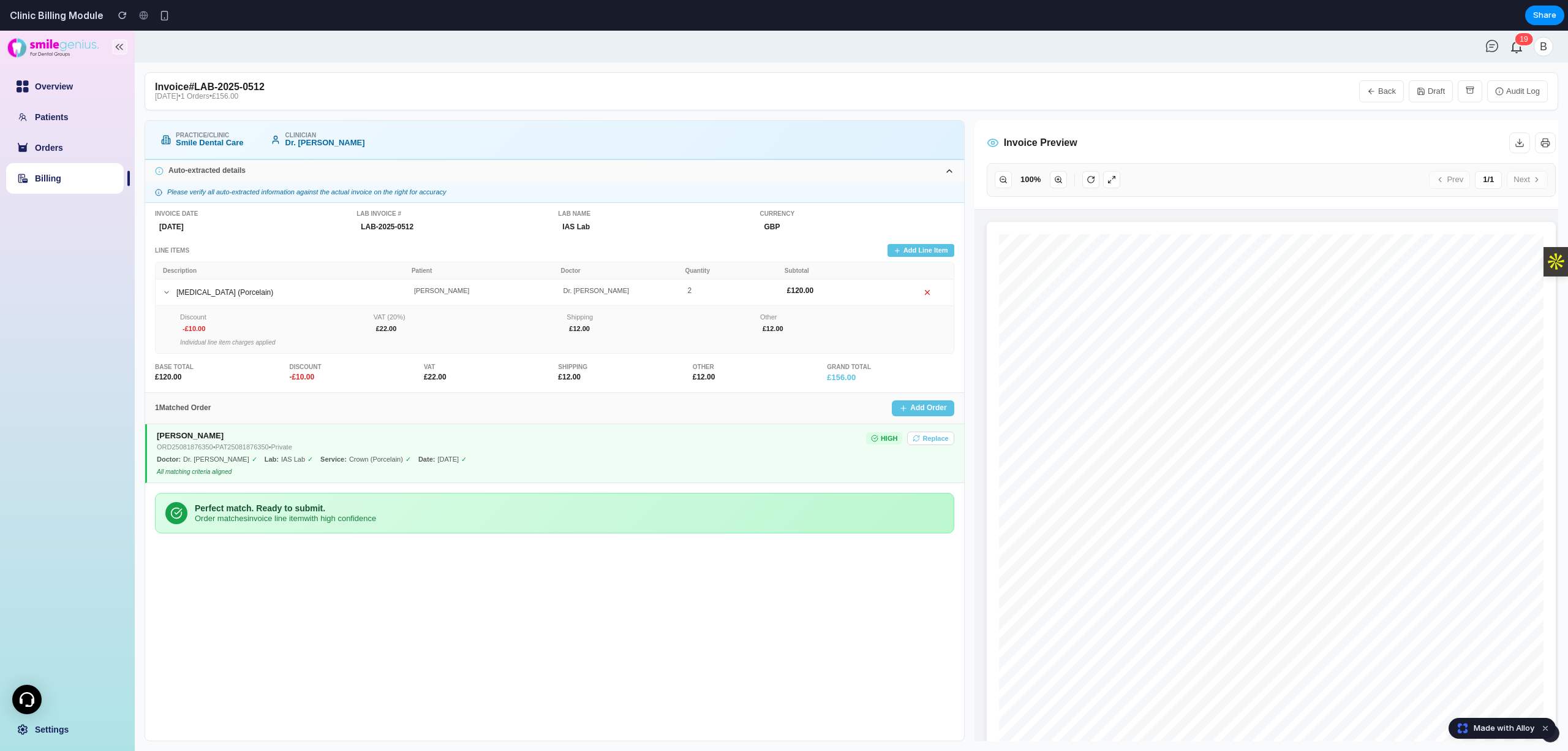
click at [61, 183] on link "Billing" at bounding box center [48, 177] width 26 height 10
select select "**"
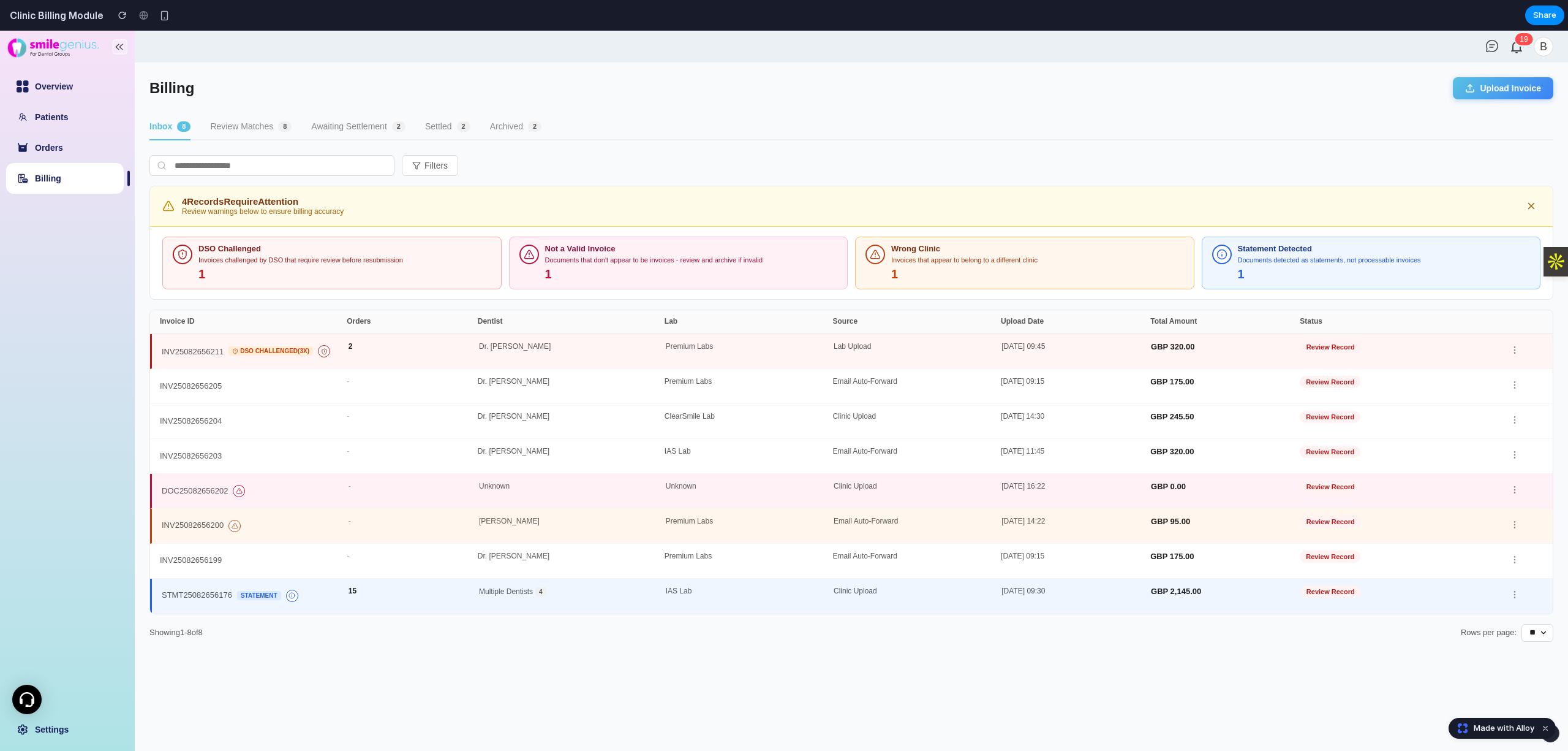
click at [275, 138] on button "Review Matches 8" at bounding box center [250, 127] width 82 height 26
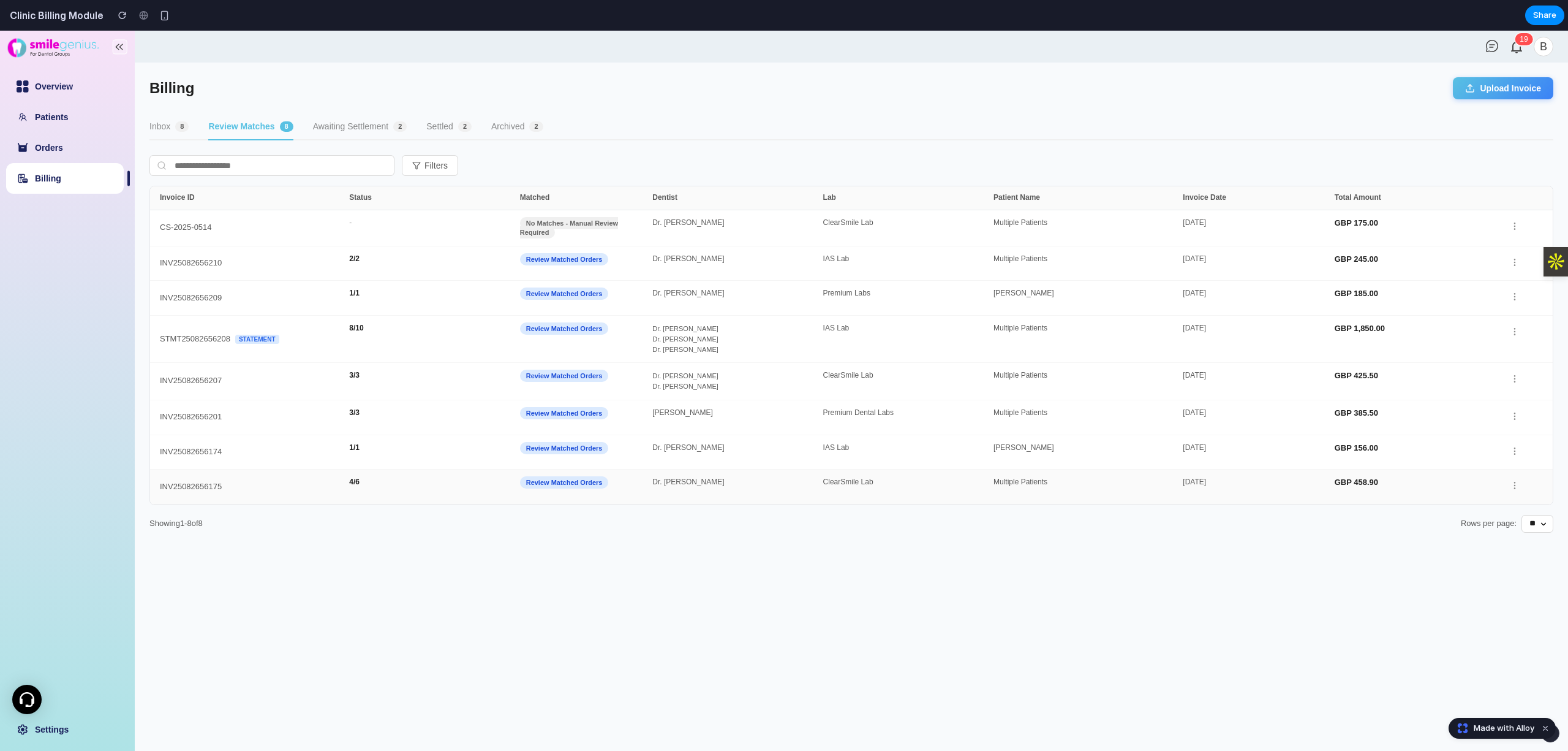
click at [321, 491] on div "INV25082656175" at bounding box center [255, 487] width 190 height 18
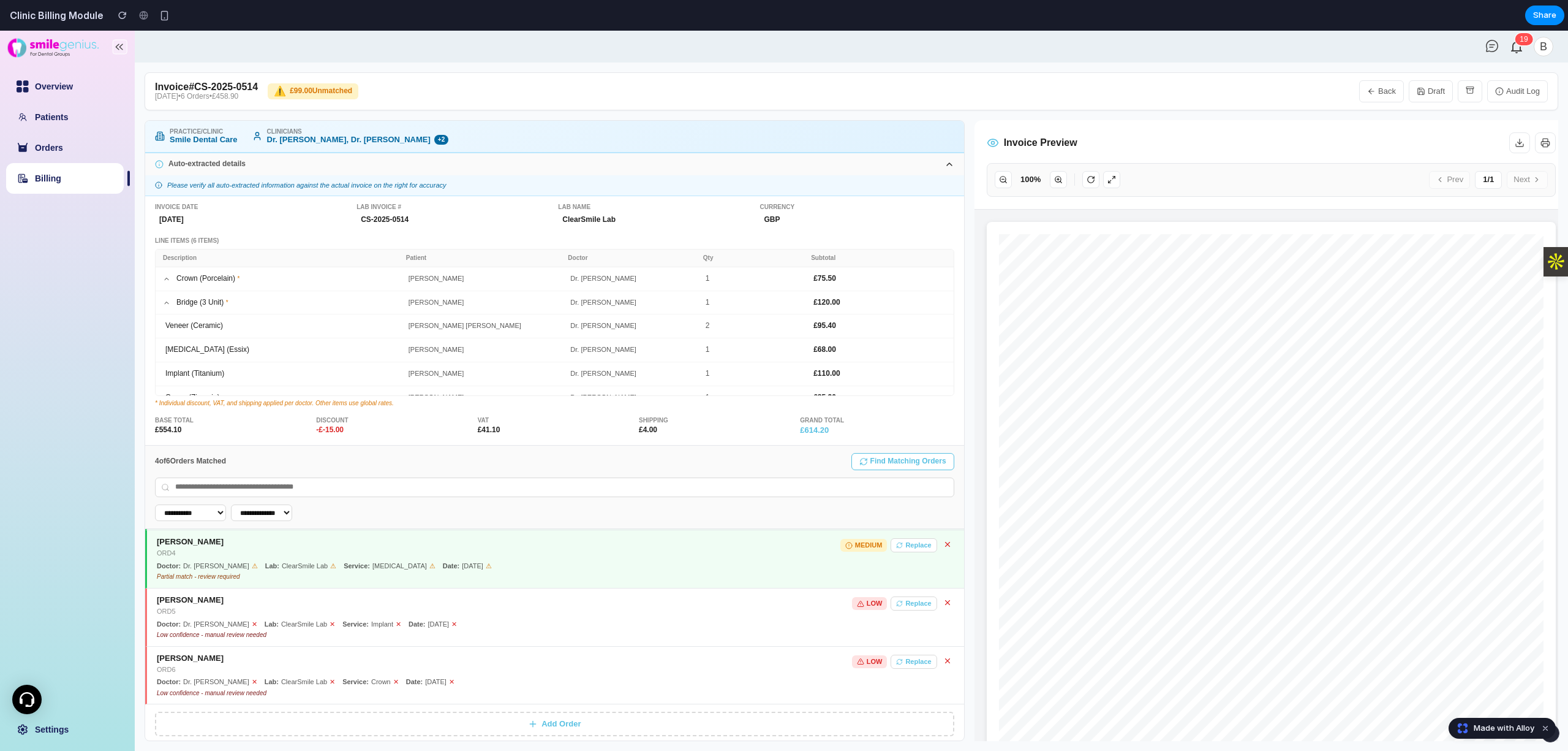
scroll to position [147, 0]
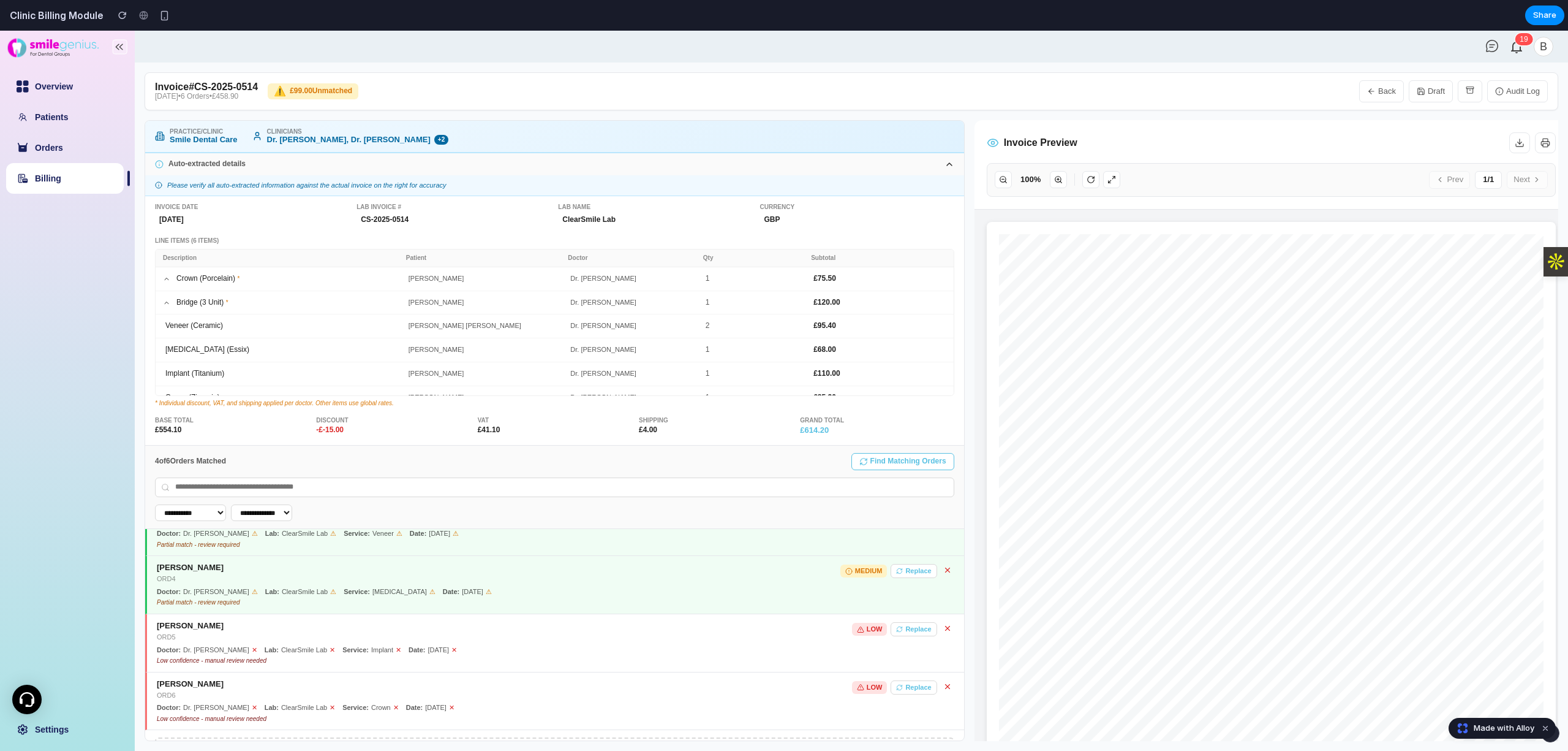
click at [60, 176] on link "Billing" at bounding box center [48, 177] width 26 height 10
select select "**"
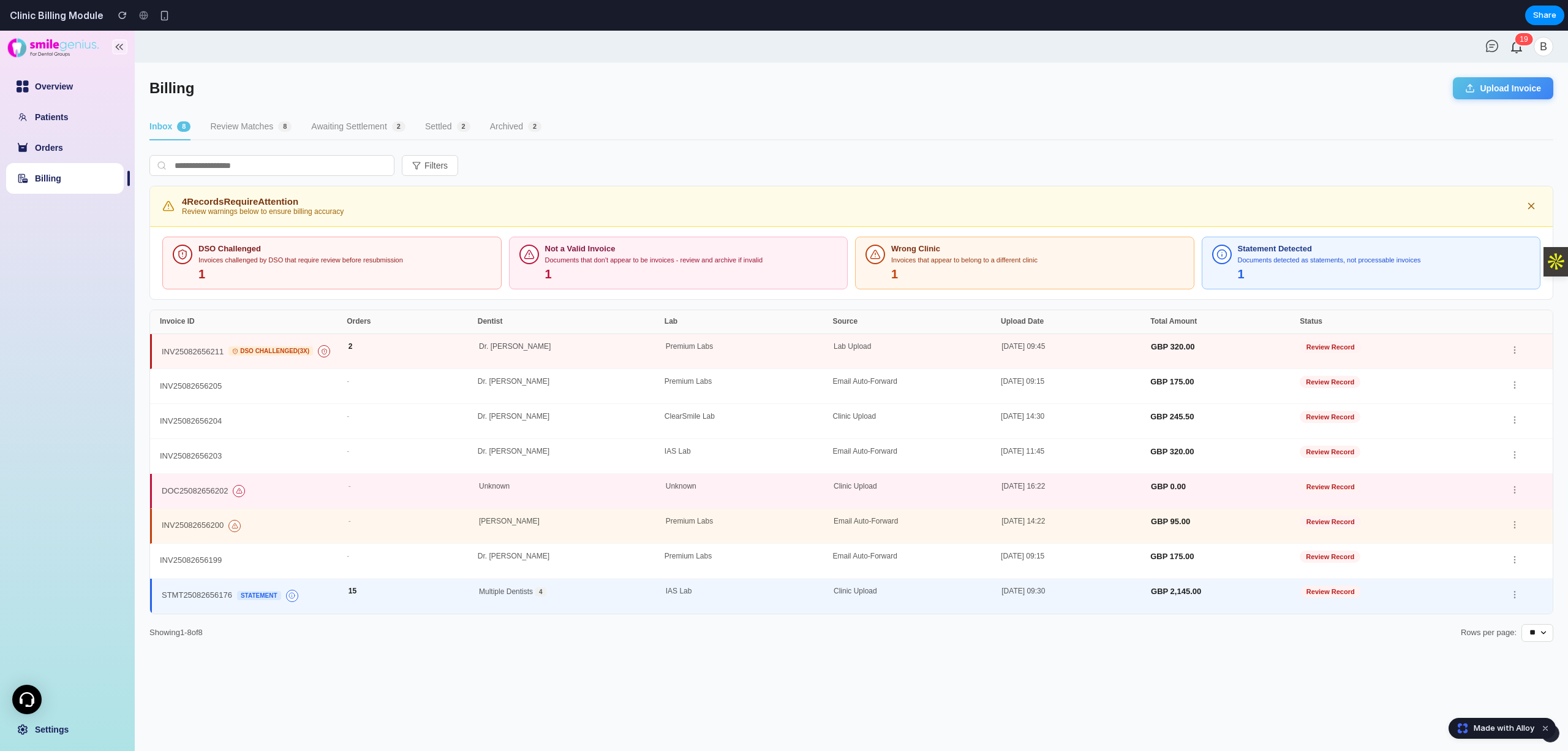
click at [238, 126] on button "Review Matches 8" at bounding box center [250, 127] width 82 height 26
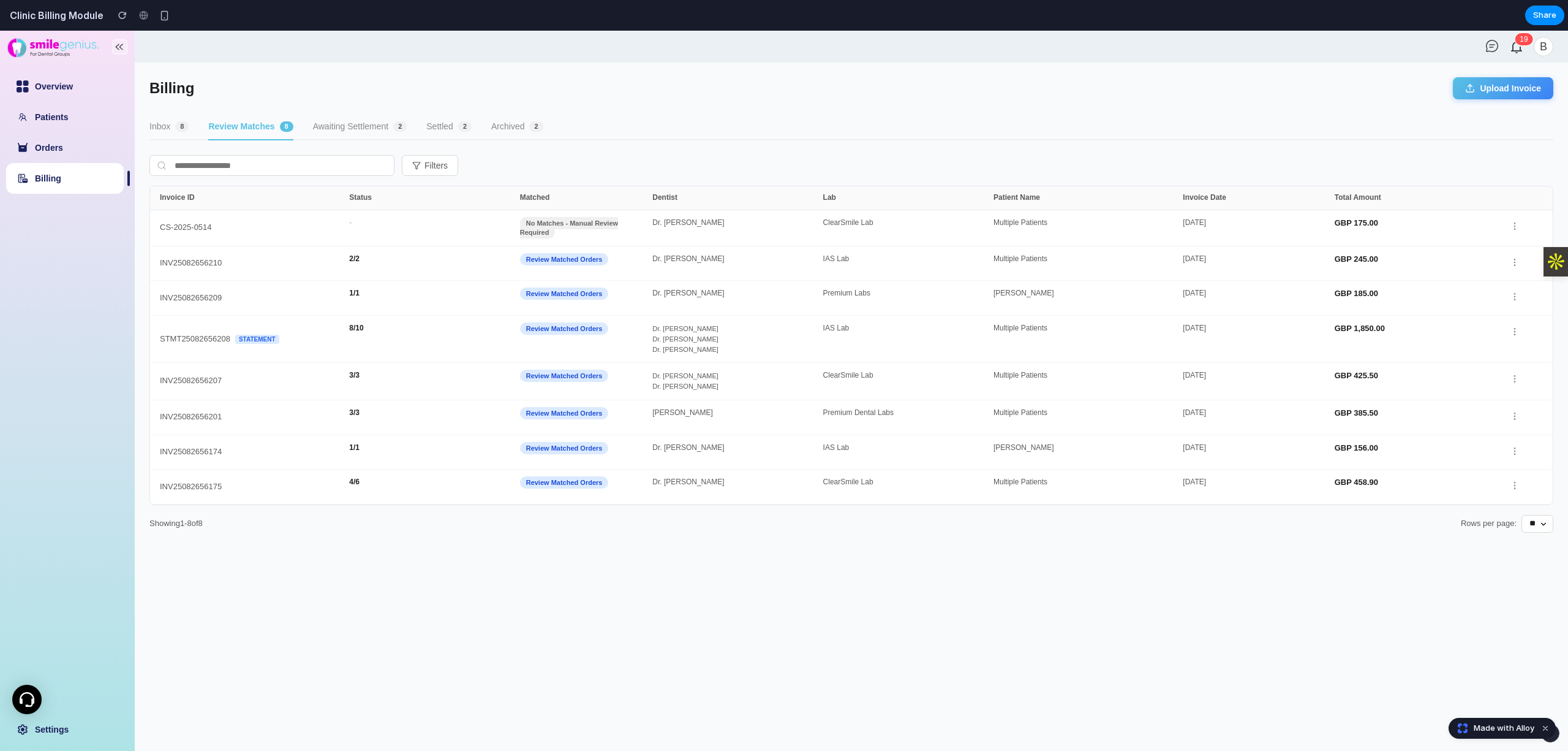
click at [488, 123] on div "Inbox 8 Review Matches 8 Awaiting Settlement 2 Settled 2 Archived 2" at bounding box center [851, 127] width 1404 height 26
click at [500, 125] on button "Archived 2" at bounding box center [517, 127] width 52 height 26
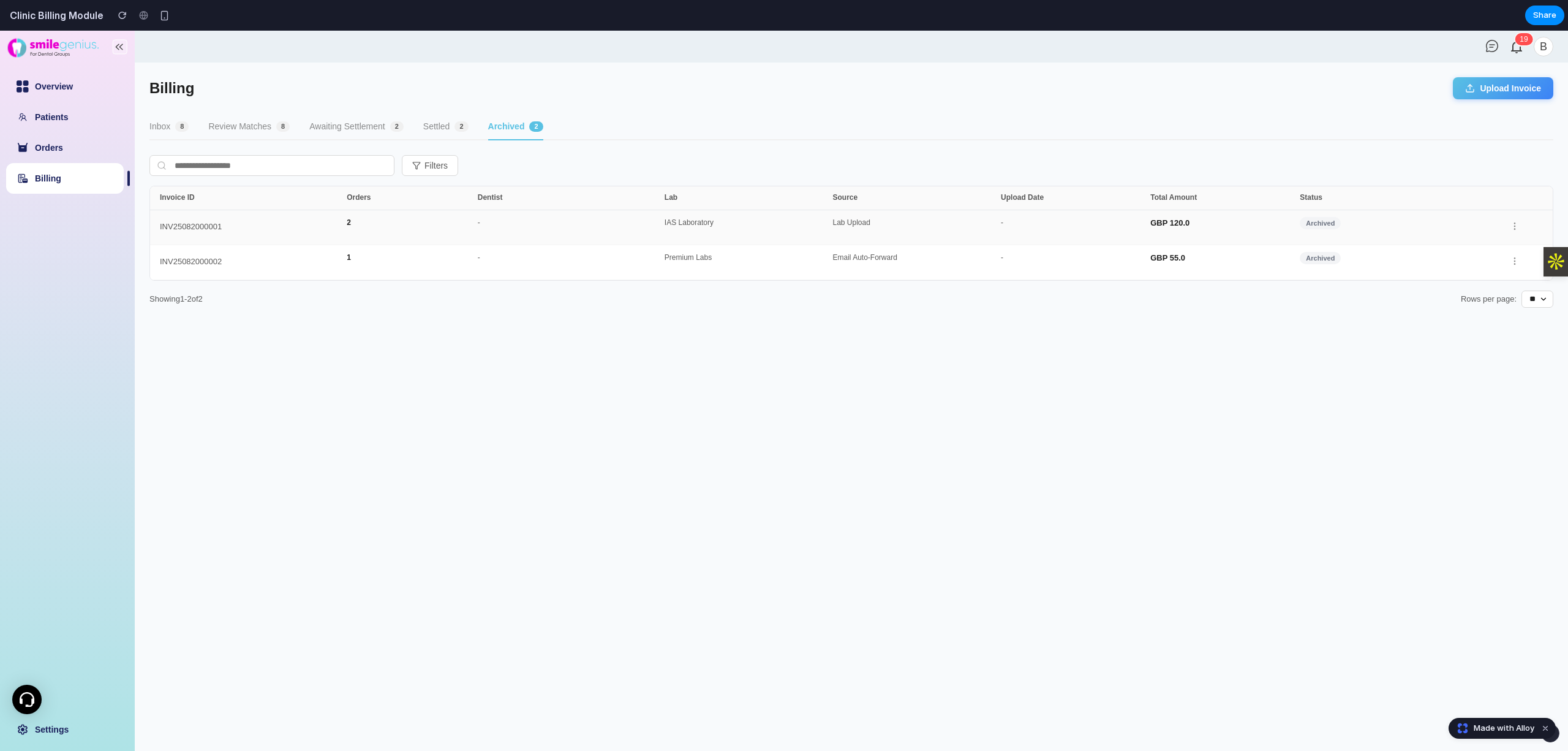
click at [483, 231] on div "-" at bounding box center [571, 227] width 187 height 18
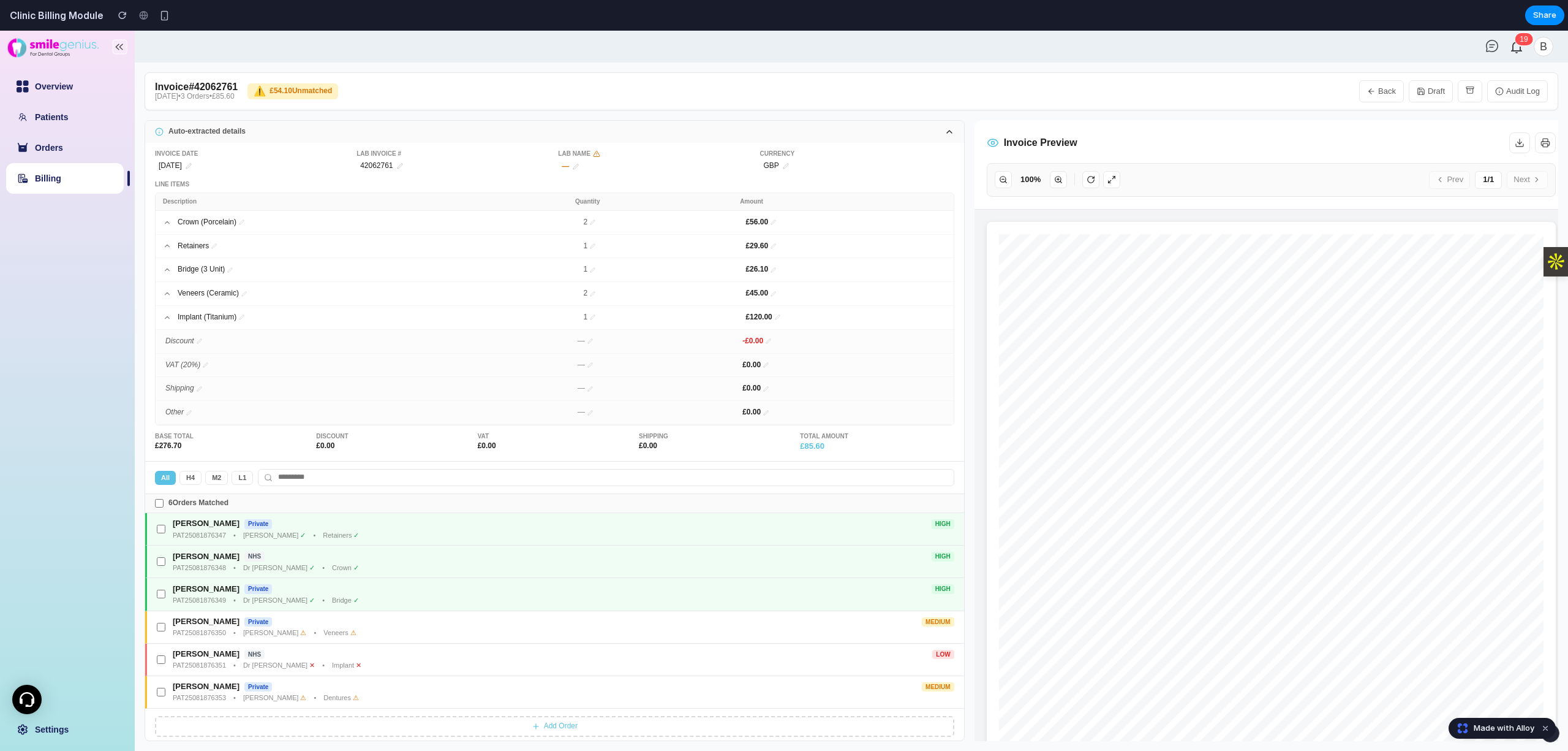
click at [61, 173] on link "Billing" at bounding box center [48, 177] width 26 height 10
select select "**"
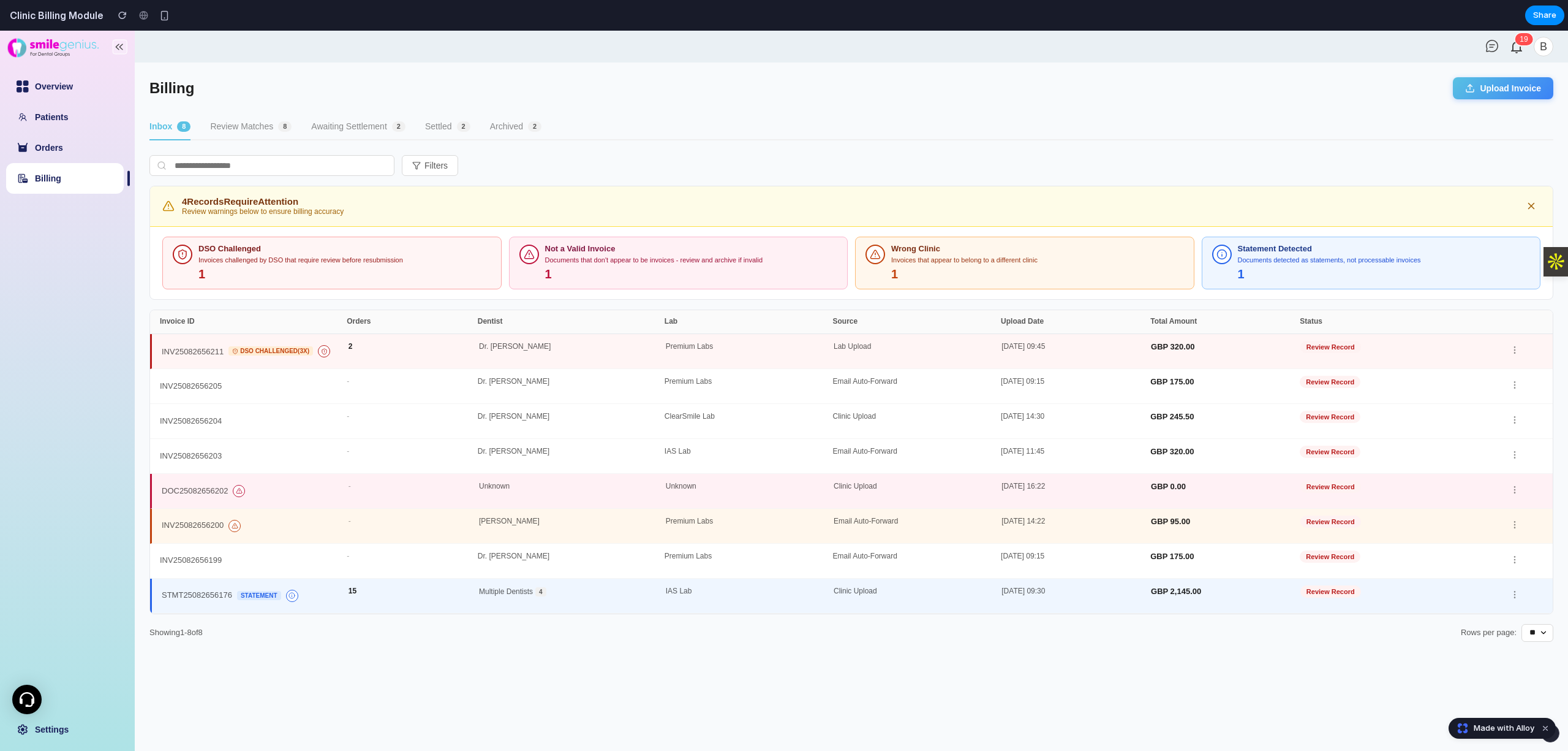
click at [254, 129] on button "Review Matches 8" at bounding box center [250, 127] width 82 height 26
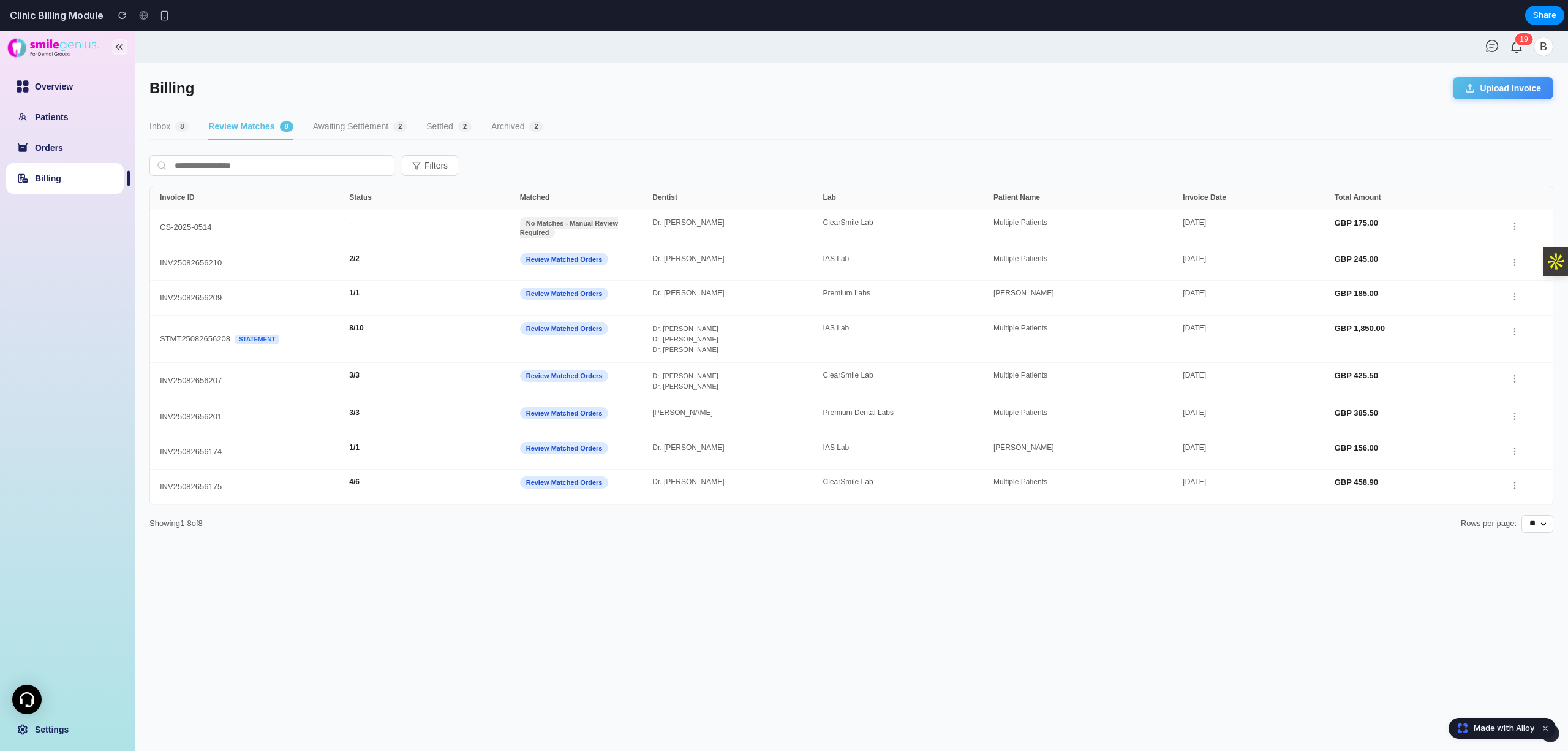
click at [336, 131] on button "Awaiting Settlement 2" at bounding box center [360, 127] width 94 height 26
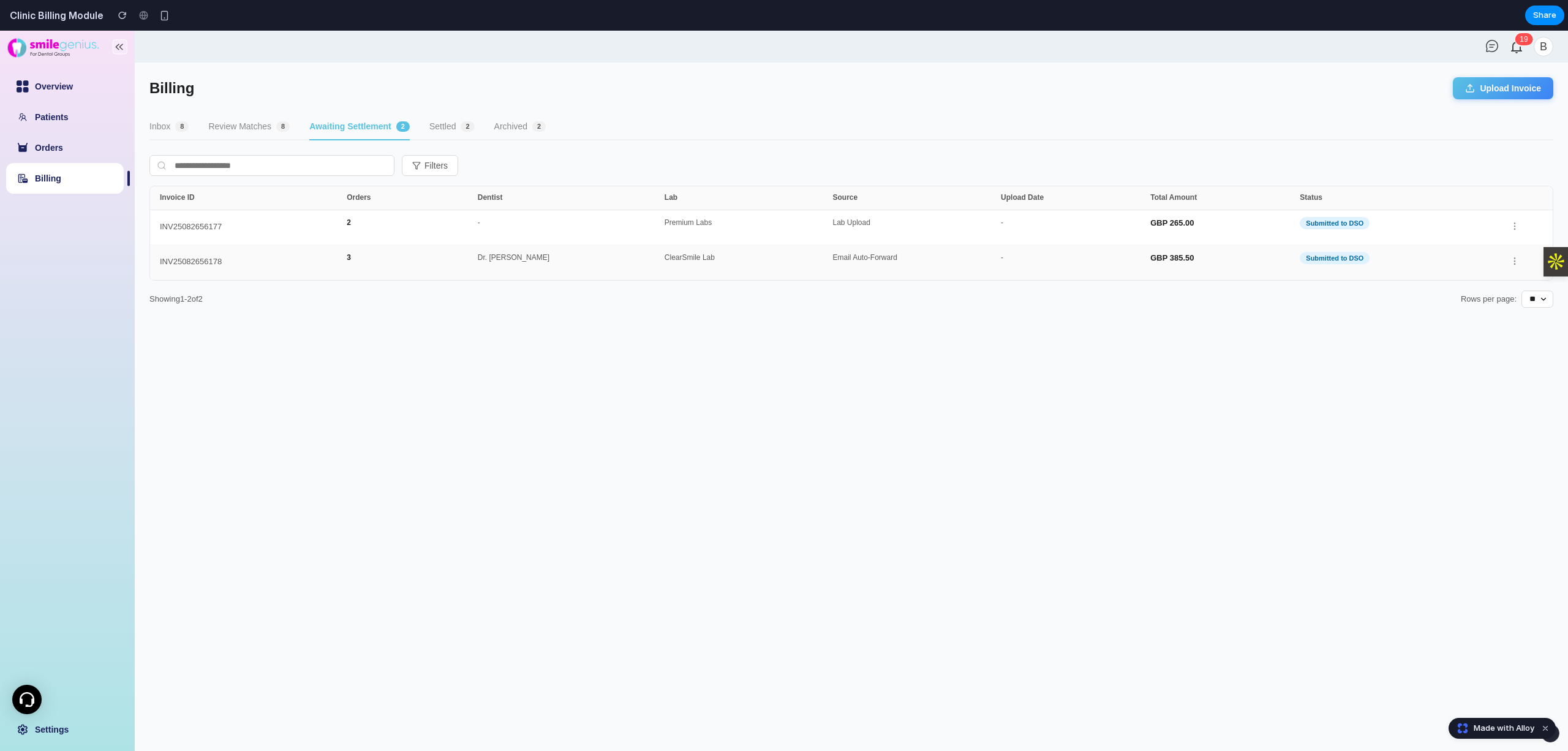
click at [1349, 269] on div "Submitted to DSO" at bounding box center [1393, 263] width 187 height 18
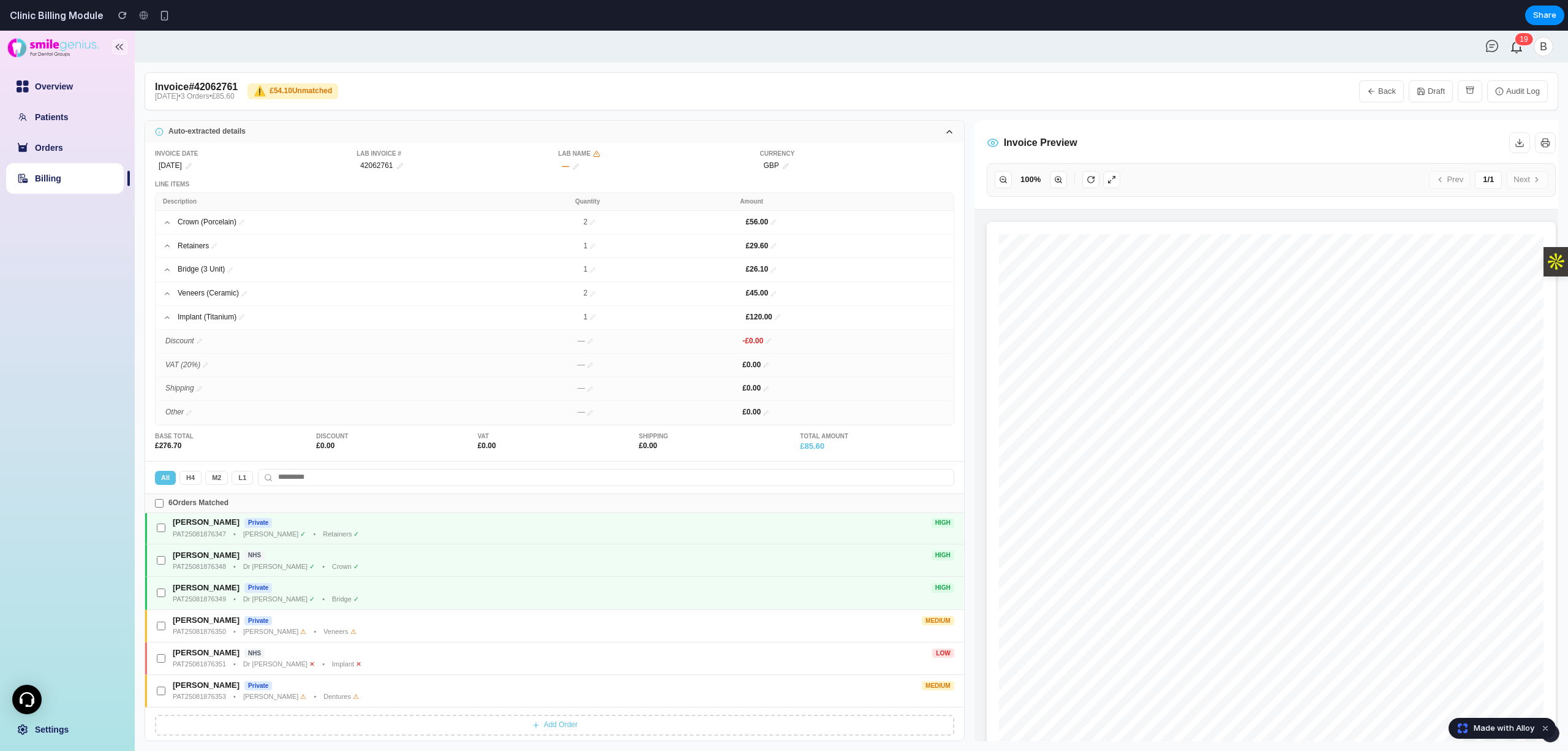
scroll to position [0, 0]
click at [61, 177] on link "Billing" at bounding box center [48, 177] width 26 height 10
select select "**"
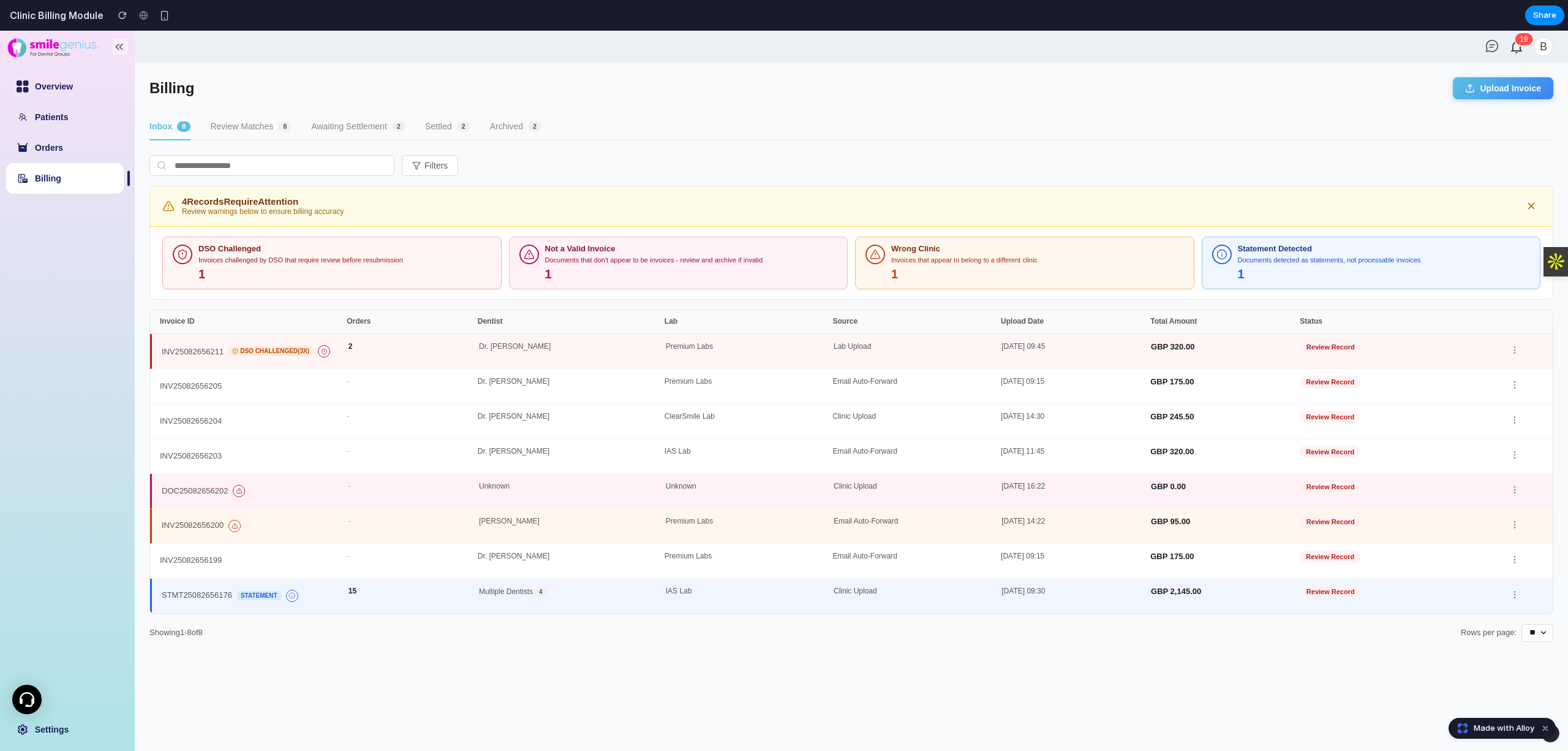
click at [350, 131] on button "Awaiting Settlement 2" at bounding box center [357, 127] width 94 height 26
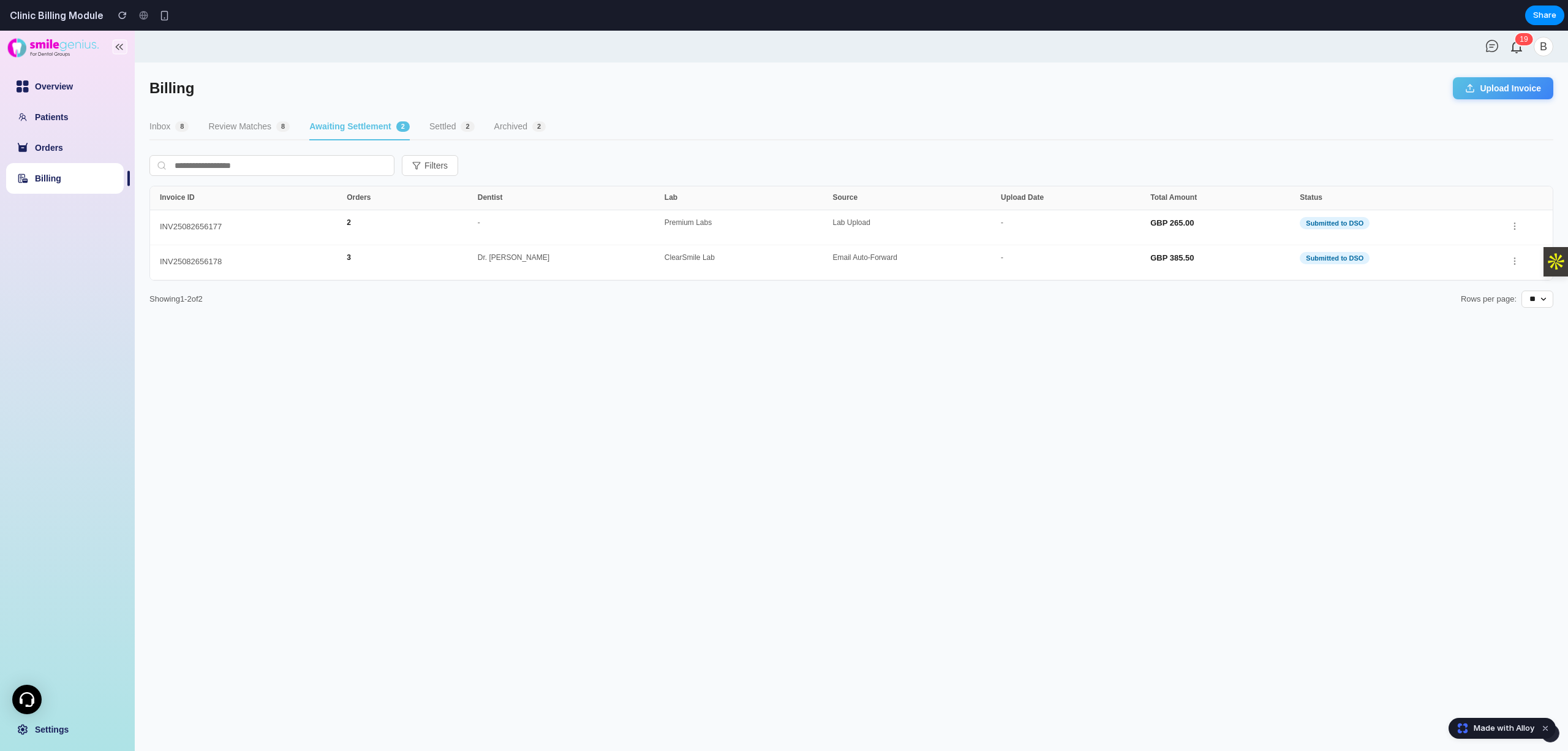
click at [452, 115] on button "Settled 2" at bounding box center [452, 127] width 46 height 26
click at [562, 267] on div "Dr. Sarah Chen" at bounding box center [571, 263] width 187 height 18
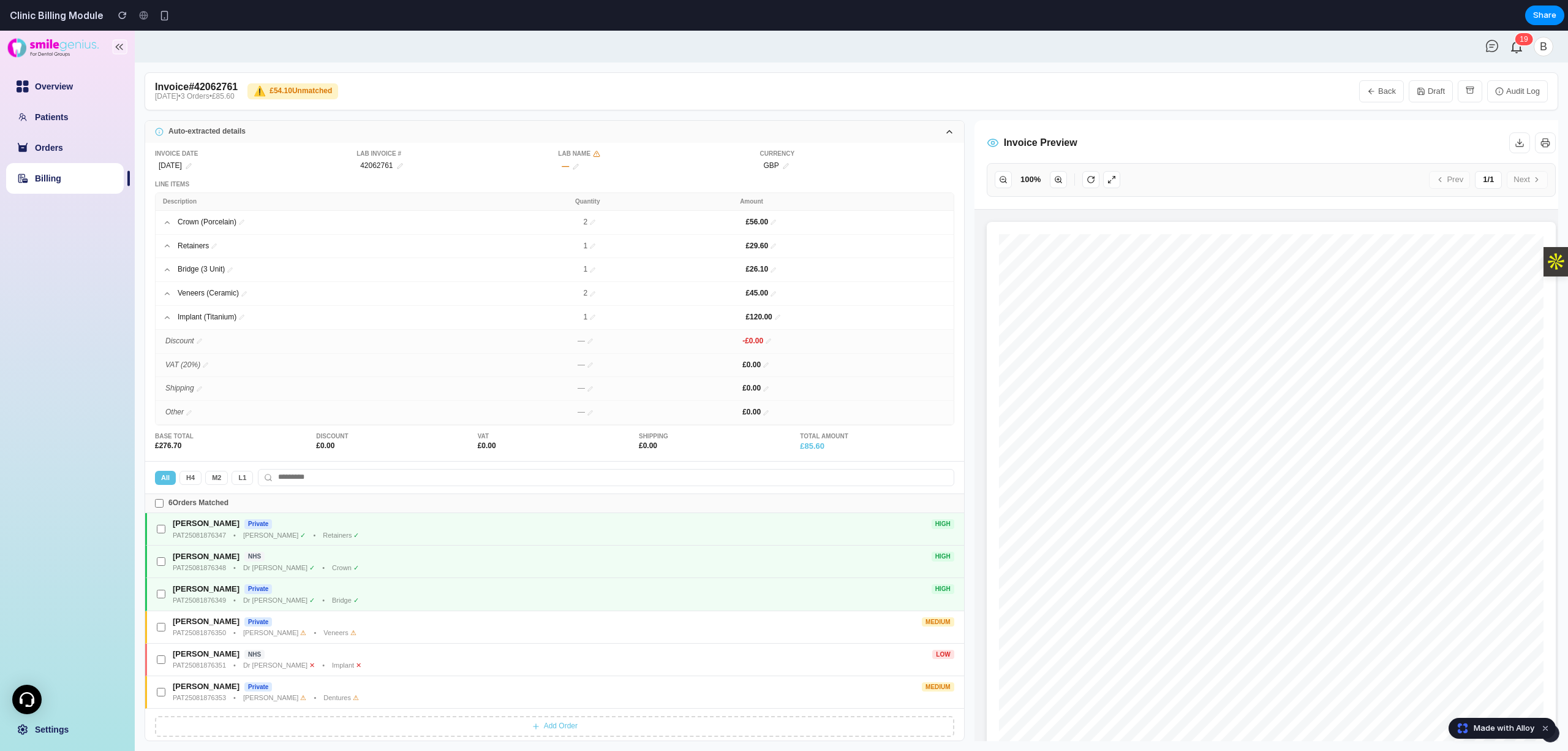
click at [35, 175] on link "Billing" at bounding box center [48, 177] width 26 height 10
select select "**"
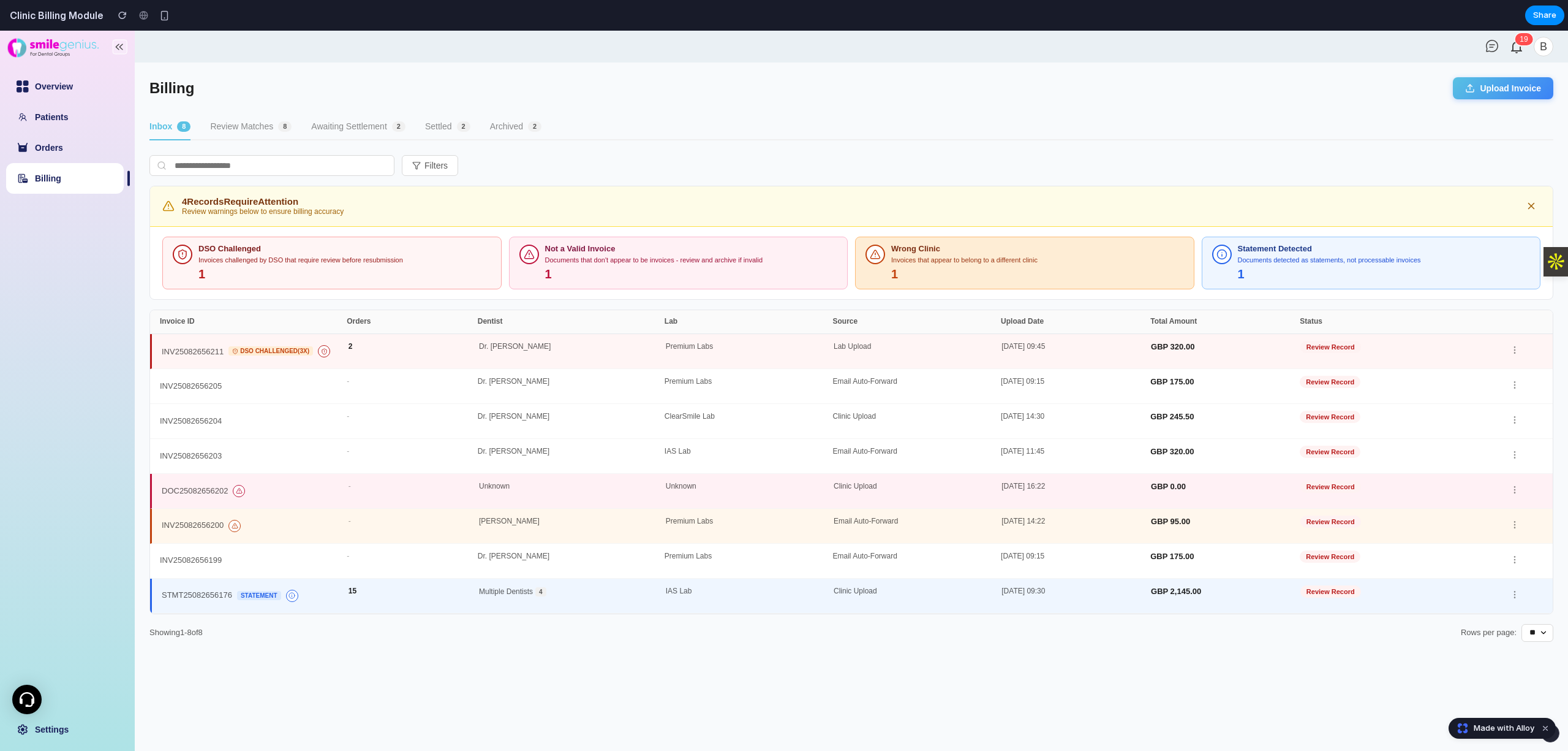
click at [978, 258] on div "Invoices that appear to belong to a different clinic" at bounding box center [1038, 260] width 293 height 8
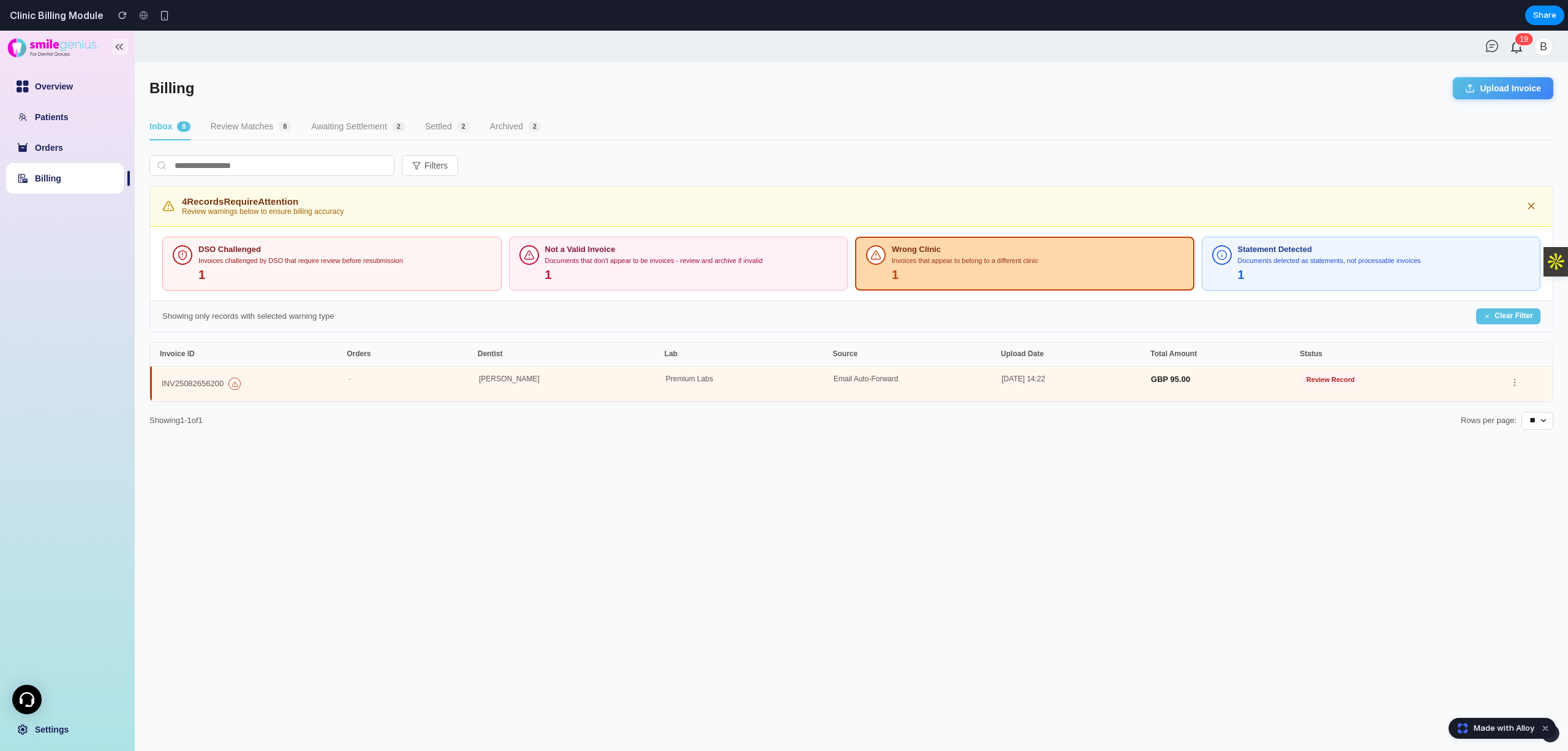
click at [1039, 382] on div "18-May-2025 14:22" at bounding box center [1076, 384] width 149 height 18
